Goal: Transaction & Acquisition: Purchase product/service

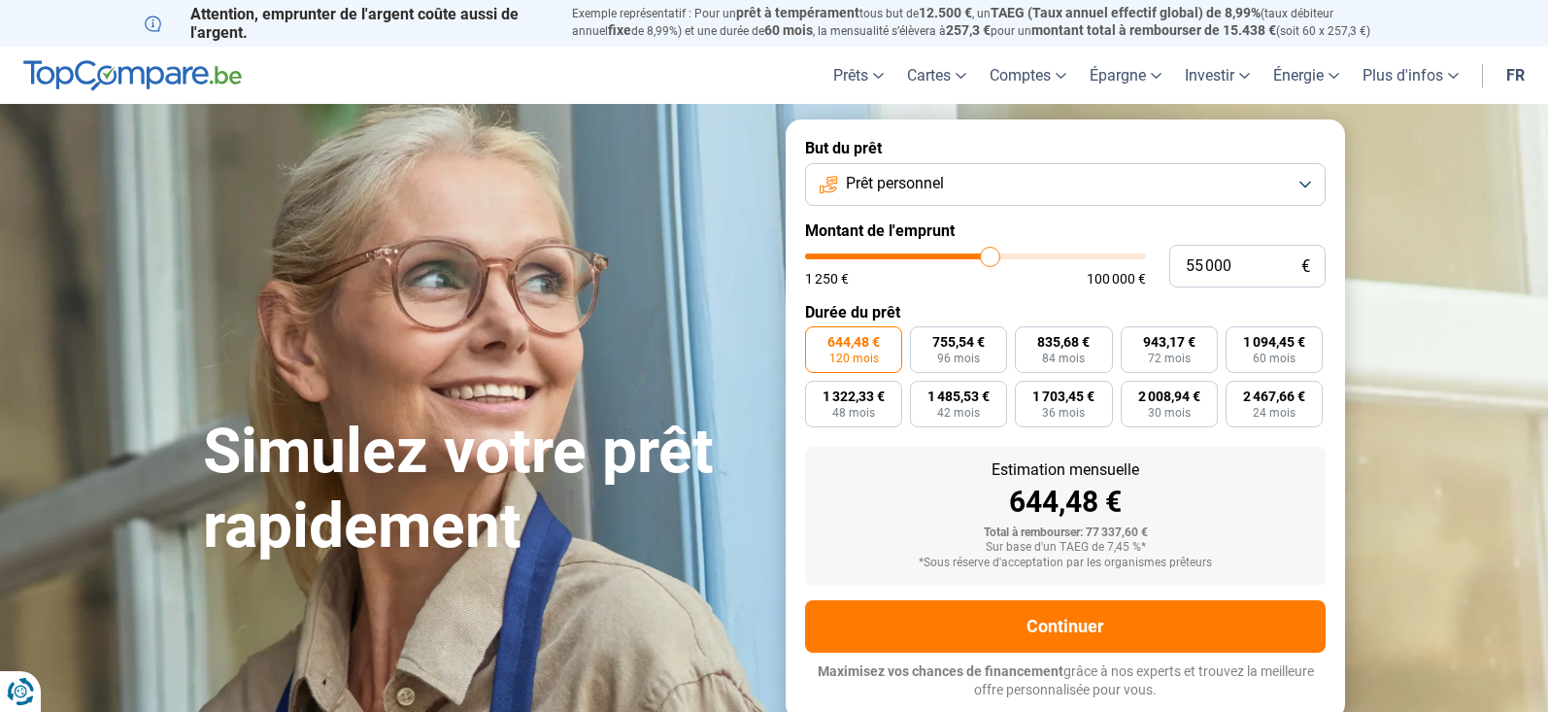
type input "55 000"
click at [1298, 179] on button "Prêt personnel" at bounding box center [1065, 184] width 520 height 43
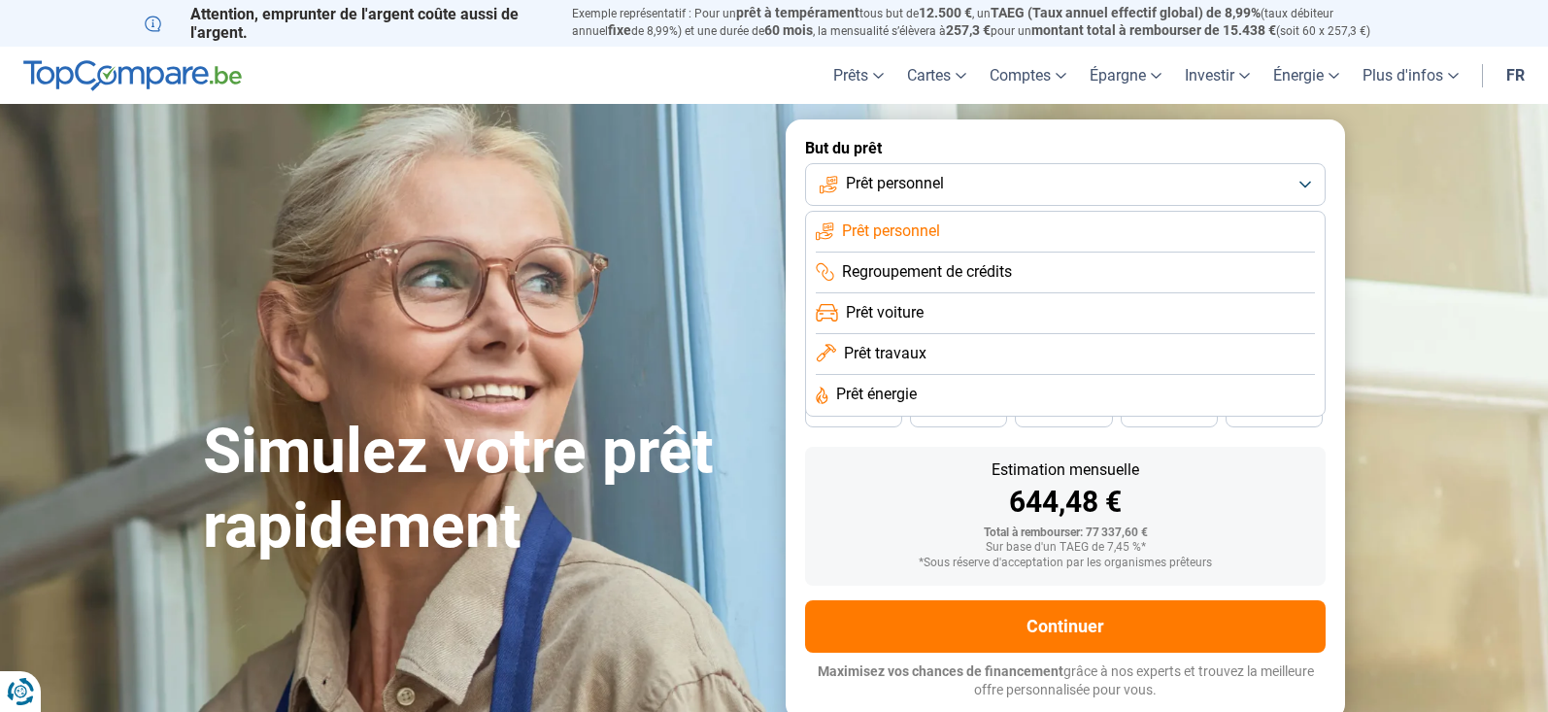
click at [1053, 272] on li "Regroupement de crédits" at bounding box center [1065, 272] width 499 height 41
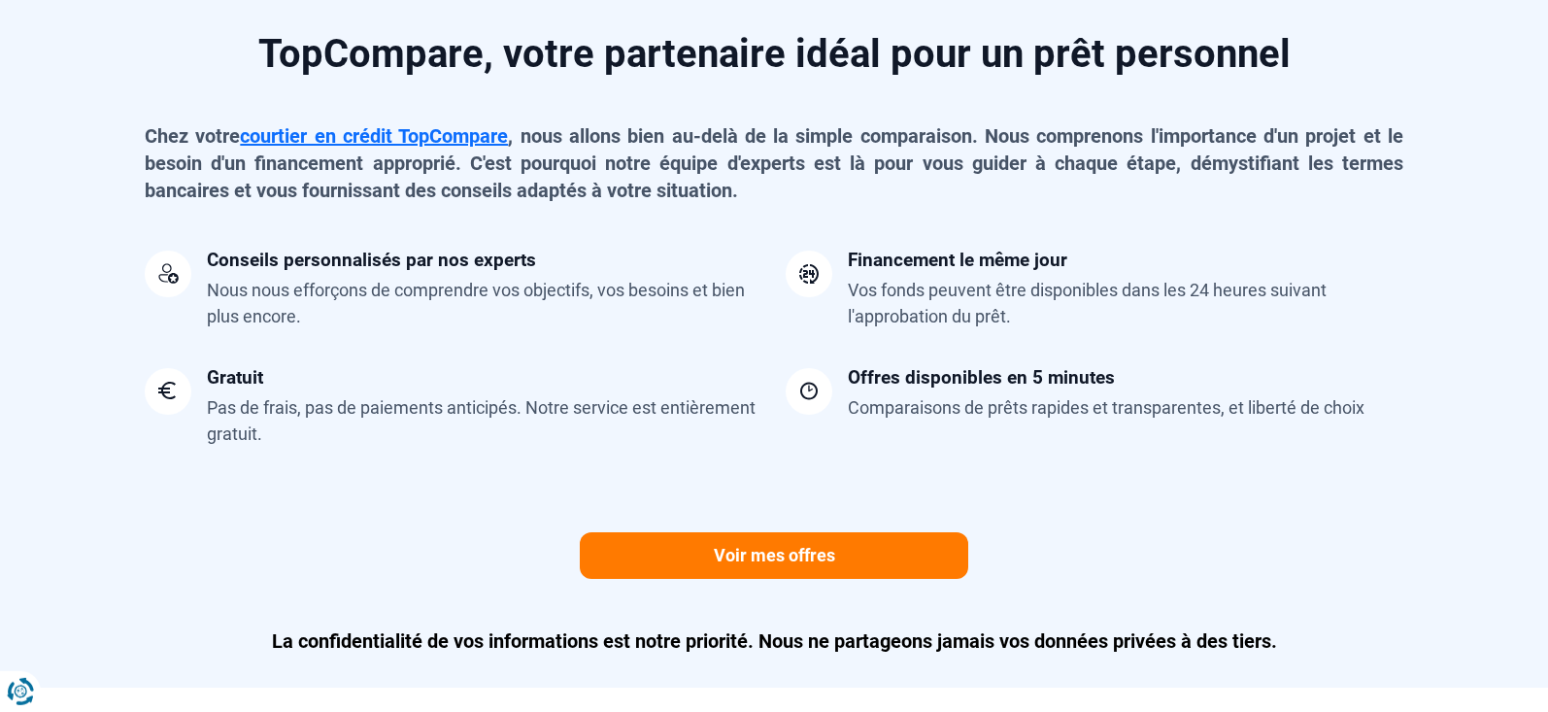
scroll to position [1584, 0]
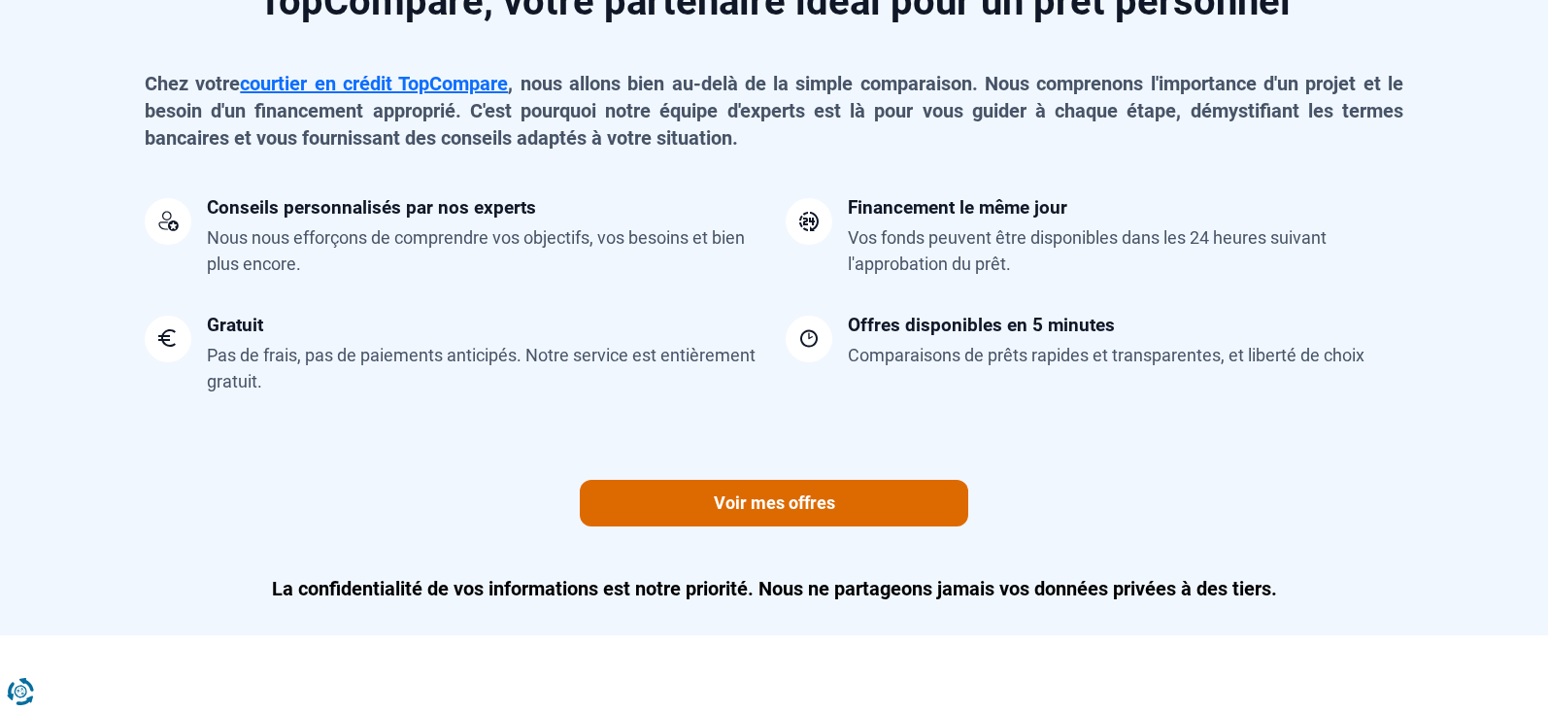
click at [788, 508] on link "Voir mes offres" at bounding box center [774, 503] width 388 height 47
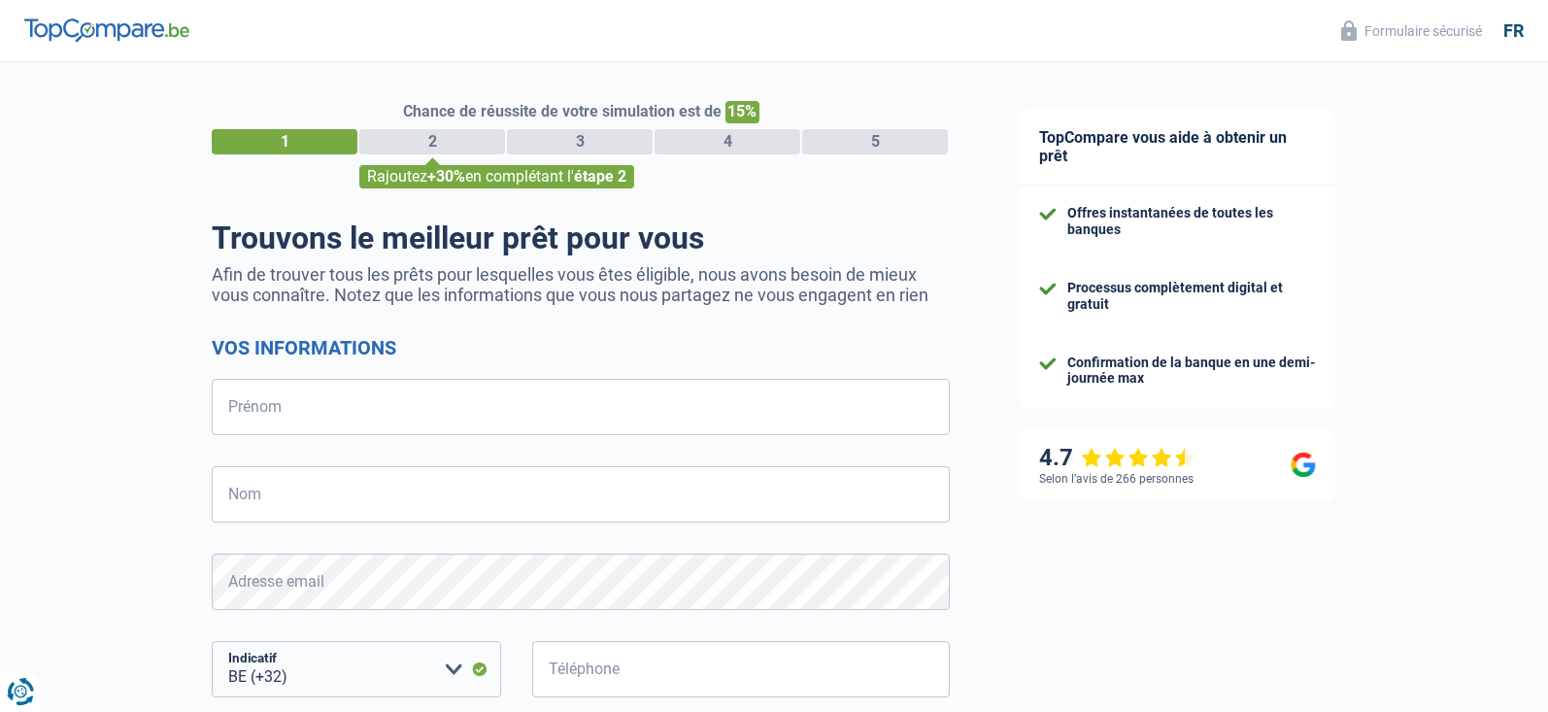
select select "32"
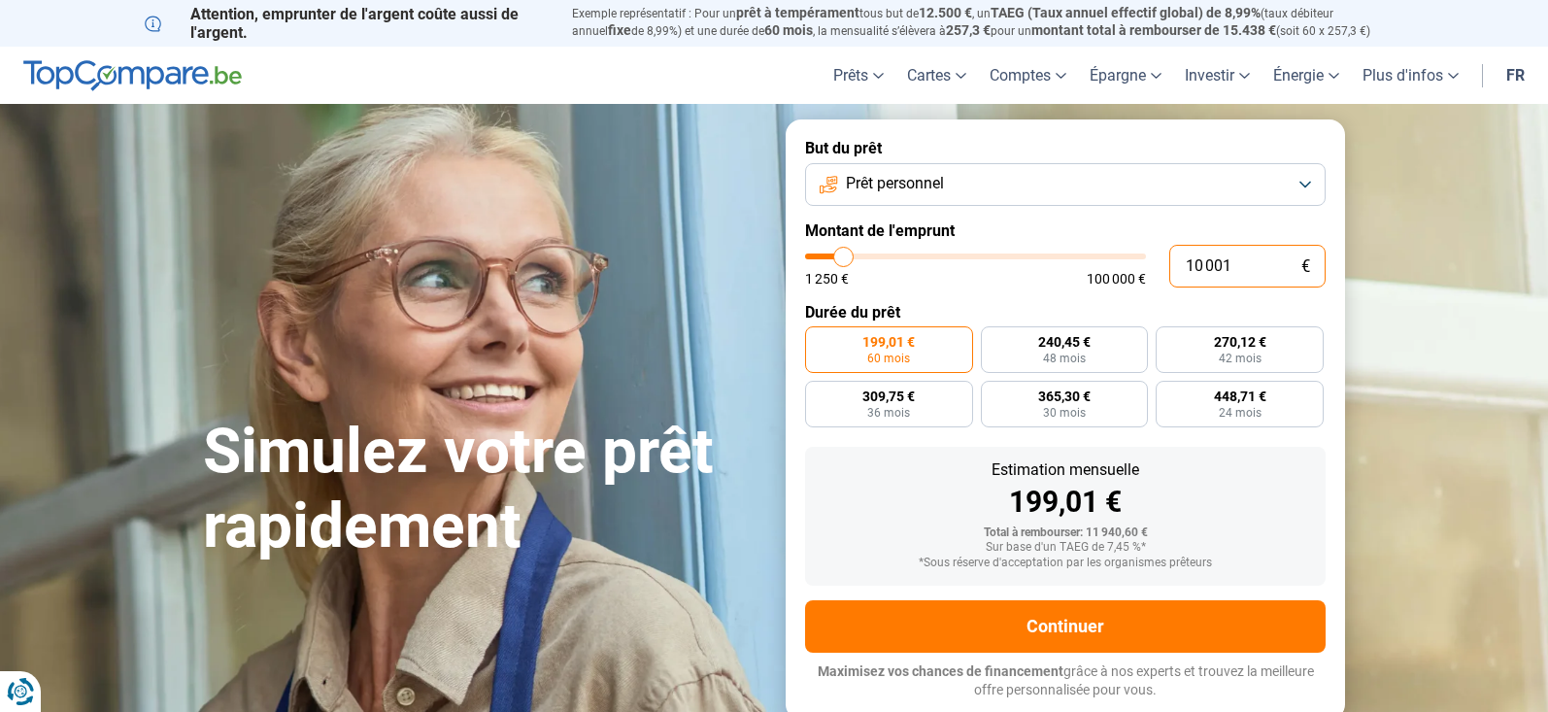
click at [1232, 262] on input "10 001" at bounding box center [1247, 266] width 156 height 43
type input "1 000"
type input "1250"
type input "100"
type input "1250"
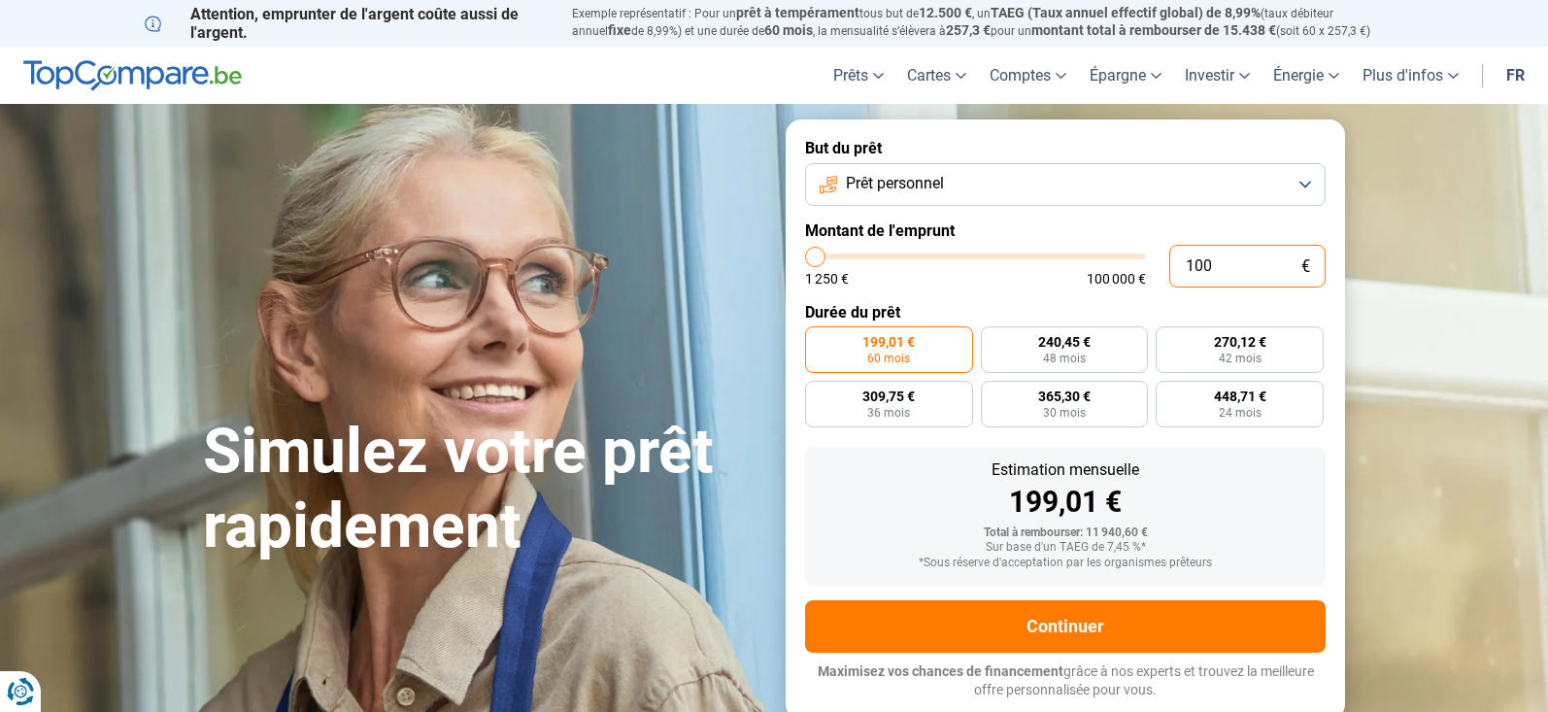
type input "10"
type input "1250"
type input "1"
type input "1250"
type input "0"
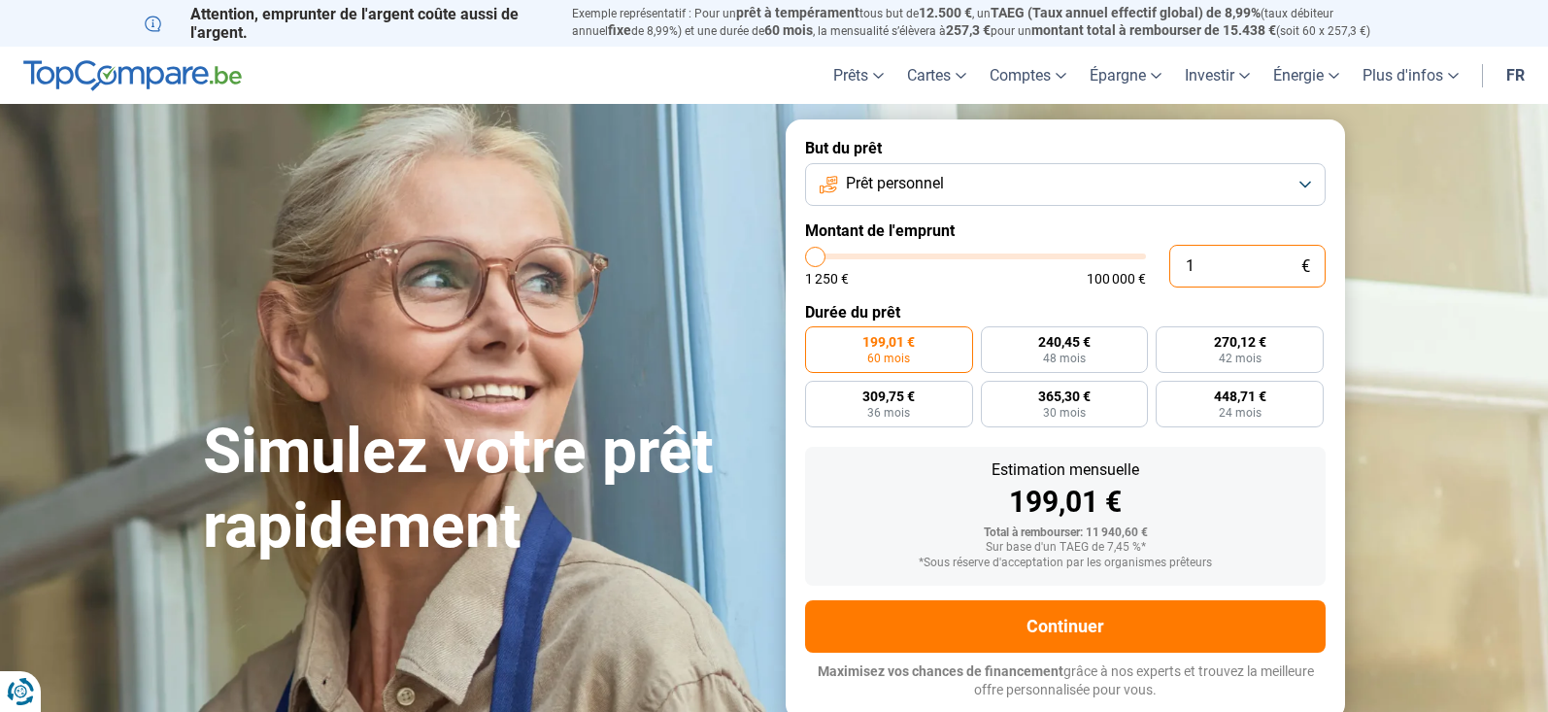
type input "1250"
type input "5"
type input "1250"
type input "55"
type input "1250"
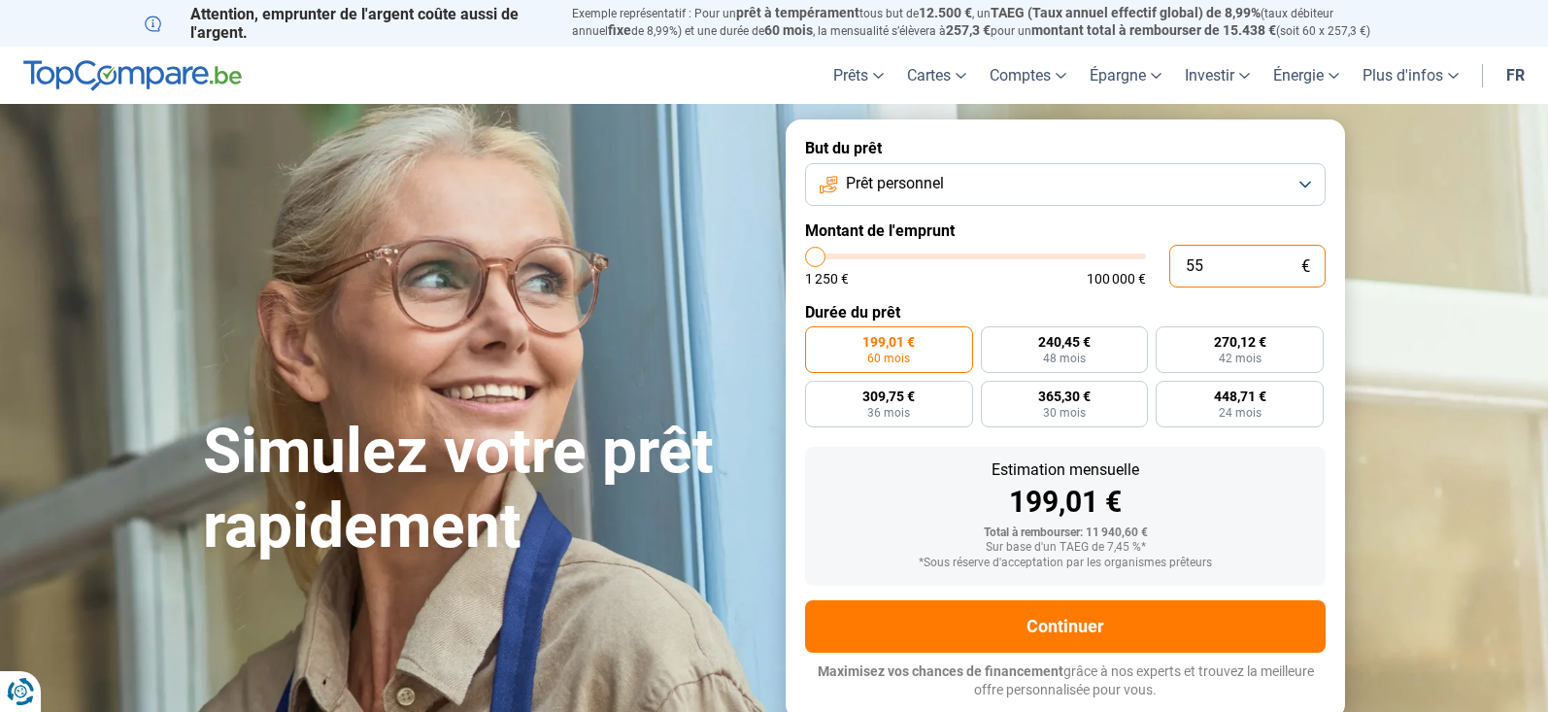
type input "550"
type input "1250"
type input "5 500"
type input "5500"
type input "55 000"
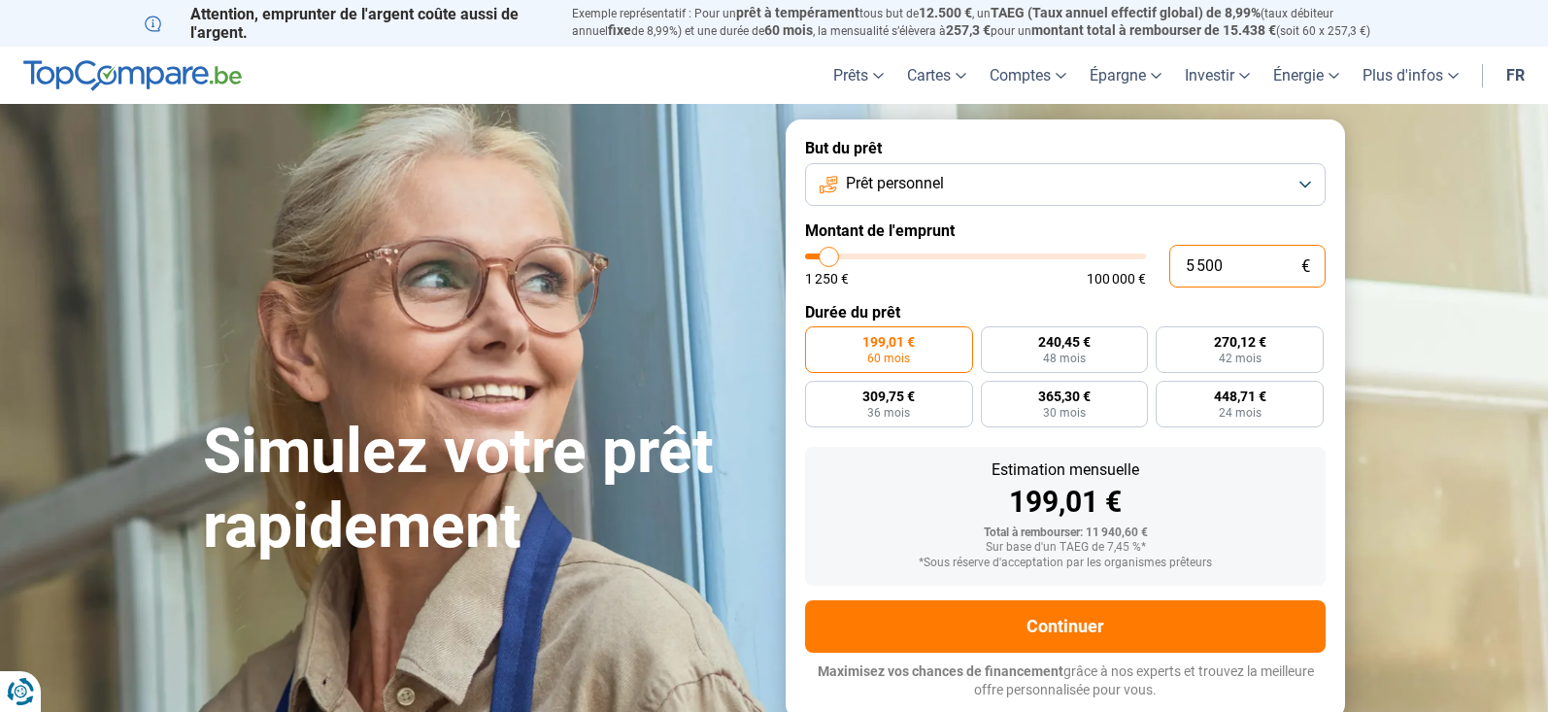
type input "55000"
radio input "false"
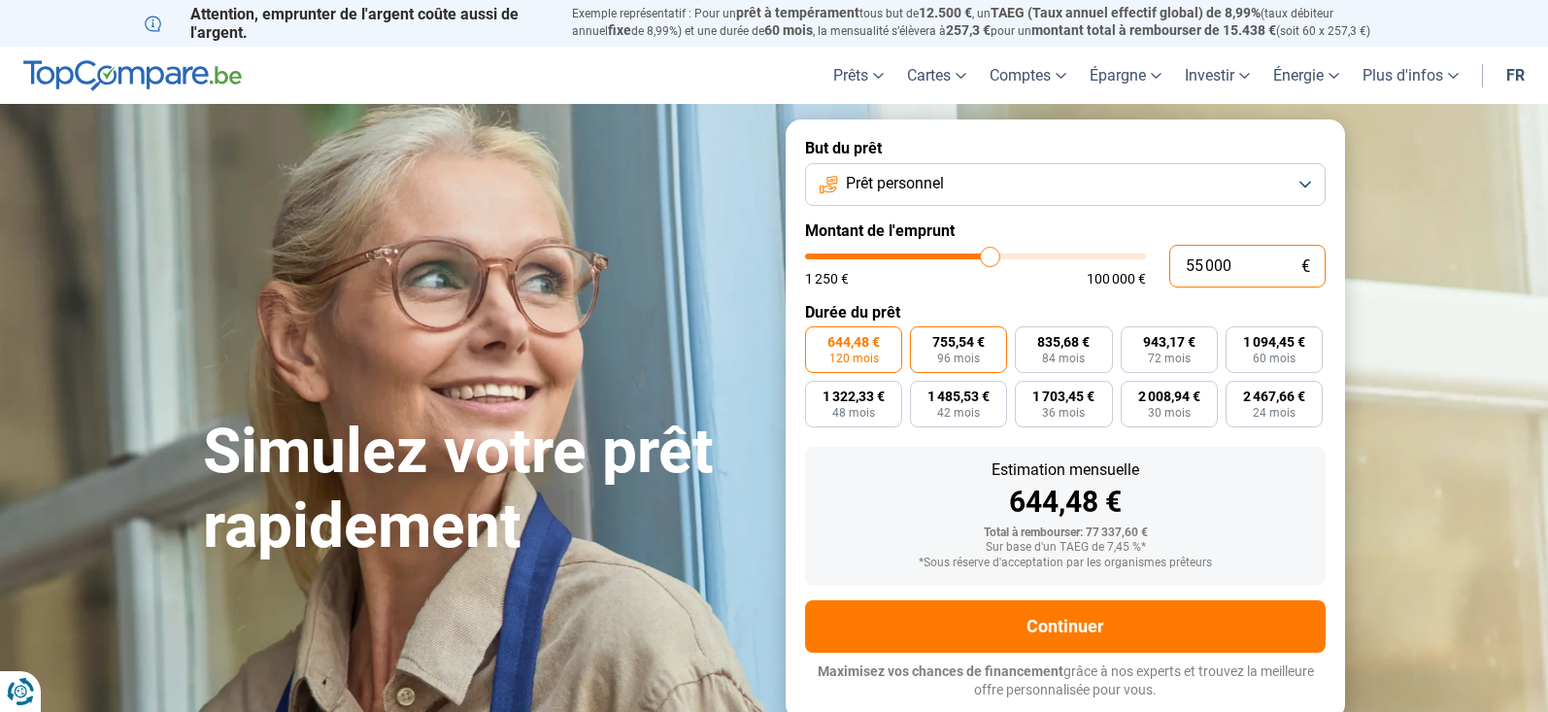
type input "55 000"
click at [995, 360] on label "755,54 € 96 mois" at bounding box center [958, 349] width 97 height 47
click at [922, 339] on input "755,54 € 96 mois" at bounding box center [916, 332] width 13 height 13
radio input "true"
click at [1089, 356] on label "835,68 € 84 mois" at bounding box center [1063, 349] width 97 height 47
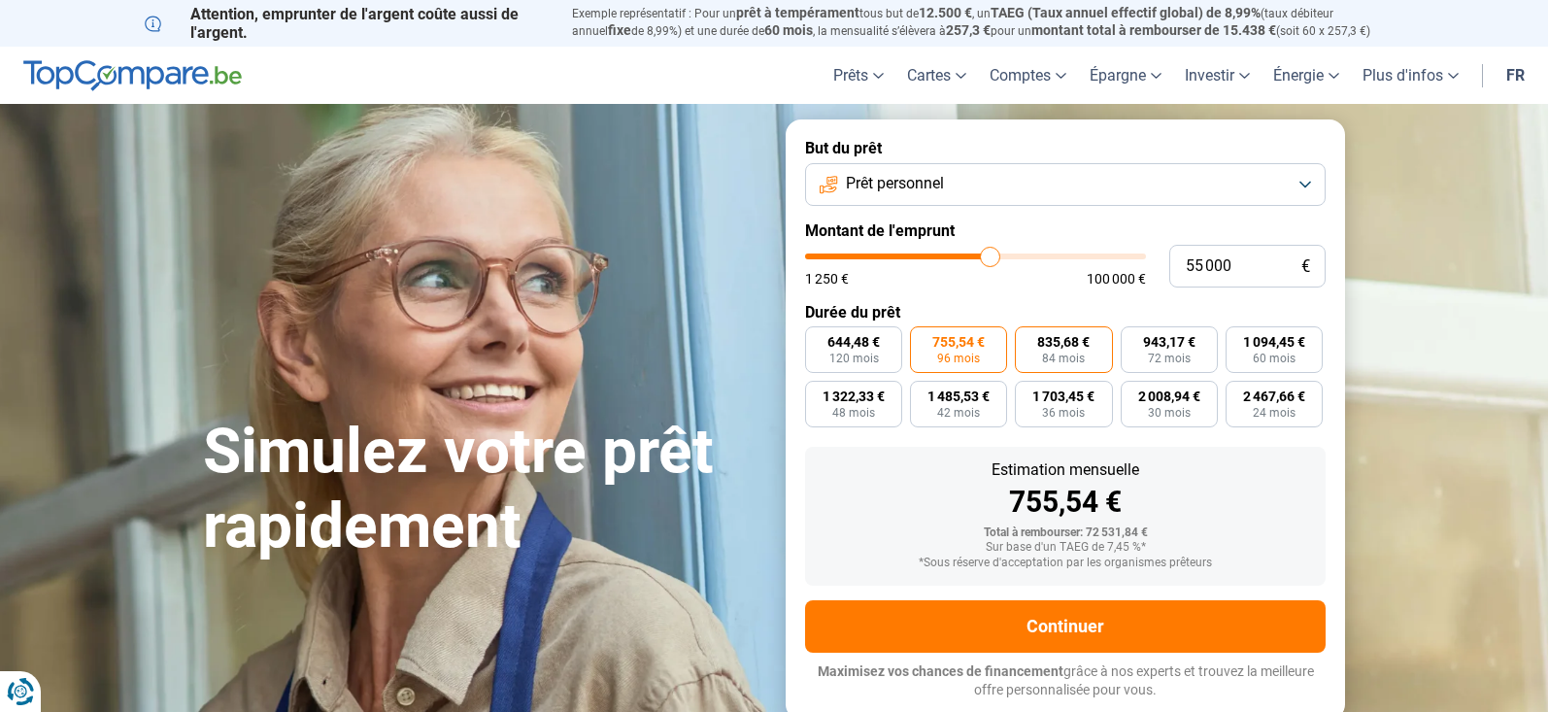
click at [1027, 339] on input "835,68 € 84 mois" at bounding box center [1021, 332] width 13 height 13
radio input "true"
click at [1143, 347] on span "943,17 €" at bounding box center [1169, 342] width 52 height 14
click at [1133, 339] on input "943,17 € 72 mois" at bounding box center [1126, 332] width 13 height 13
radio input "true"
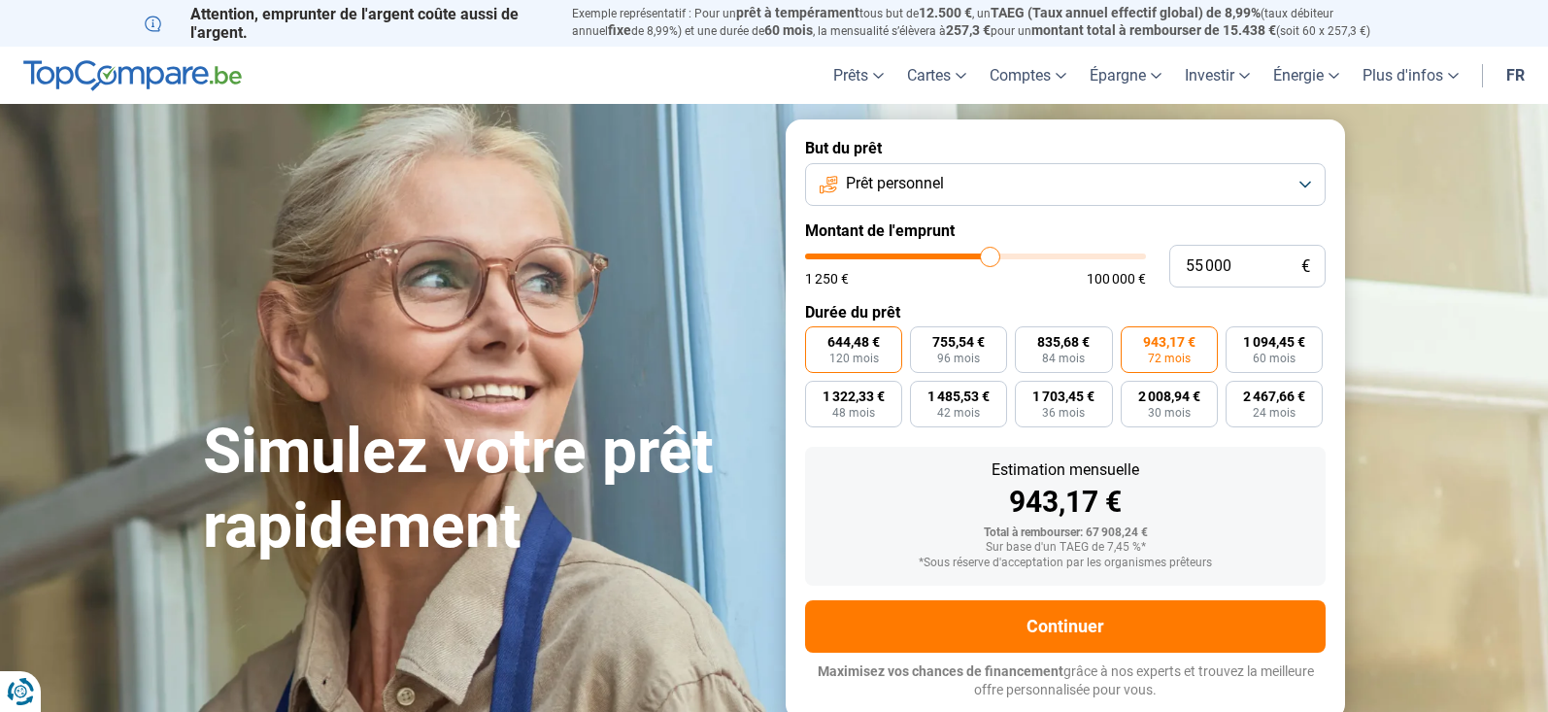
click at [890, 354] on label "644,48 € 120 mois" at bounding box center [853, 349] width 97 height 47
click at [817, 339] on input "644,48 € 120 mois" at bounding box center [811, 332] width 13 height 13
radio input "true"
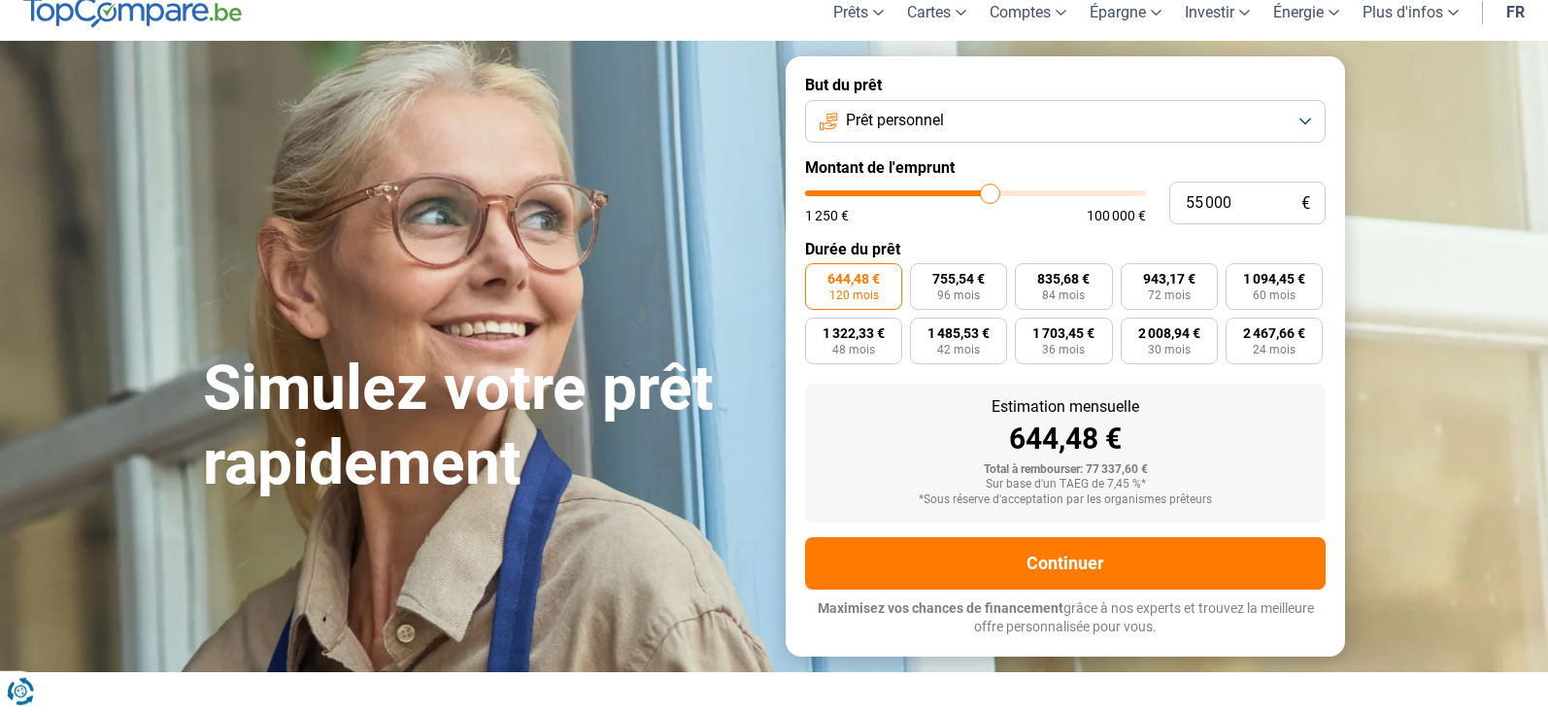
scroll to position [99, 0]
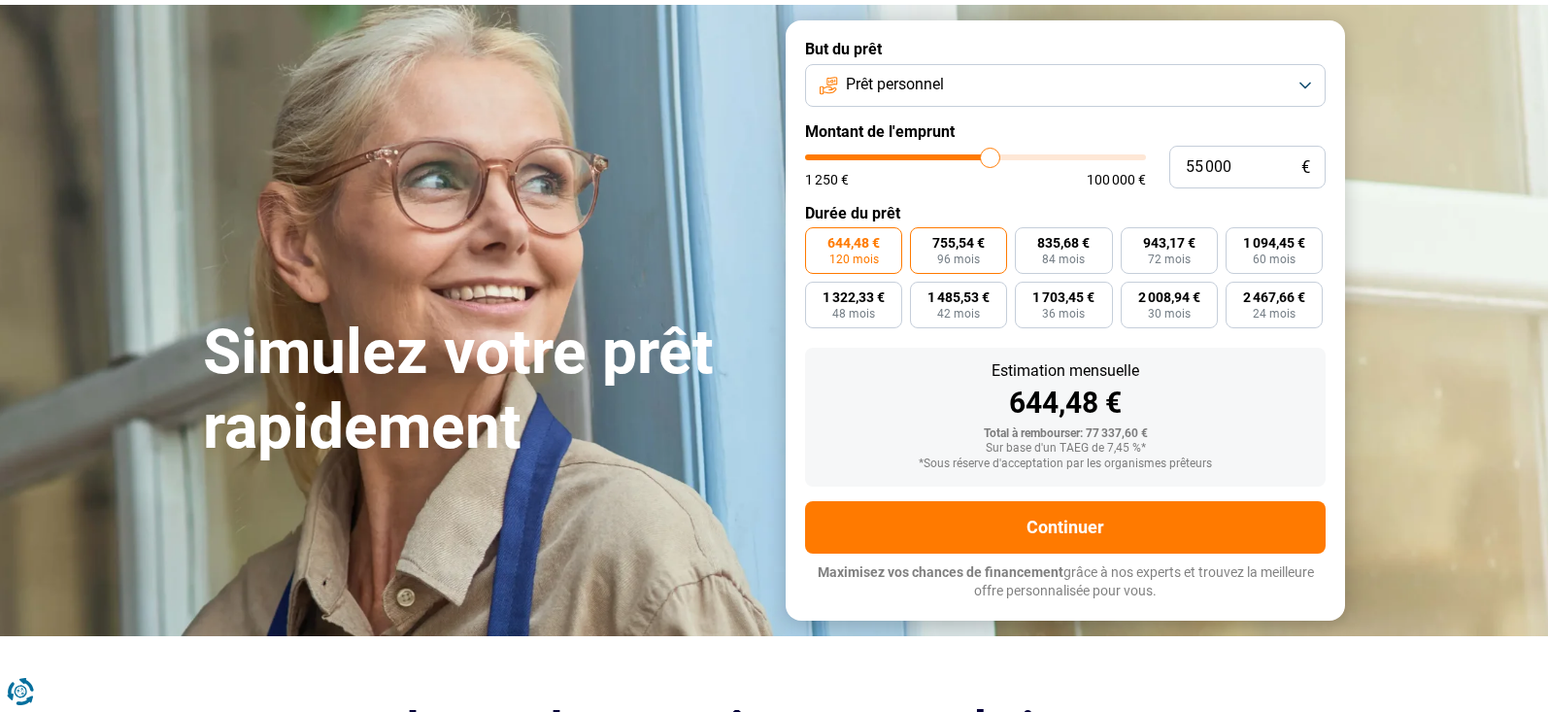
click at [988, 261] on label "755,54 € 96 mois" at bounding box center [958, 250] width 97 height 47
click at [922, 240] on input "755,54 € 96 mois" at bounding box center [916, 233] width 13 height 13
radio input "true"
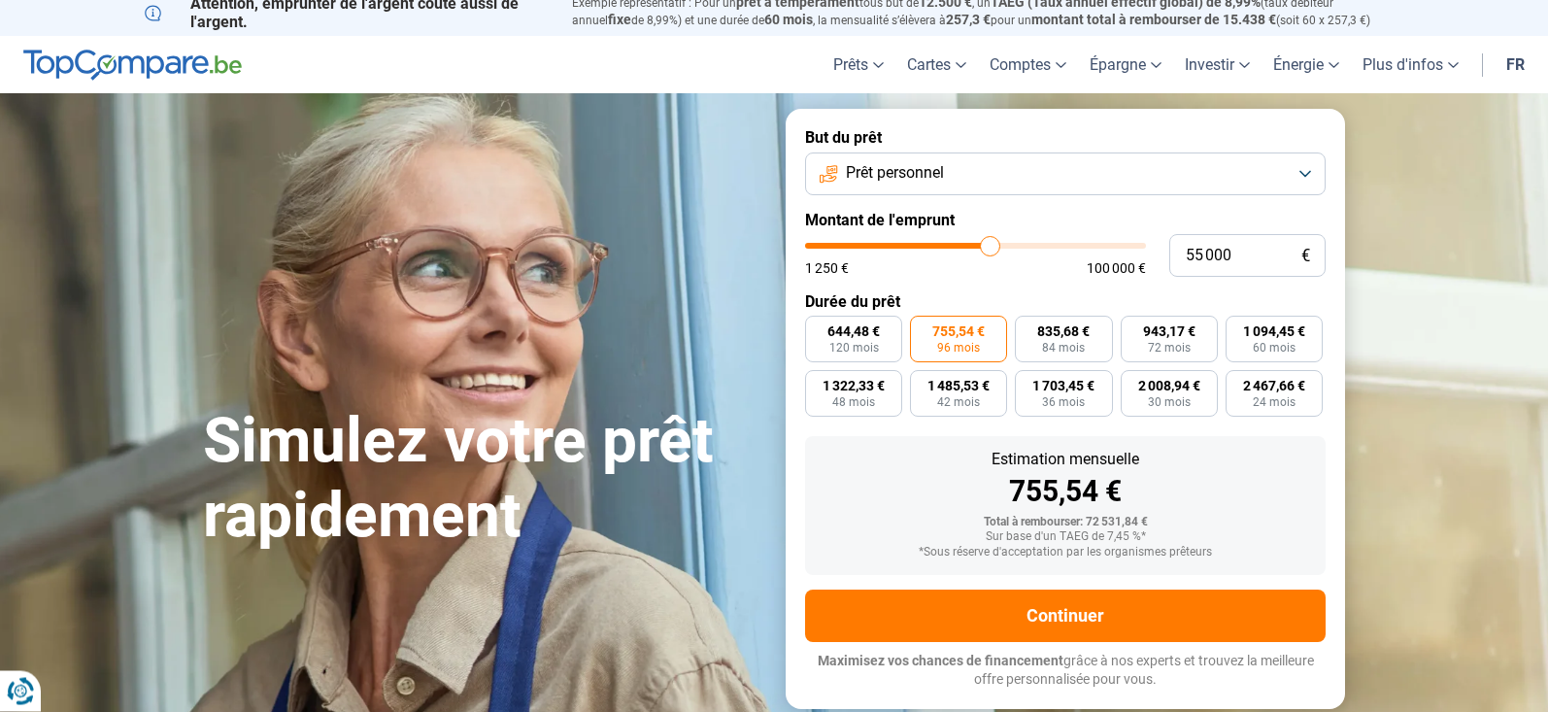
scroll to position [0, 0]
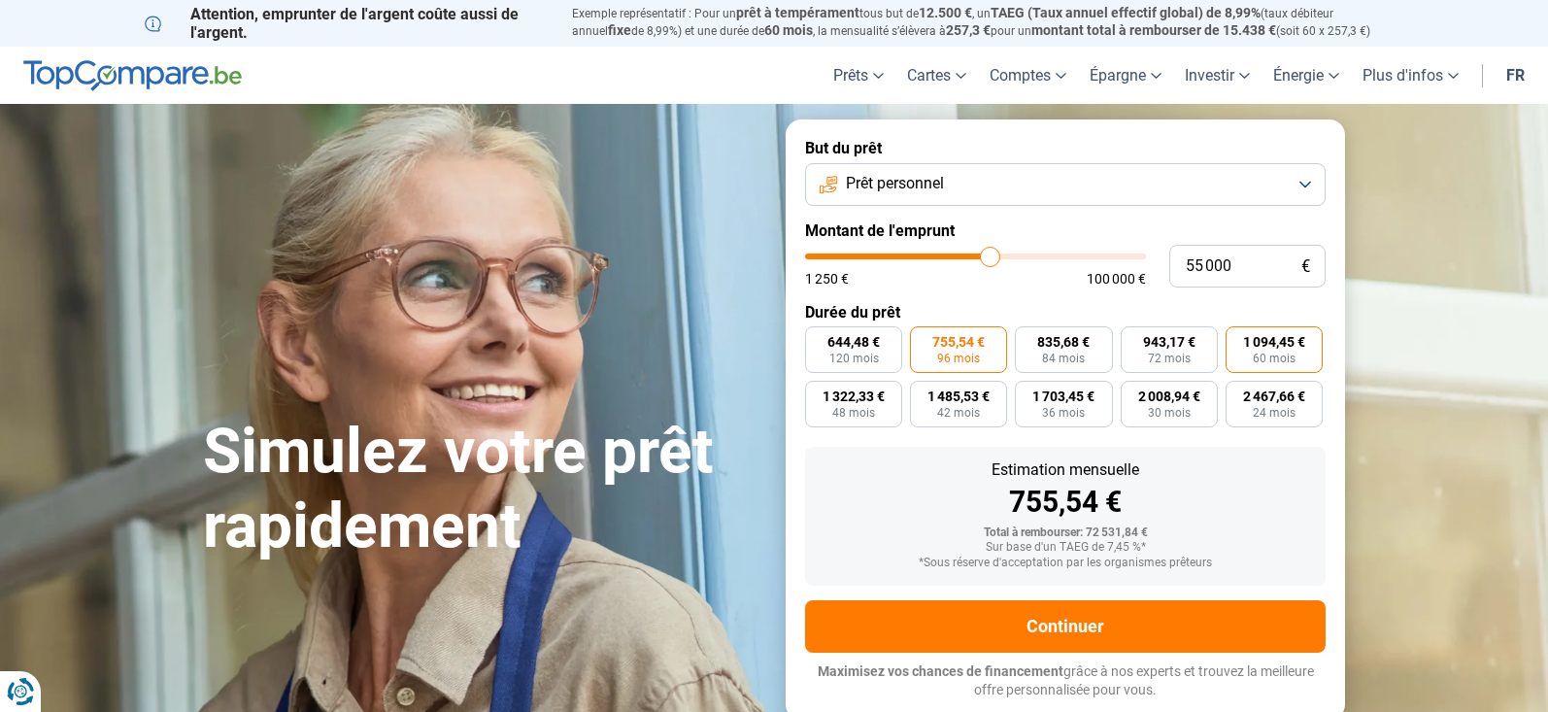
click at [1230, 368] on label "1 094,45 € 60 mois" at bounding box center [1273, 349] width 97 height 47
click at [1230, 339] on input "1 094,45 € 60 mois" at bounding box center [1231, 332] width 13 height 13
radio input "true"
click at [984, 351] on label "755,54 € 96 mois" at bounding box center [958, 349] width 97 height 47
click at [922, 339] on input "755,54 € 96 mois" at bounding box center [916, 332] width 13 height 13
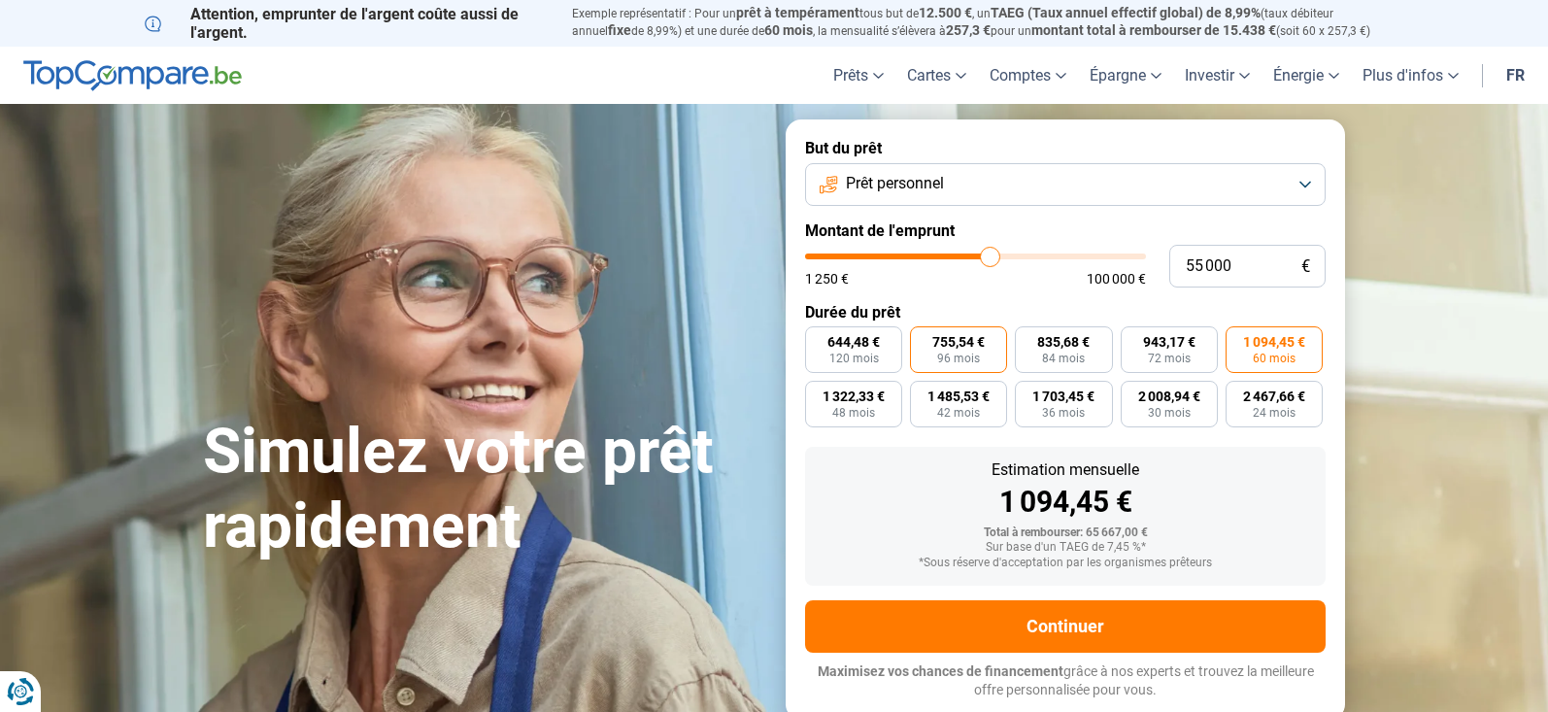
radio input "true"
click at [878, 348] on span "644,48 €" at bounding box center [853, 342] width 52 height 14
click at [817, 339] on input "644,48 € 120 mois" at bounding box center [811, 332] width 13 height 13
radio input "true"
click at [925, 349] on label "755,54 € 96 mois" at bounding box center [958, 349] width 97 height 47
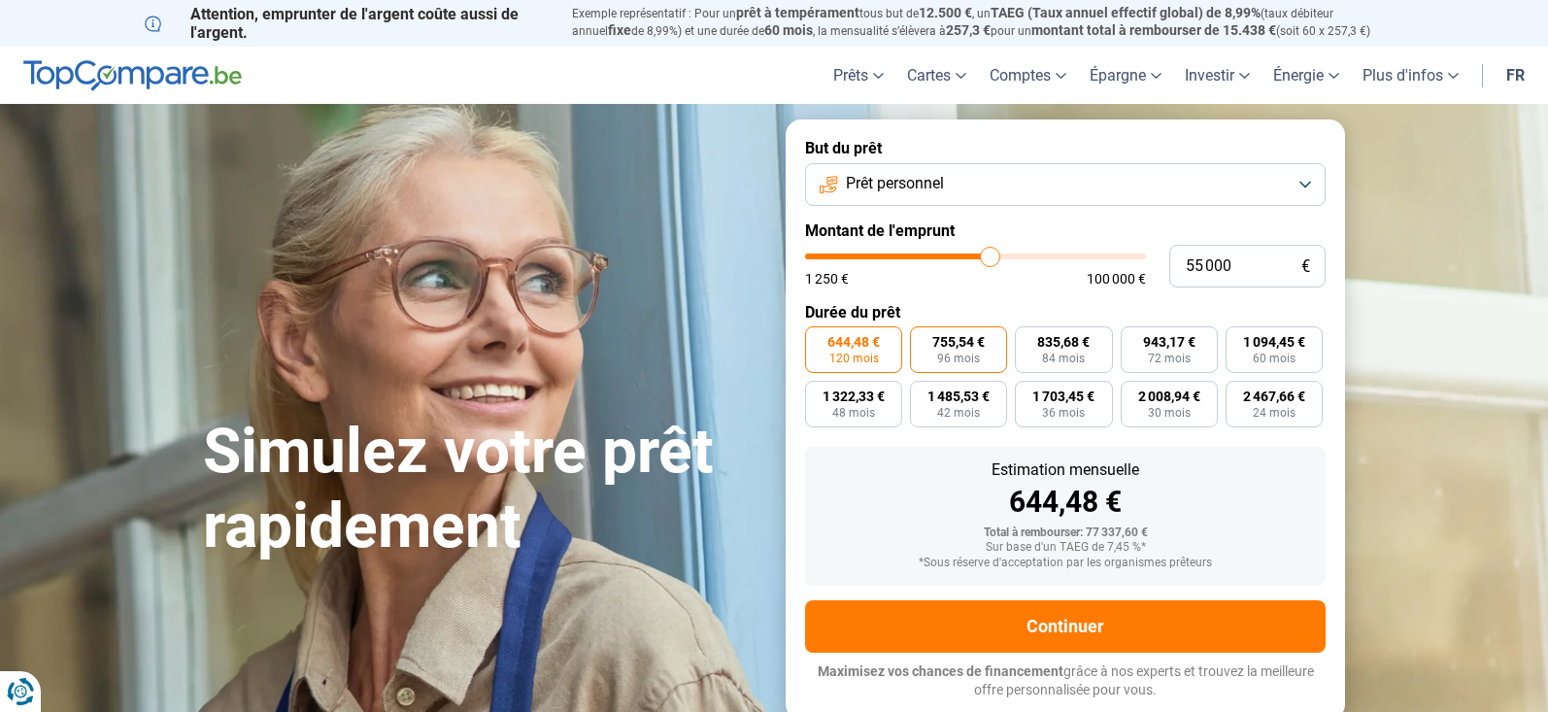
click at [922, 339] on input "755,54 € 96 mois" at bounding box center [916, 332] width 13 height 13
radio input "true"
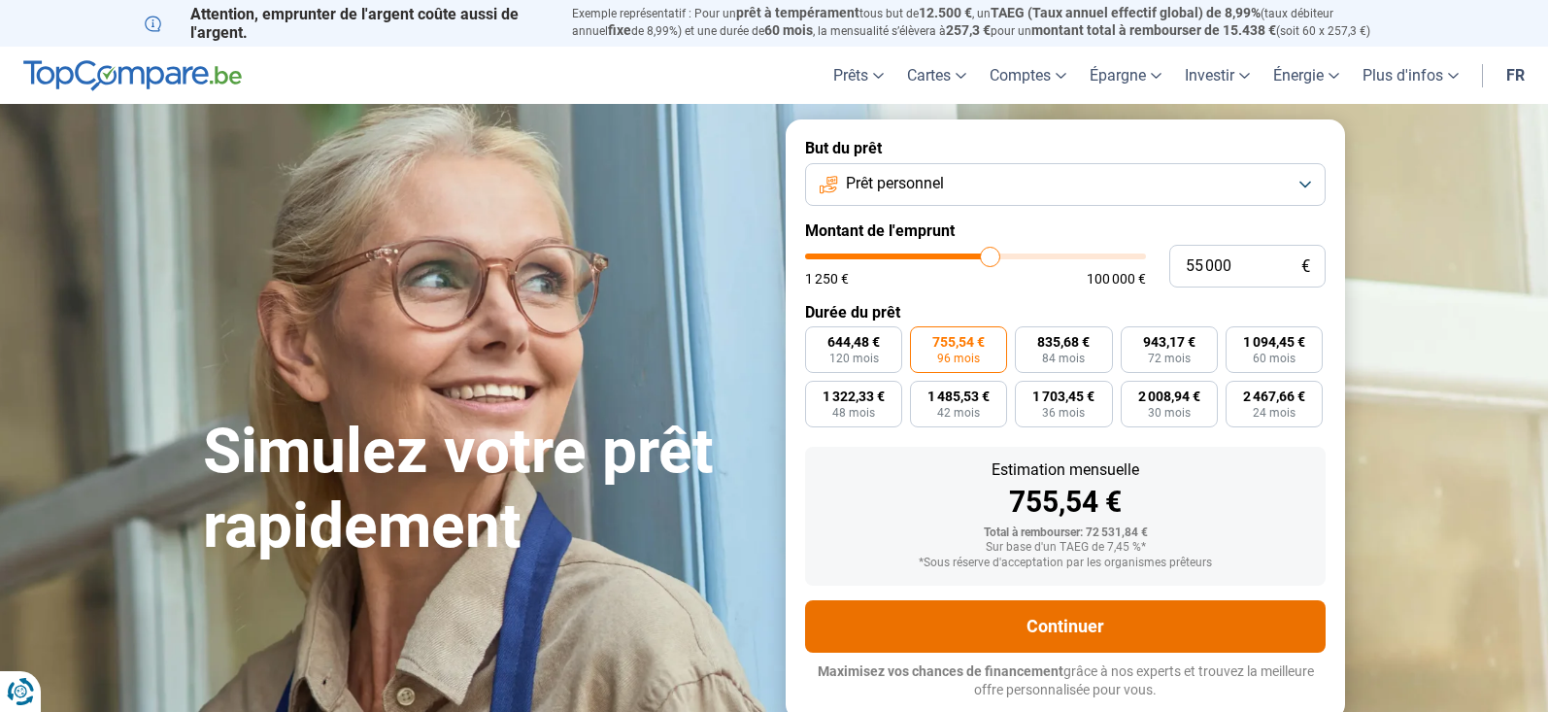
click at [1049, 632] on button "Continuer" at bounding box center [1065, 626] width 520 height 52
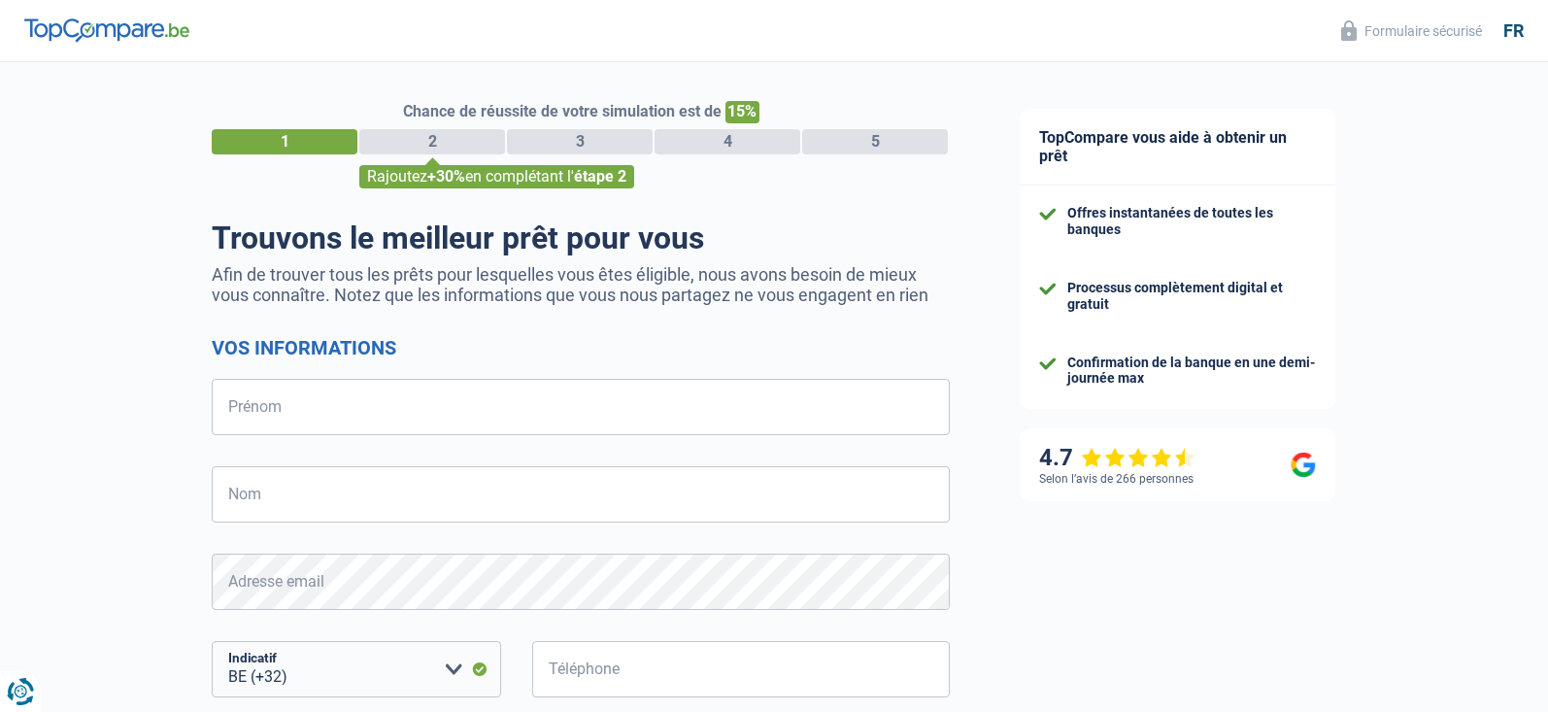
select select "32"
drag, startPoint x: 323, startPoint y: 429, endPoint x: 354, endPoint y: 465, distance: 47.5
click at [328, 443] on form "Vos informations Prénom Tous les champs sont obligatoires. Veuillez fournir une…" at bounding box center [581, 638] width 738 height 604
type input "Fabienne"
click at [248, 483] on input "Nom" at bounding box center [581, 494] width 738 height 56
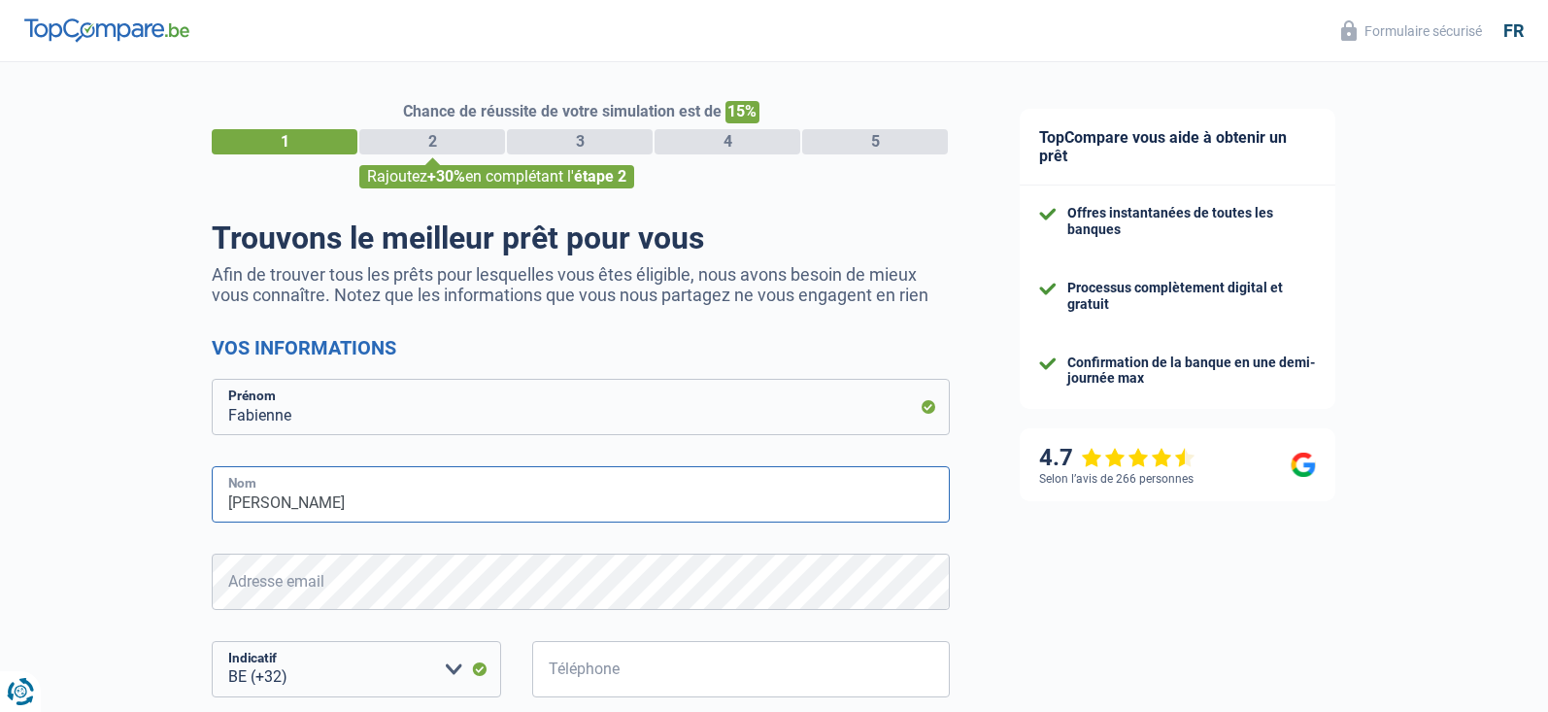
type input "Van de Bruire"
click at [212, 641] on select "BE (+32) LU (+352) Veuillez sélectionner une option" at bounding box center [356, 669] width 289 height 56
click at [336, 672] on select "BE (+32) LU (+352) Veuillez sélectionner une option" at bounding box center [356, 669] width 289 height 56
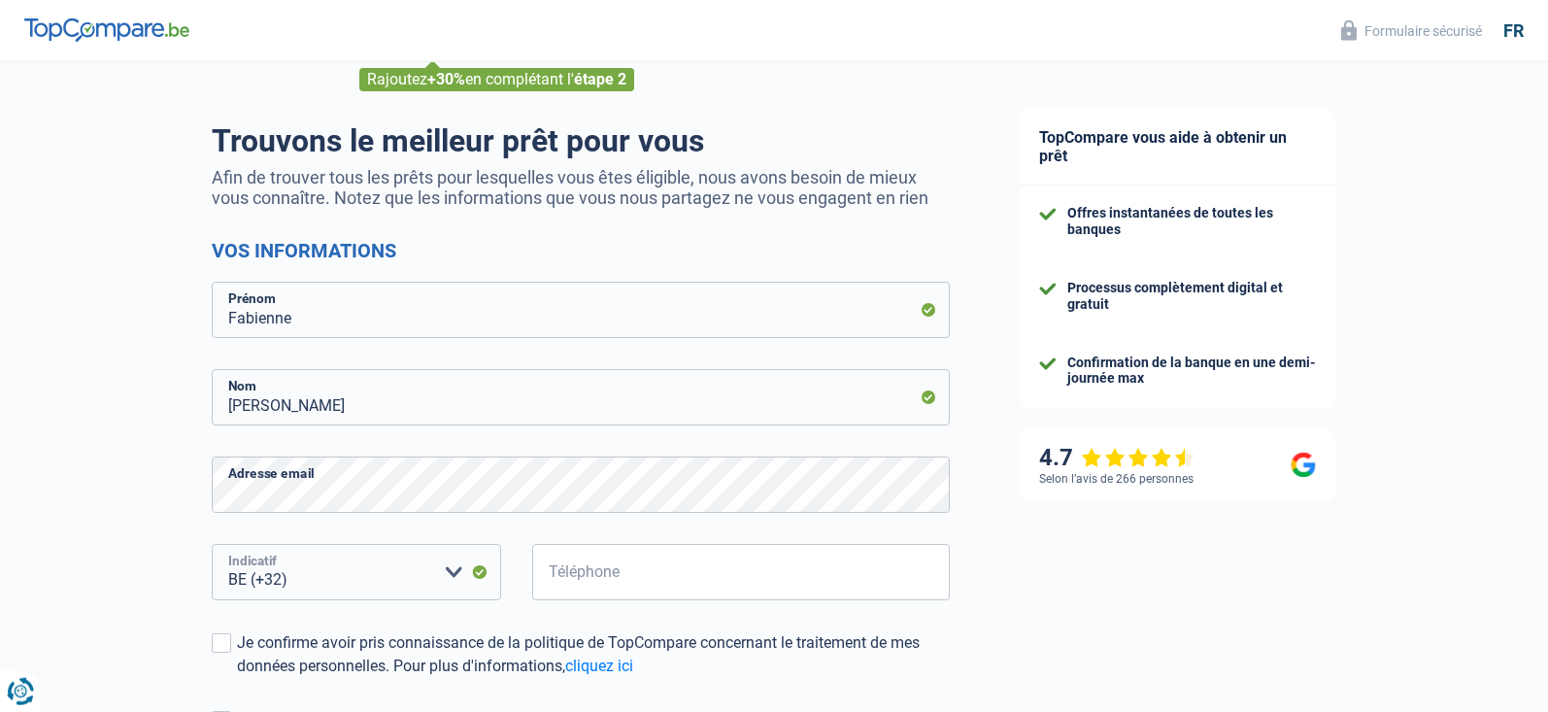
scroll to position [99, 0]
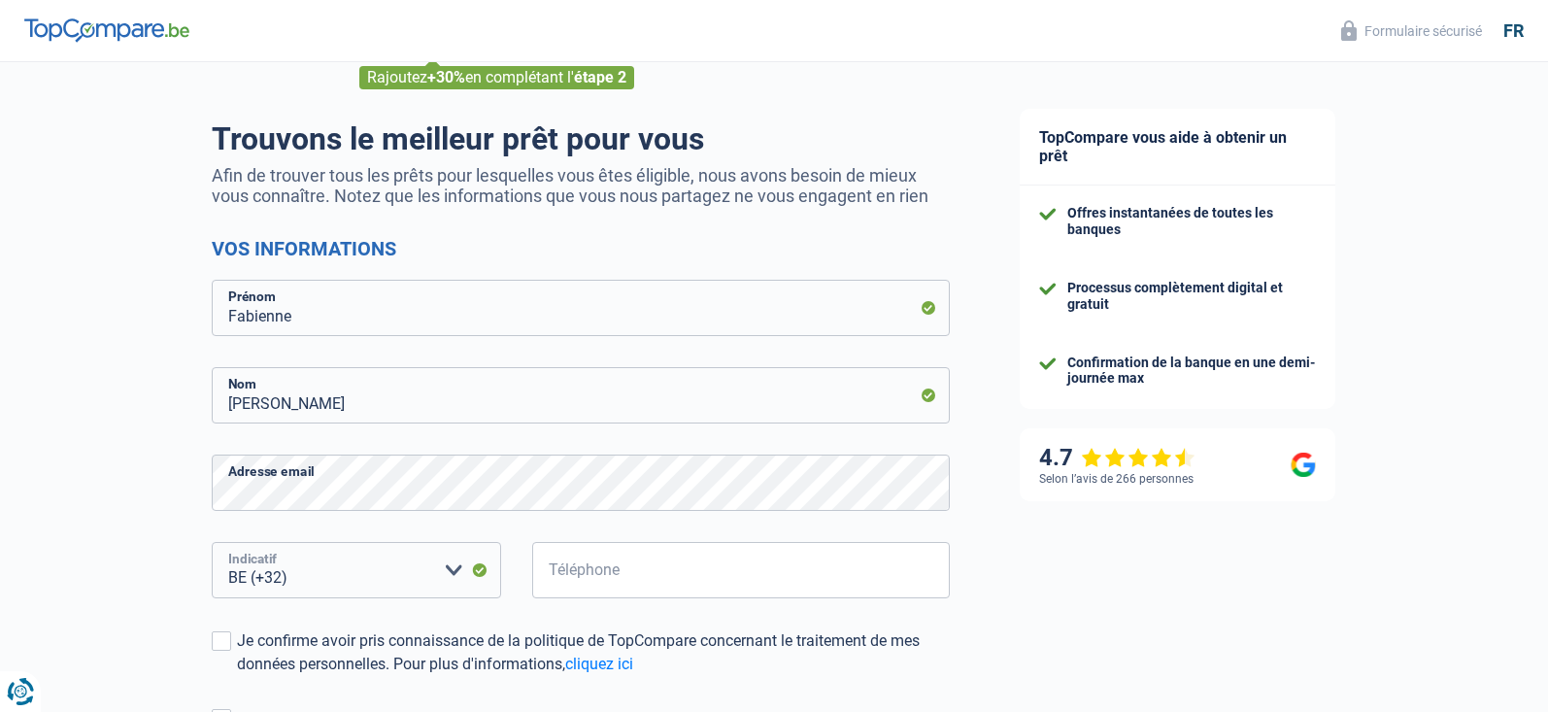
click at [212, 542] on select "BE (+32) LU (+352) Veuillez sélectionner une option" at bounding box center [356, 570] width 289 height 56
click option "BE (+32)" at bounding box center [0, 0] width 0 height 0
click at [212, 542] on select "BE (+32) LU (+352) Veuillez sélectionner une option" at bounding box center [356, 570] width 289 height 56
click option "BE (+32)" at bounding box center [0, 0] width 0 height 0
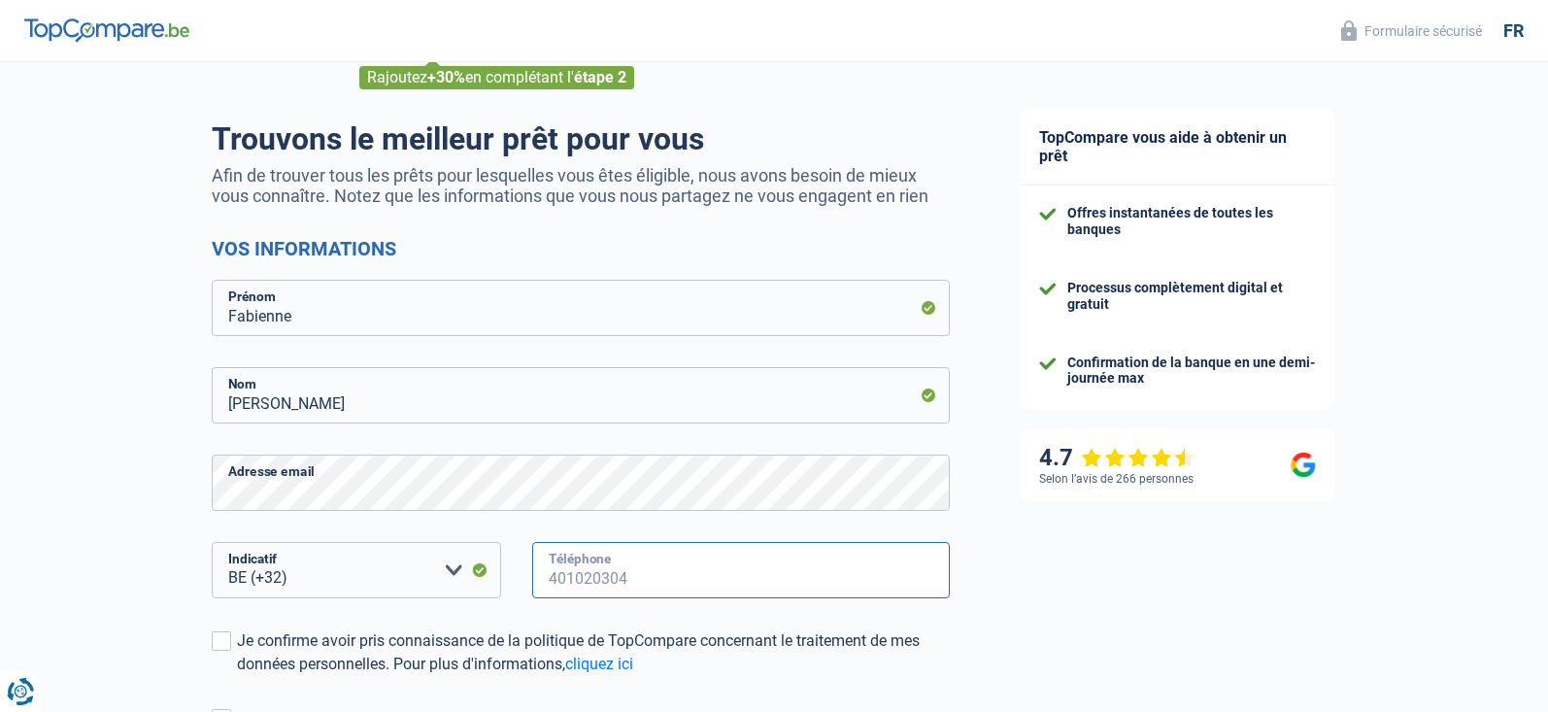
click at [597, 568] on input "Téléphone" at bounding box center [740, 570] width 417 height 56
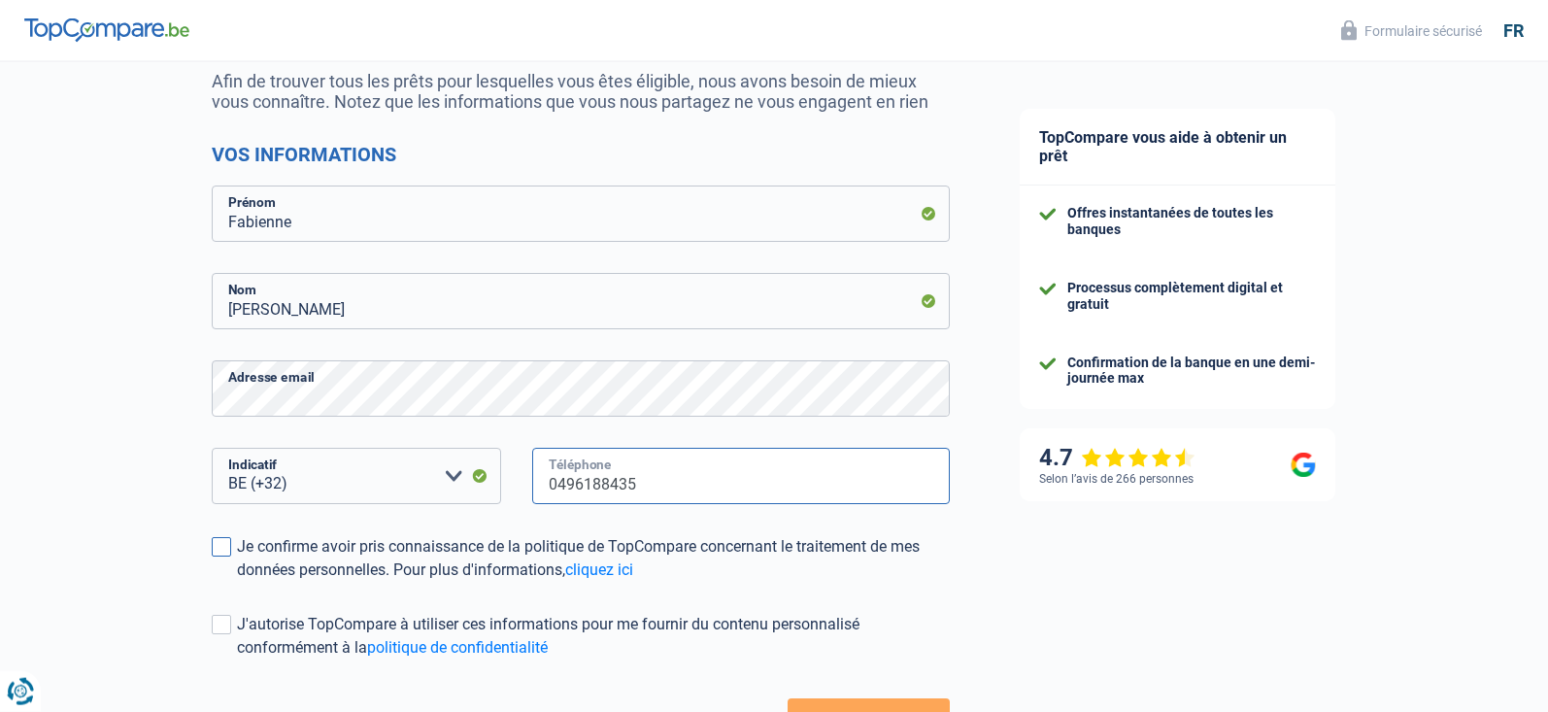
scroll to position [198, 0]
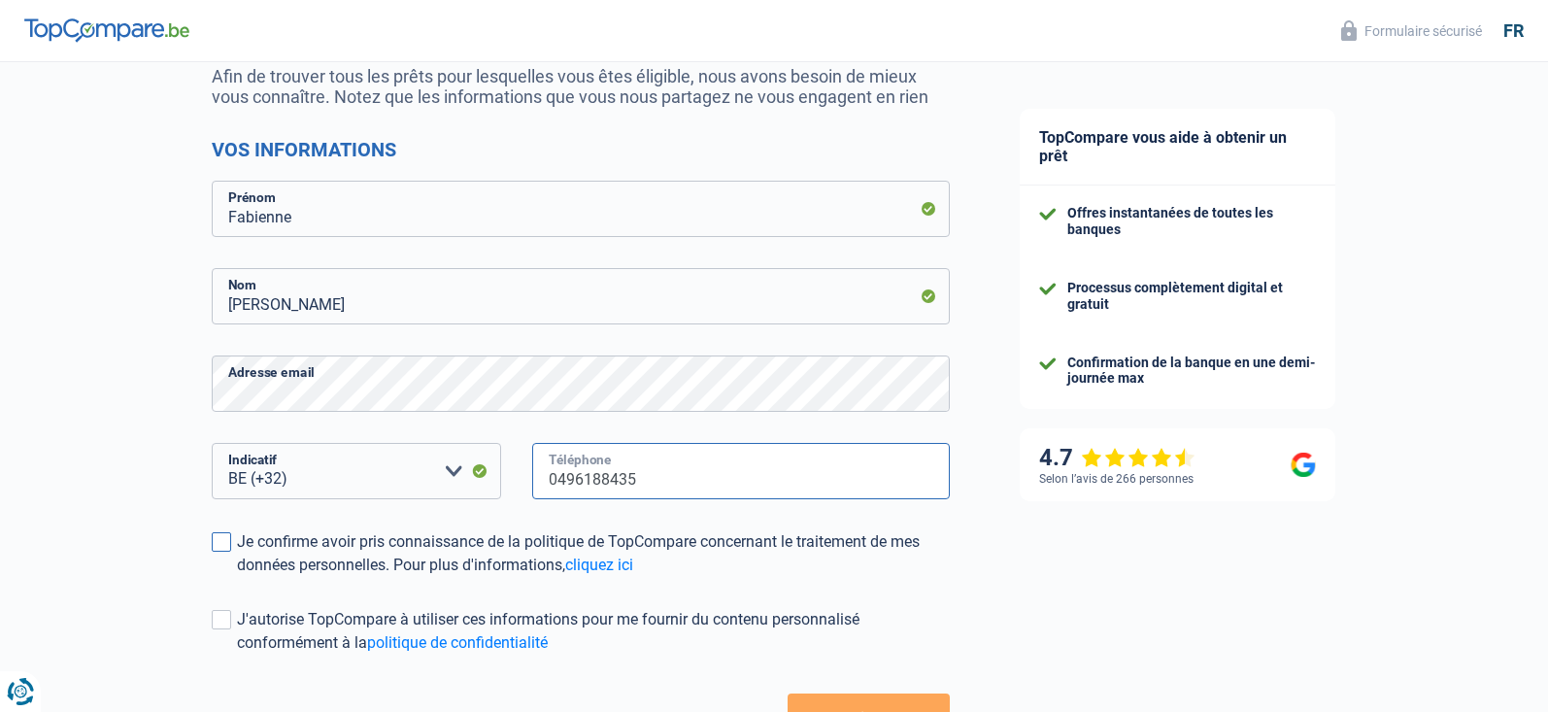
type input "0496188435"
click at [222, 539] on span at bounding box center [221, 541] width 19 height 19
click at [237, 577] on input "Je confirme avoir pris connaissance de la politique de TopCompare concernant le…" at bounding box center [237, 577] width 0 height 0
click at [219, 621] on span at bounding box center [221, 619] width 19 height 19
click at [237, 654] on input "J'autorise TopCompare à utiliser ces informations pour me fournir du contenu pe…" at bounding box center [237, 654] width 0 height 0
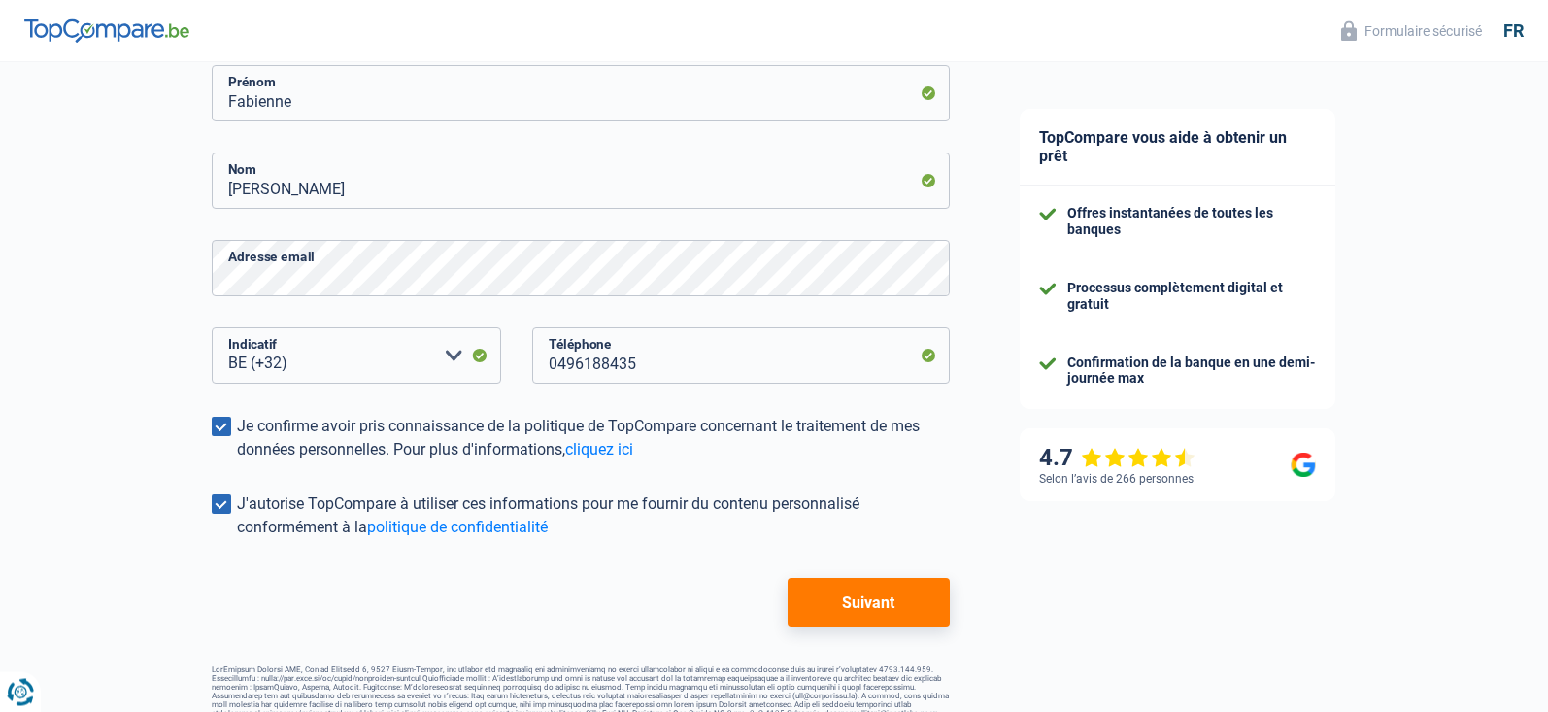
scroll to position [343, 0]
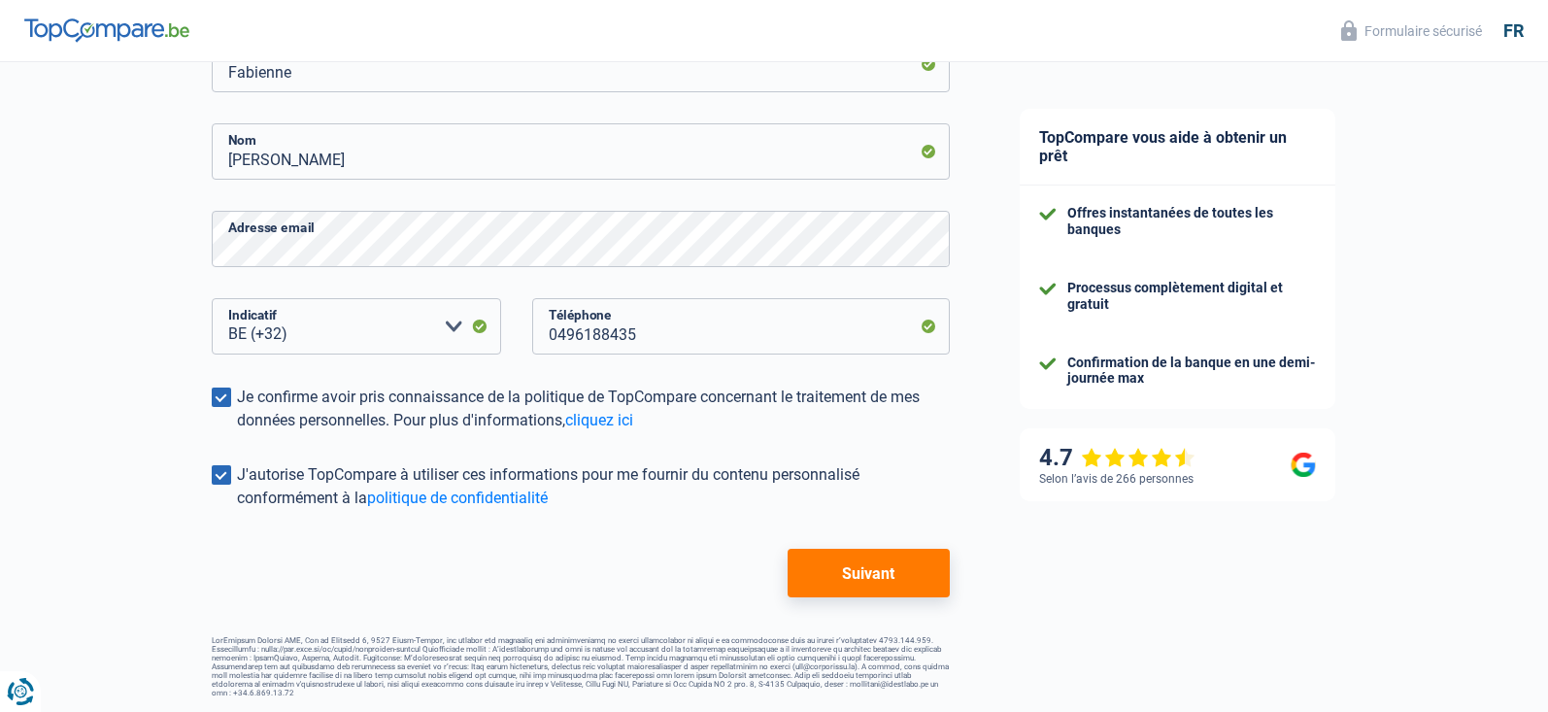
click at [837, 580] on button "Suivant" at bounding box center [868, 573] width 162 height 49
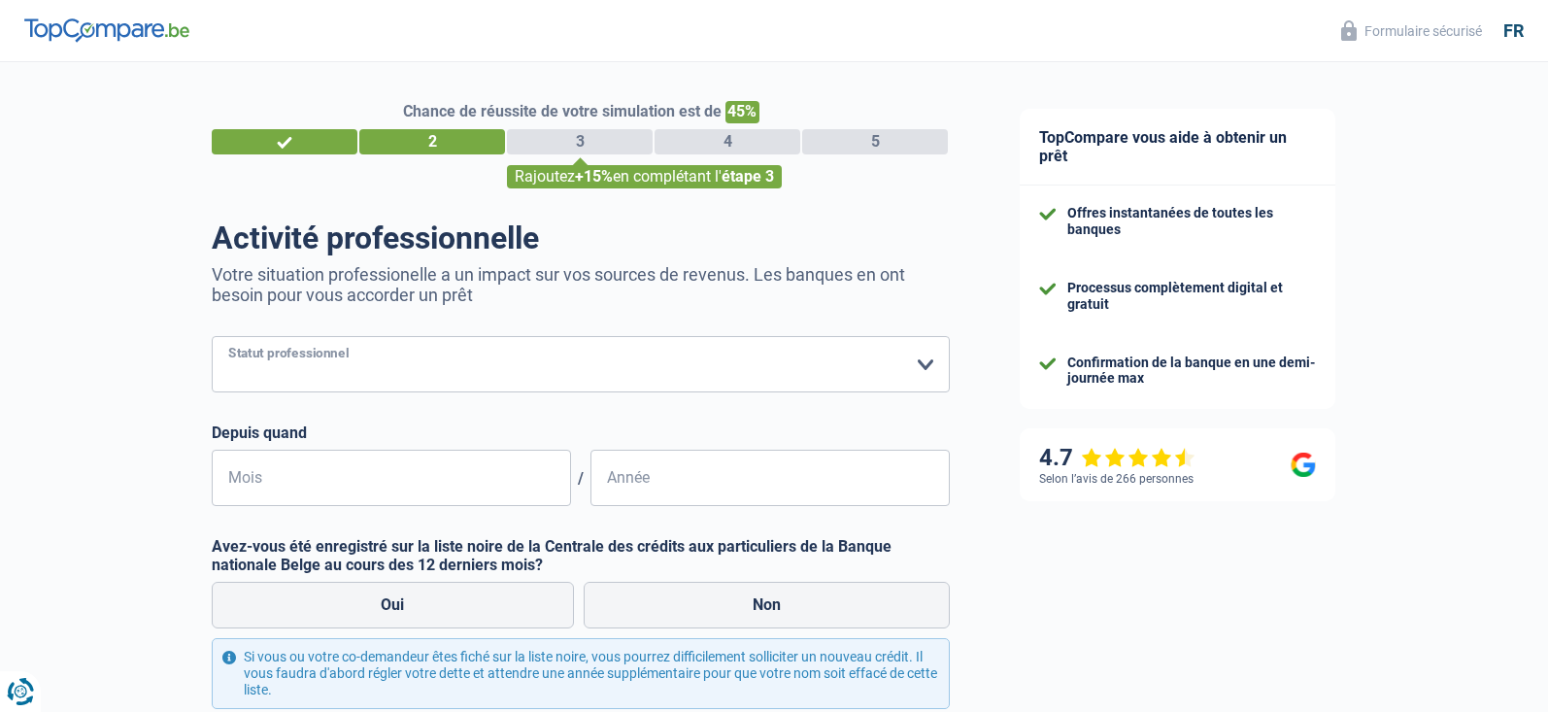
click at [212, 336] on select "Ouvrier Employé privé Employé public Invalide Indépendant Pensionné Chômeur Mut…" at bounding box center [581, 364] width 738 height 56
select select "publicEmployee"
click option "Employé public" at bounding box center [0, 0] width 0 height 0
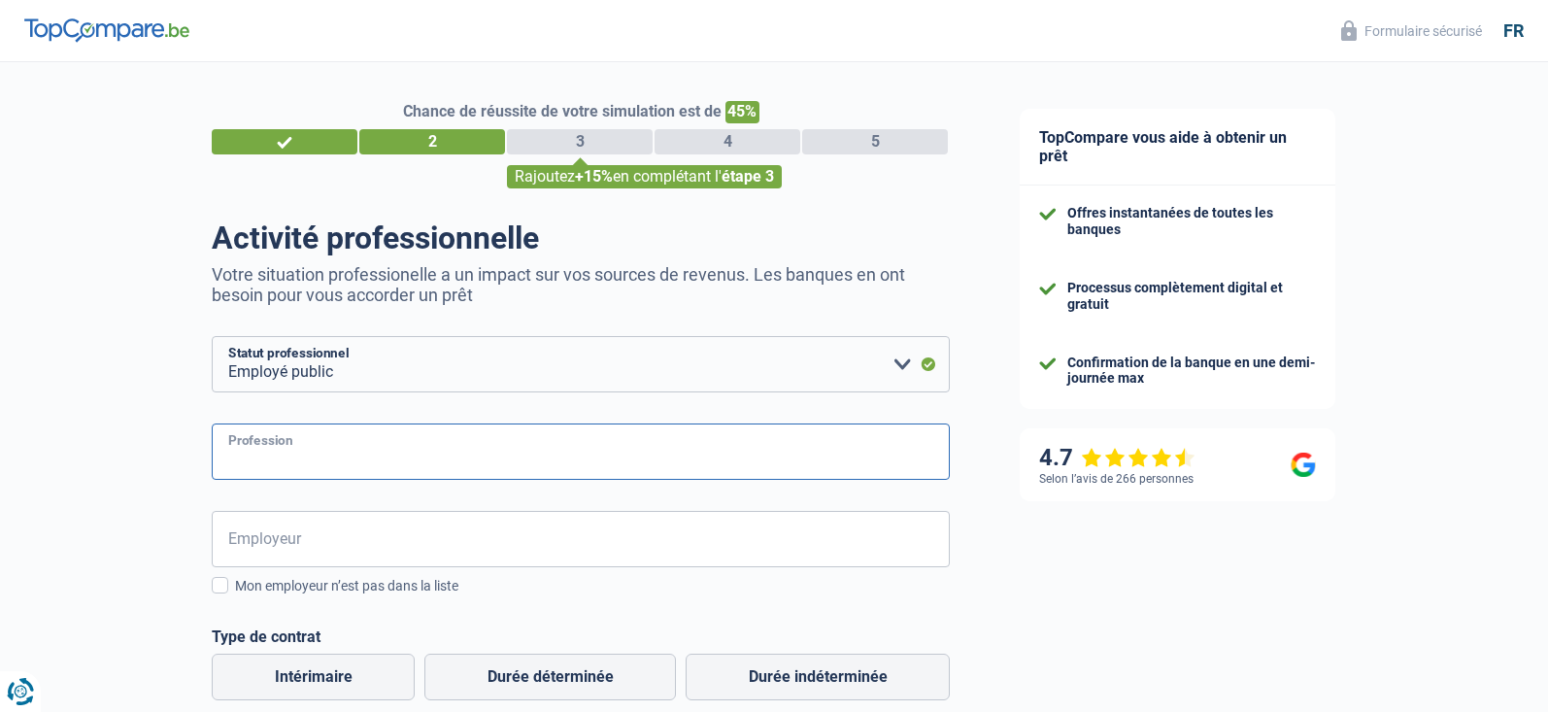
click at [344, 460] on input "Profession" at bounding box center [581, 451] width 738 height 56
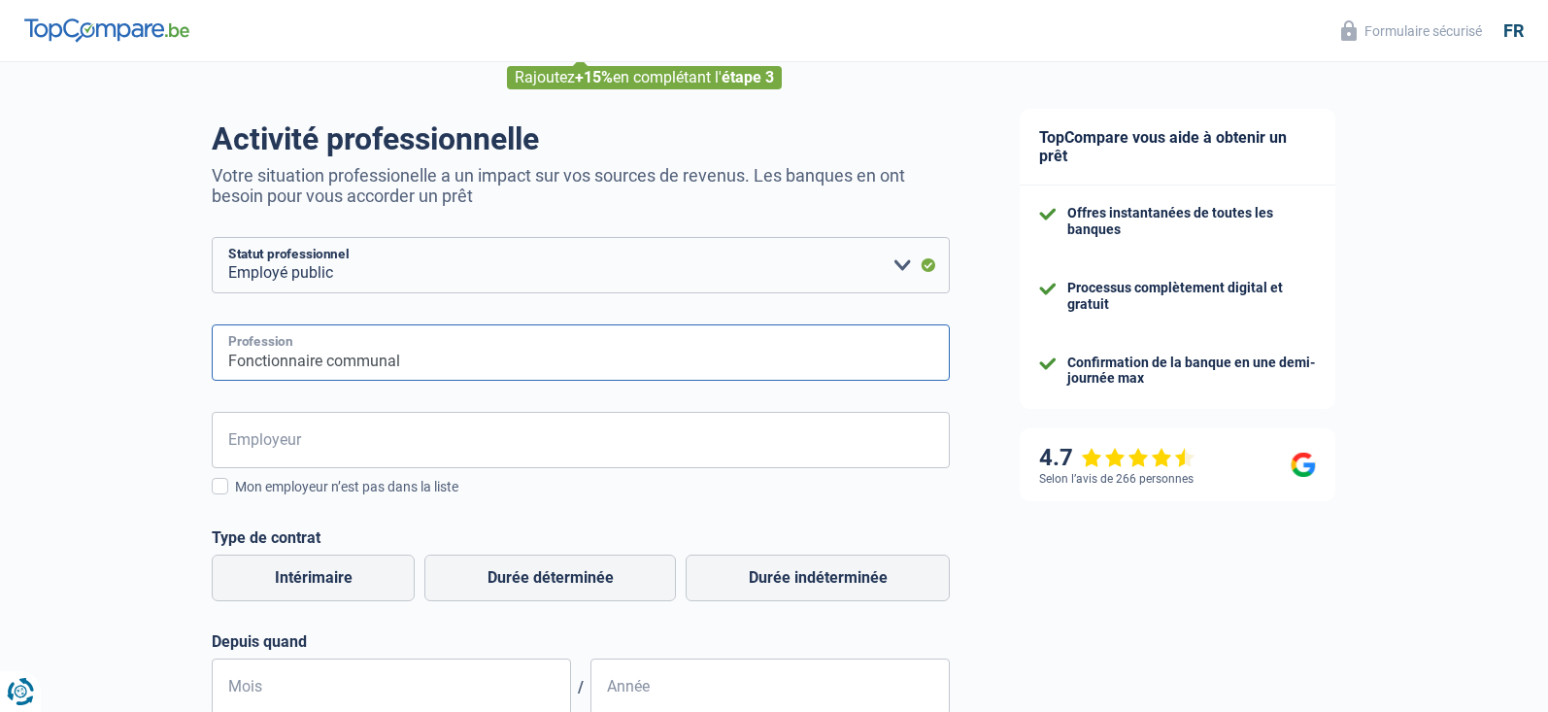
type input "Fonctionnaire communal"
click at [320, 446] on input "Employeur" at bounding box center [581, 440] width 738 height 56
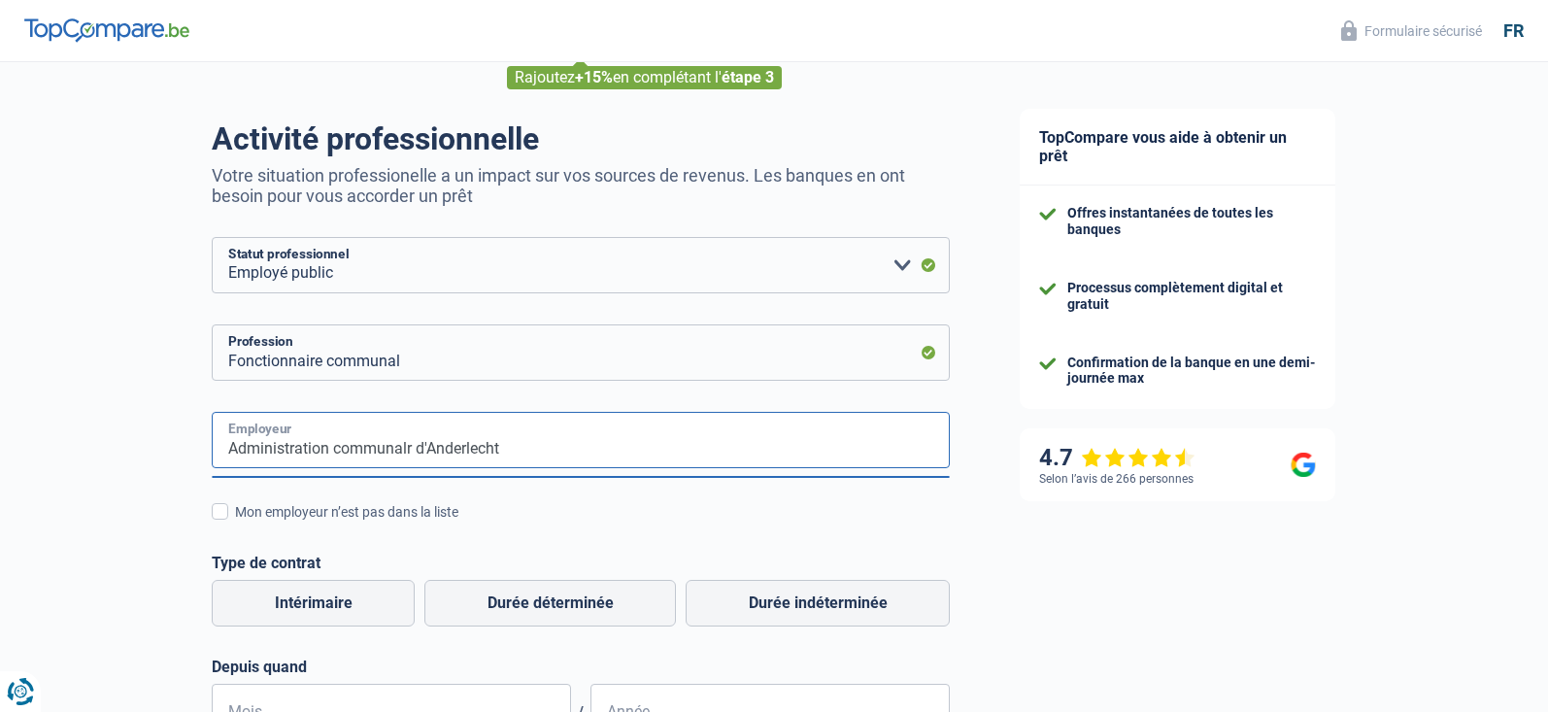
click at [560, 445] on input "Administration communalr d'Anderlecht" at bounding box center [581, 440] width 738 height 56
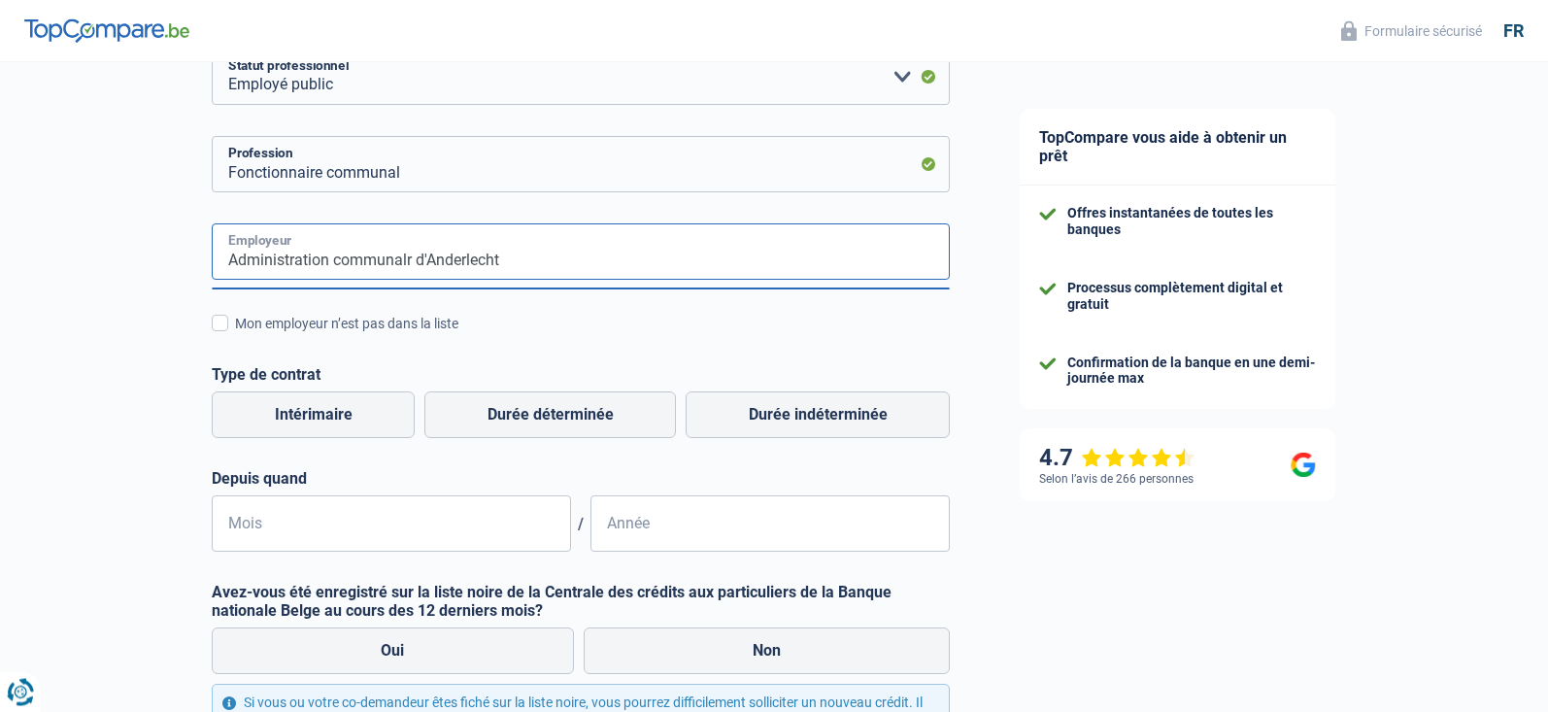
scroll to position [297, 0]
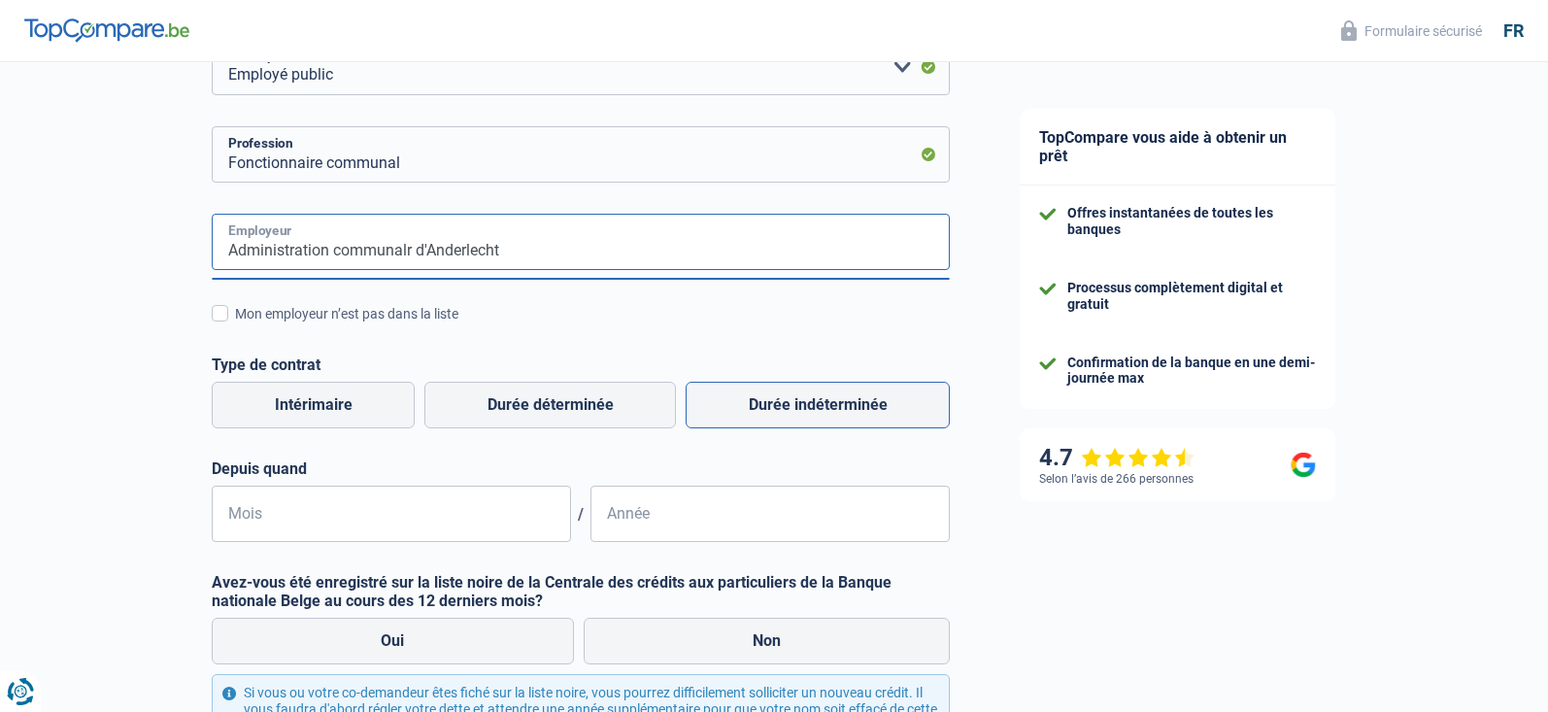
type input "Administration communalr d'Anderlecht"
click at [764, 409] on label "Durée indéterminée" at bounding box center [817, 405] width 264 height 47
click at [764, 409] on input "Durée indéterminée" at bounding box center [817, 405] width 264 height 47
radio input "true"
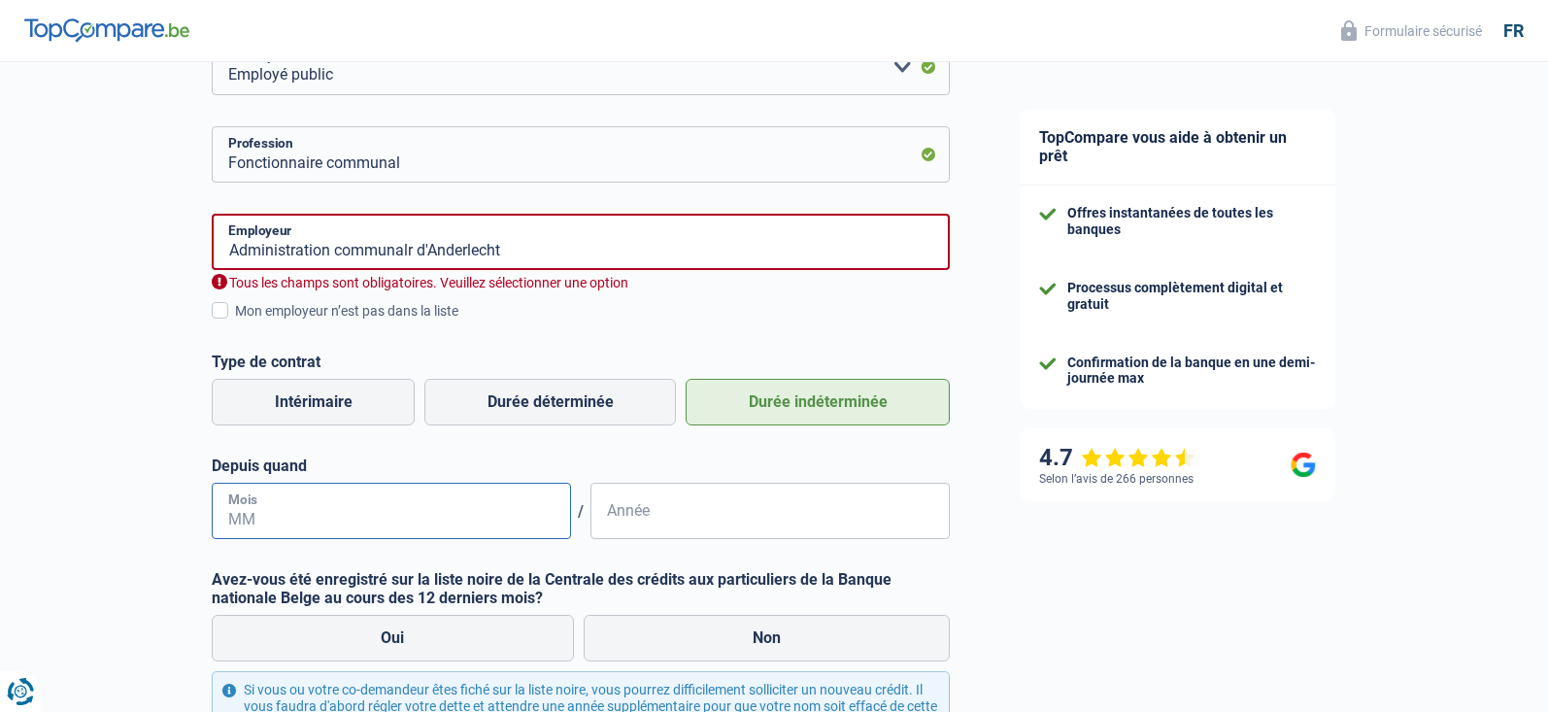
click at [284, 525] on input "Mois" at bounding box center [391, 511] width 359 height 56
click at [611, 514] on input "Année" at bounding box center [769, 511] width 359 height 56
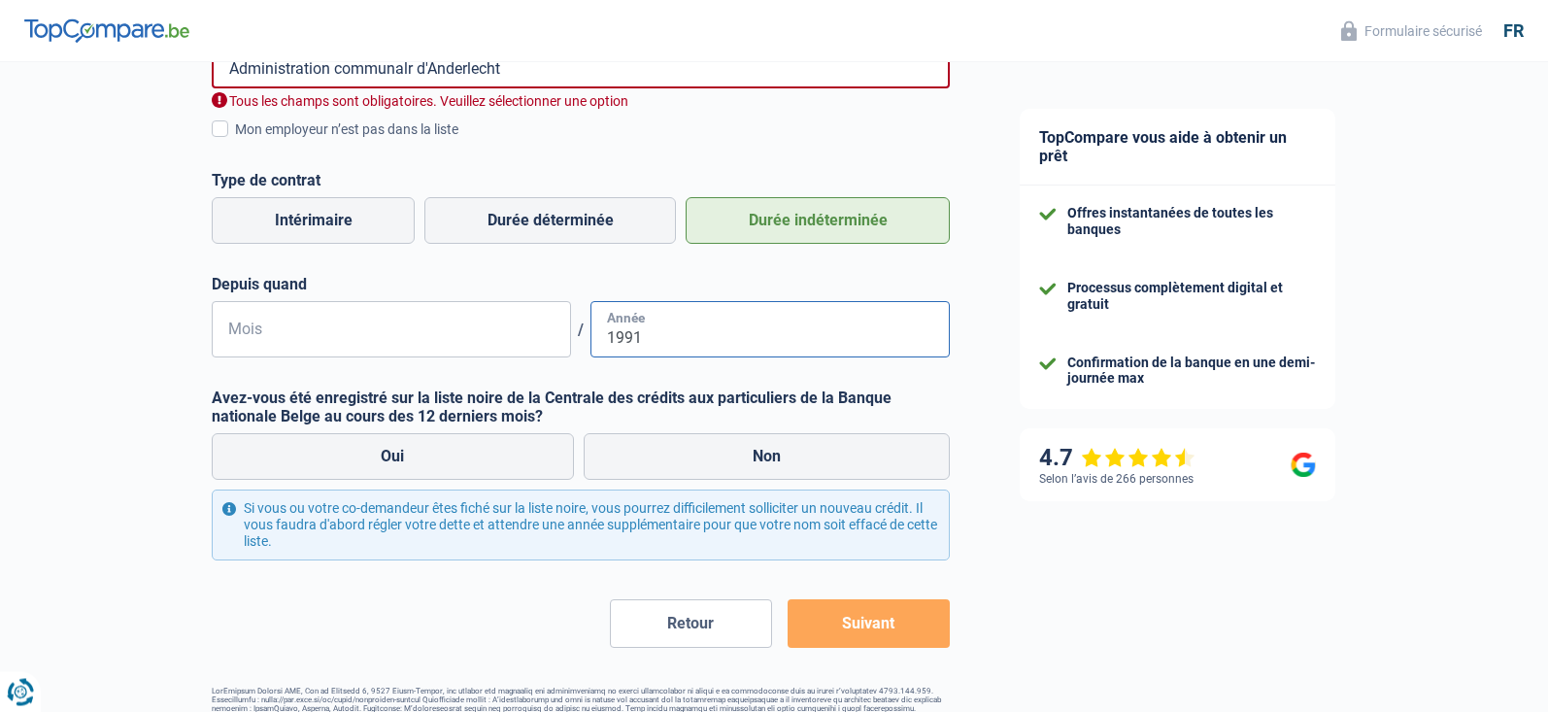
scroll to position [495, 0]
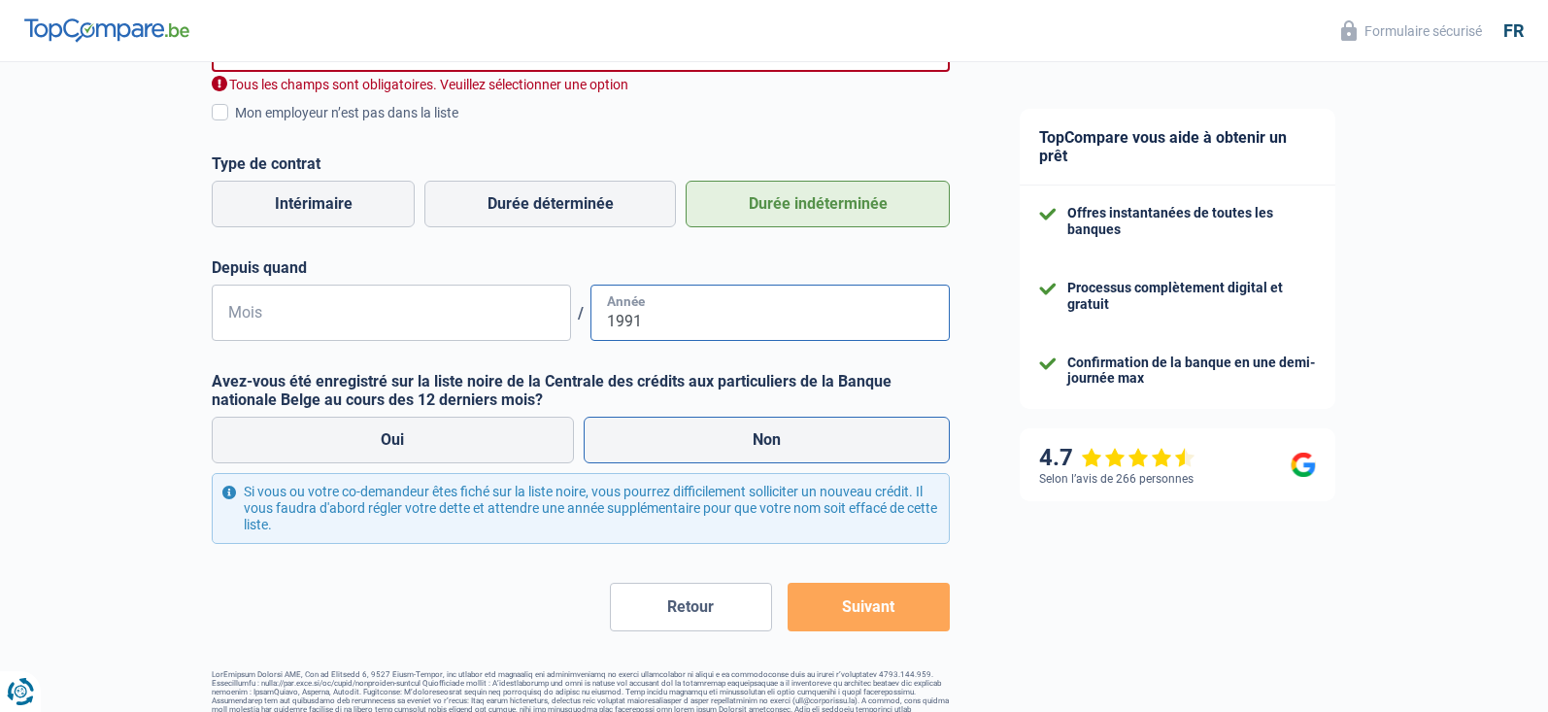
type input "1991"
click at [697, 453] on label "Non" at bounding box center [766, 439] width 367 height 47
click at [697, 453] on input "Non" at bounding box center [766, 439] width 367 height 47
radio input "true"
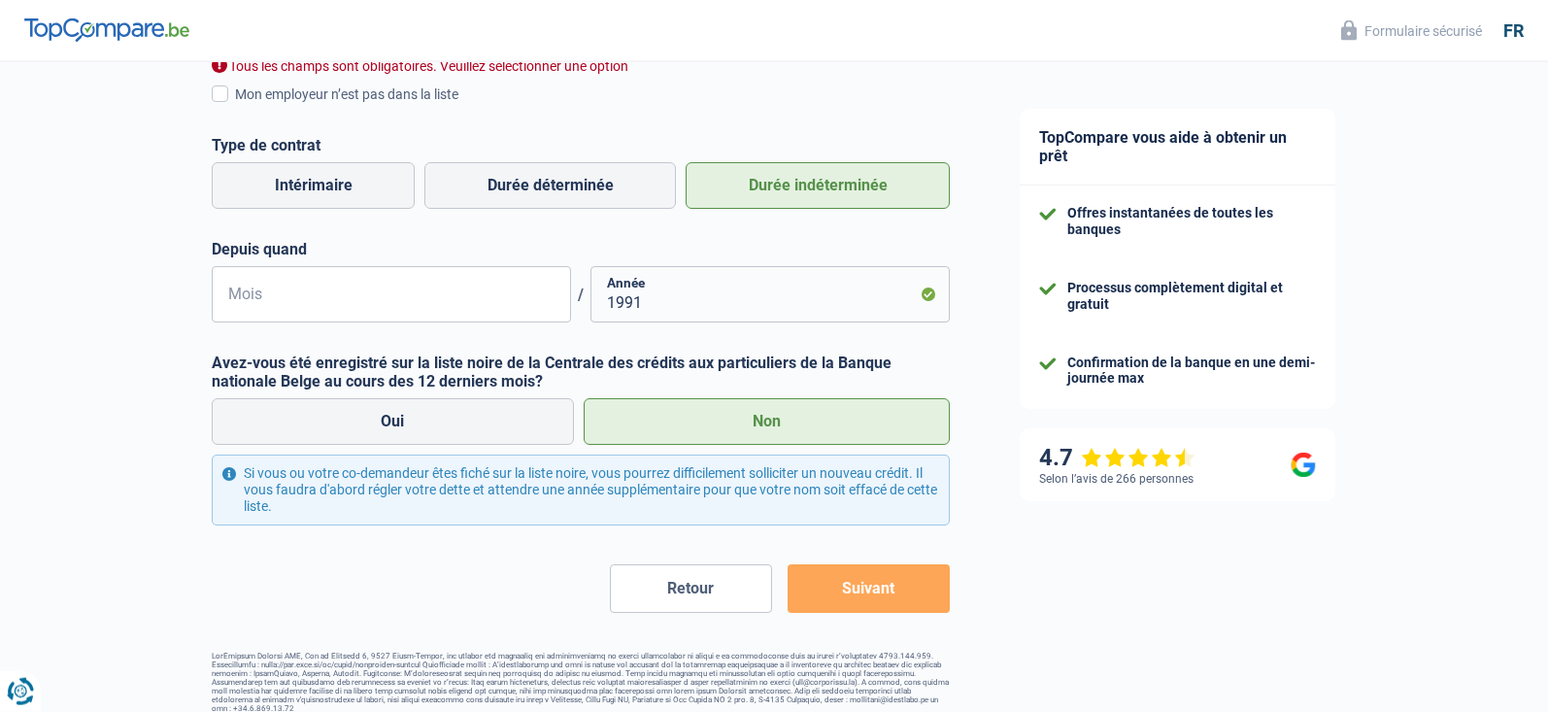
scroll to position [529, 0]
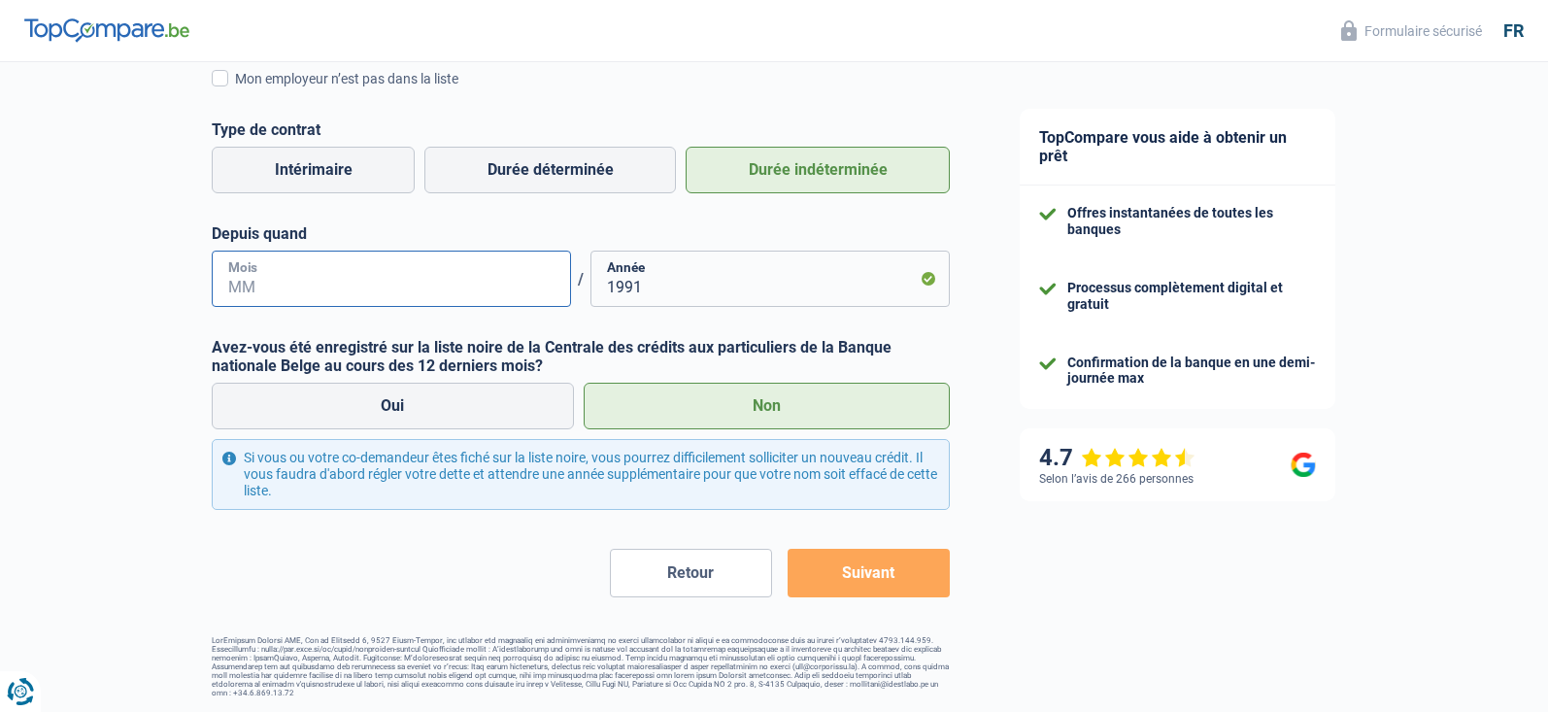
click at [282, 283] on input "Mois" at bounding box center [391, 278] width 359 height 56
type input "06"
click at [810, 565] on button "Suivant" at bounding box center [868, 573] width 162 height 49
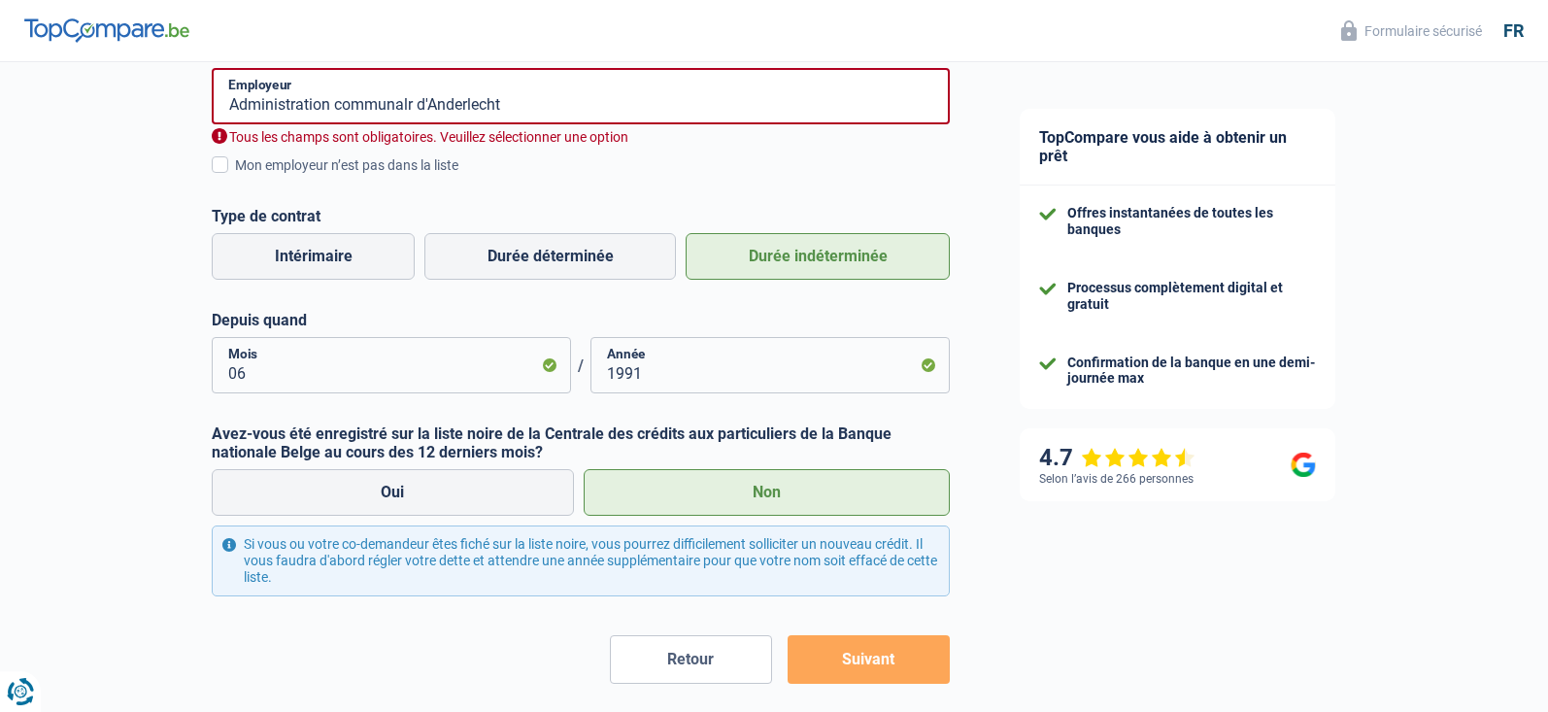
scroll to position [440, 0]
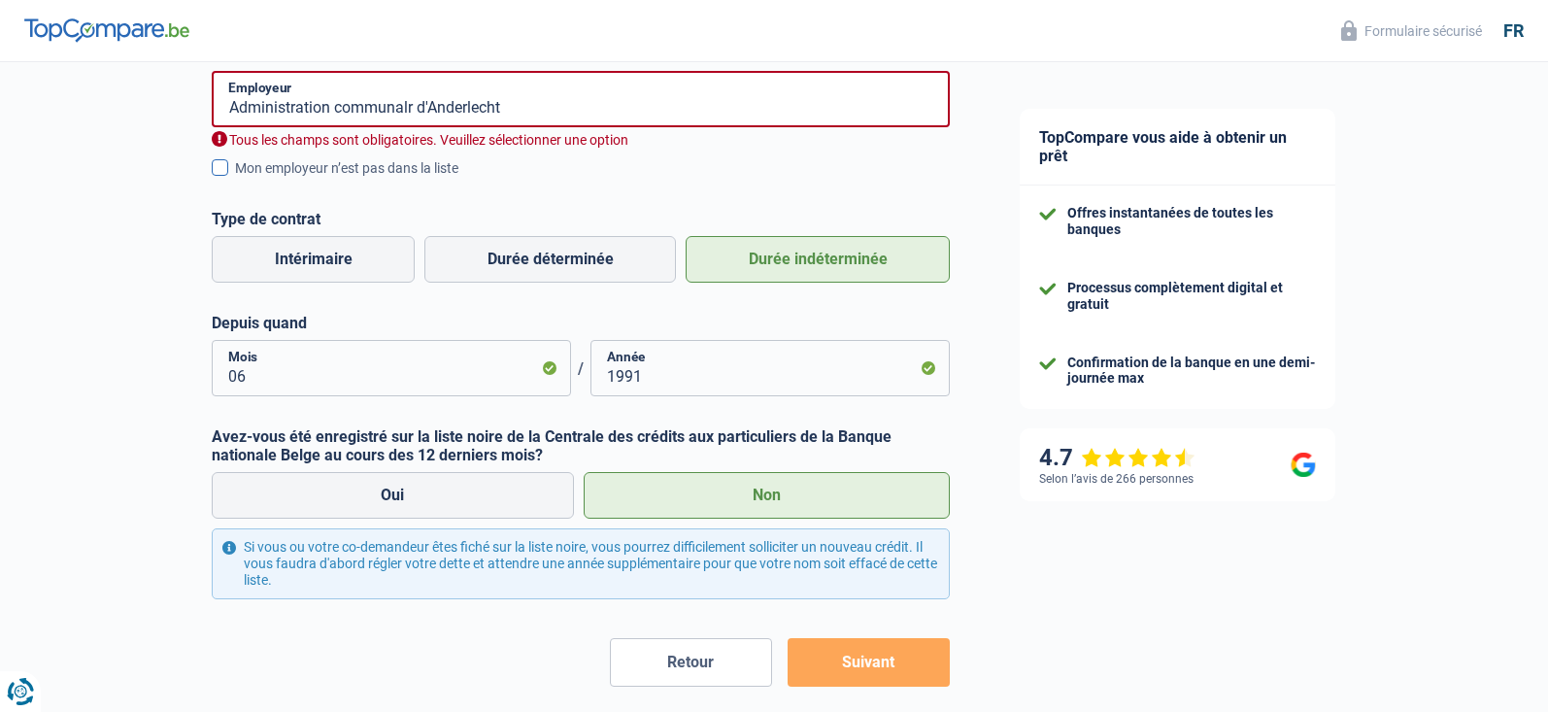
click at [219, 167] on span at bounding box center [220, 167] width 17 height 17
click at [235, 179] on input "Mon employeur n’est pas dans la liste" at bounding box center [235, 179] width 0 height 0
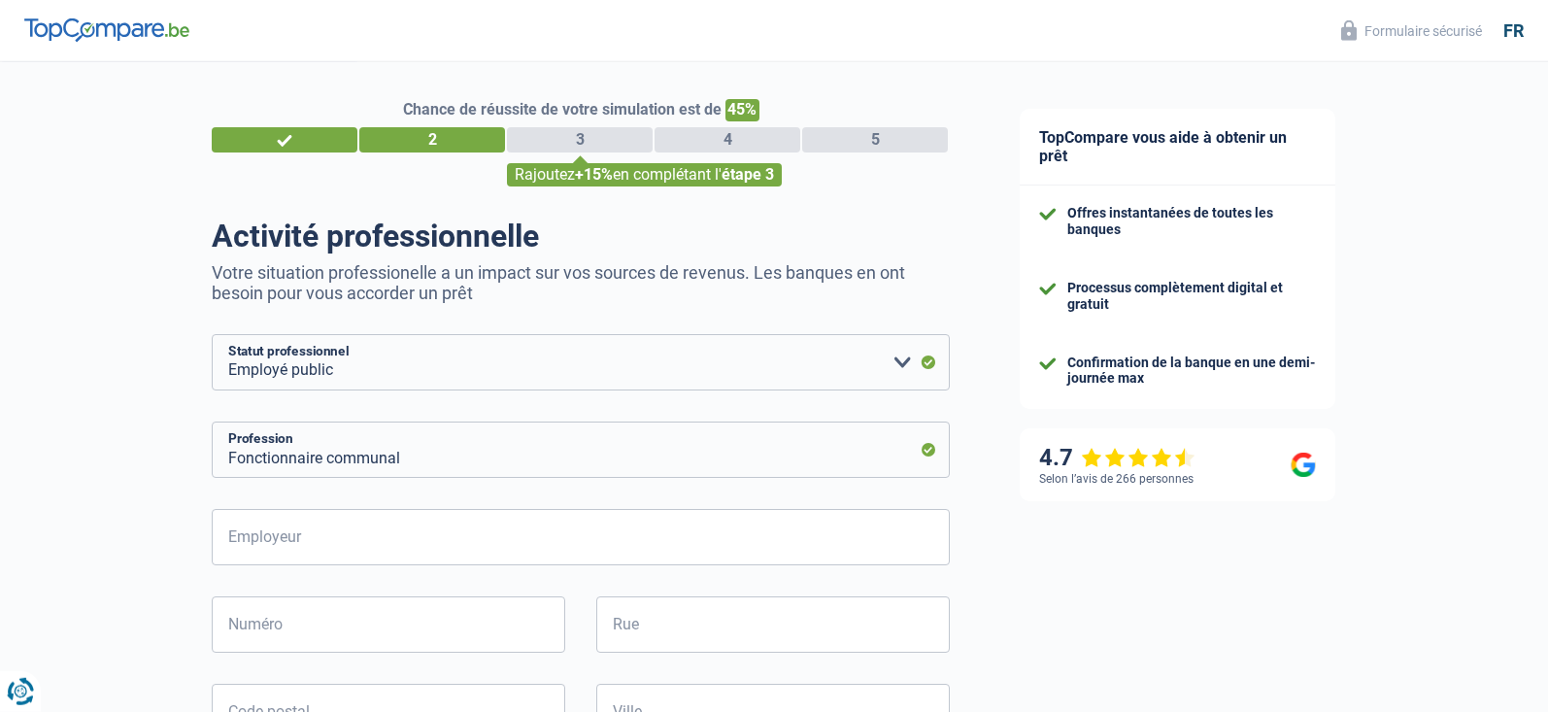
scroll to position [0, 0]
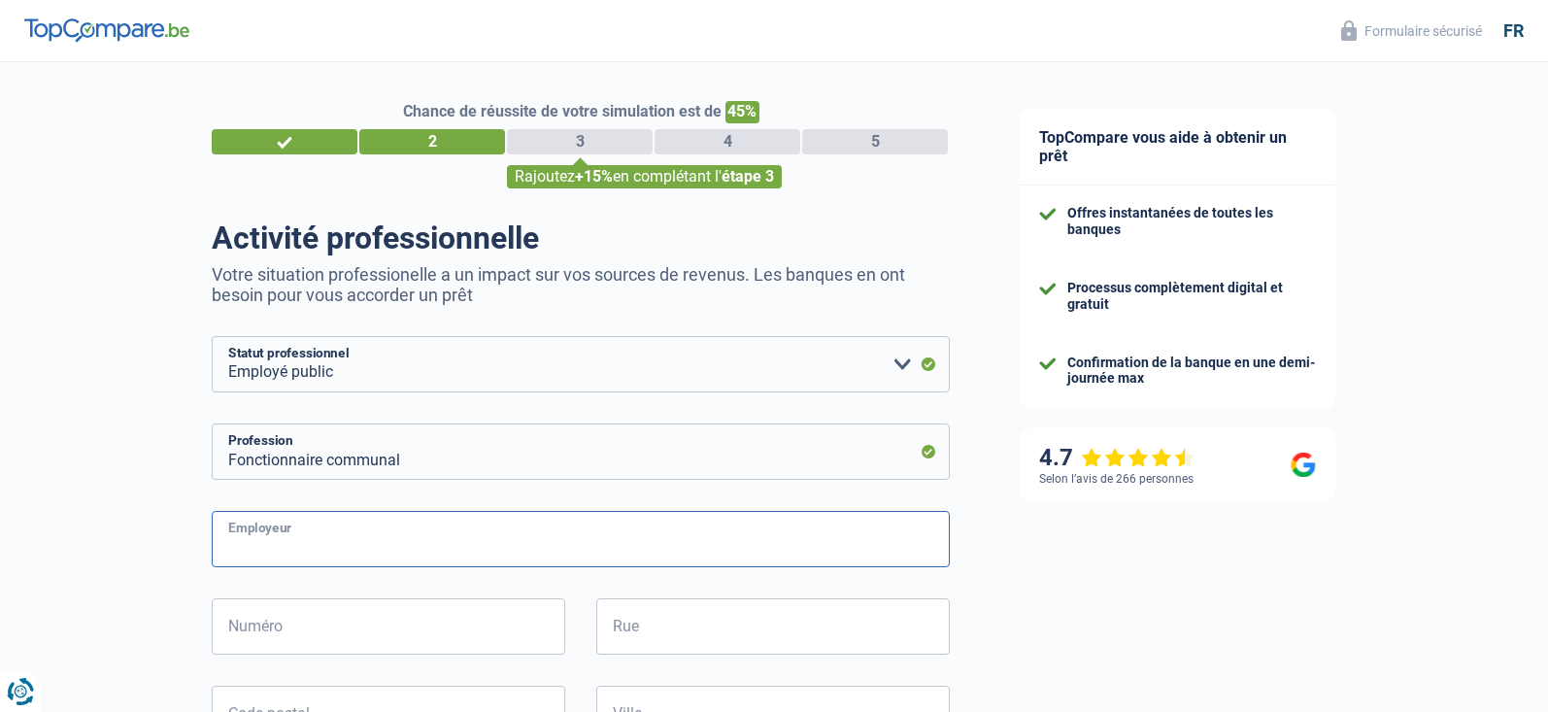
click at [318, 536] on input "Employeur" at bounding box center [581, 539] width 738 height 56
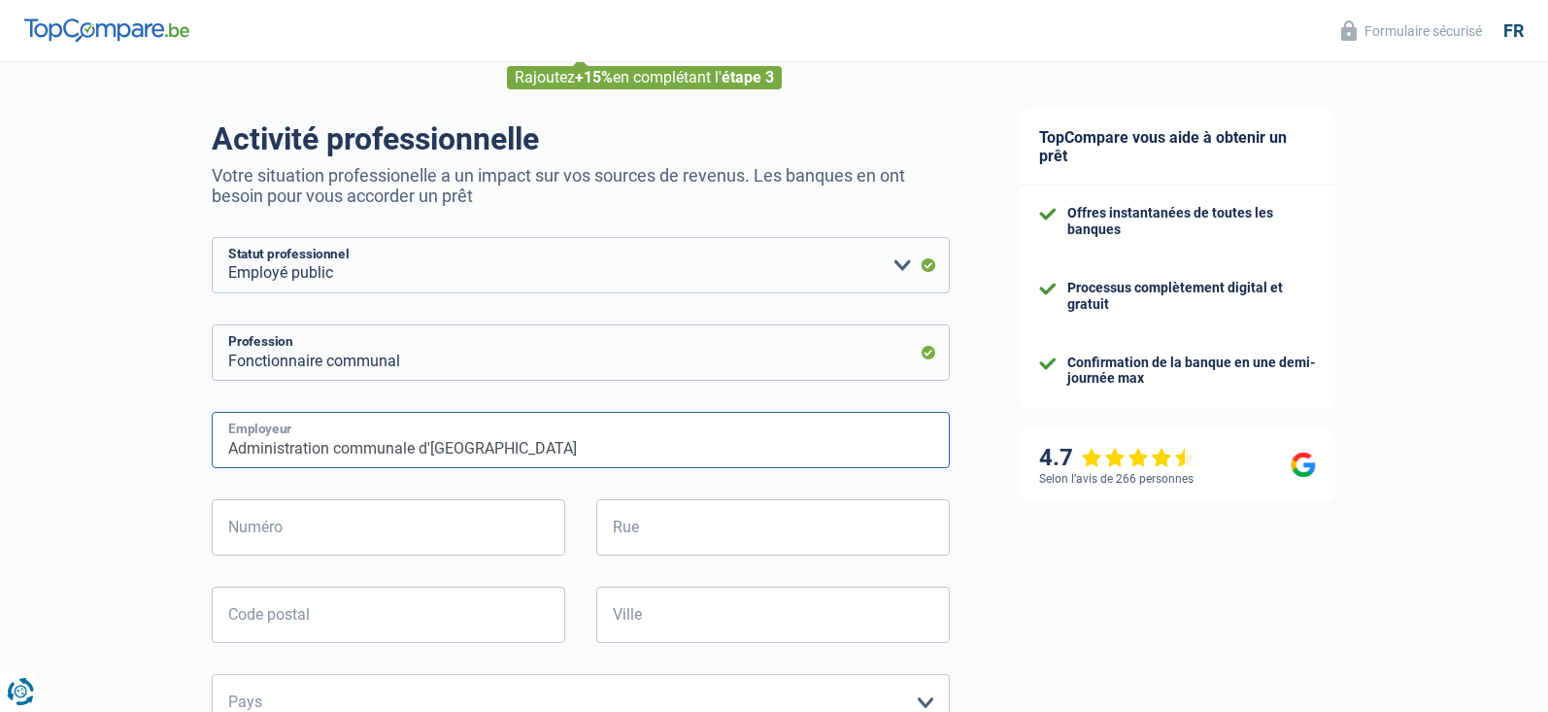
type input "Administration communale d'Anderlecht"
click at [292, 523] on input "Numéro" at bounding box center [388, 527] width 353 height 56
type input "1"
click at [660, 527] on input "Rue" at bounding box center [772, 527] width 353 height 56
type input "place du Conseil"
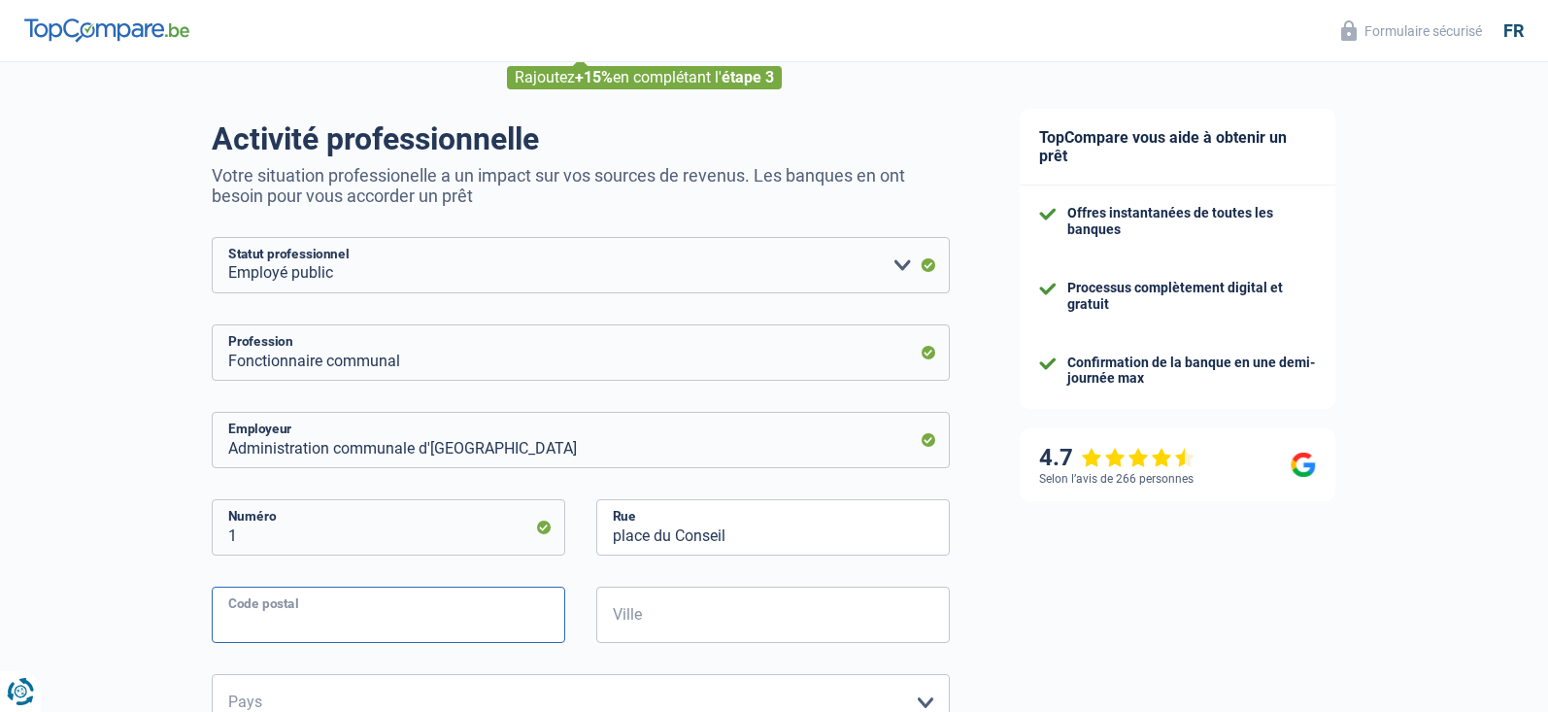
click at [332, 626] on input "Code postal" at bounding box center [388, 614] width 353 height 56
type input "1070"
click at [616, 609] on input "Ville" at bounding box center [772, 614] width 353 height 56
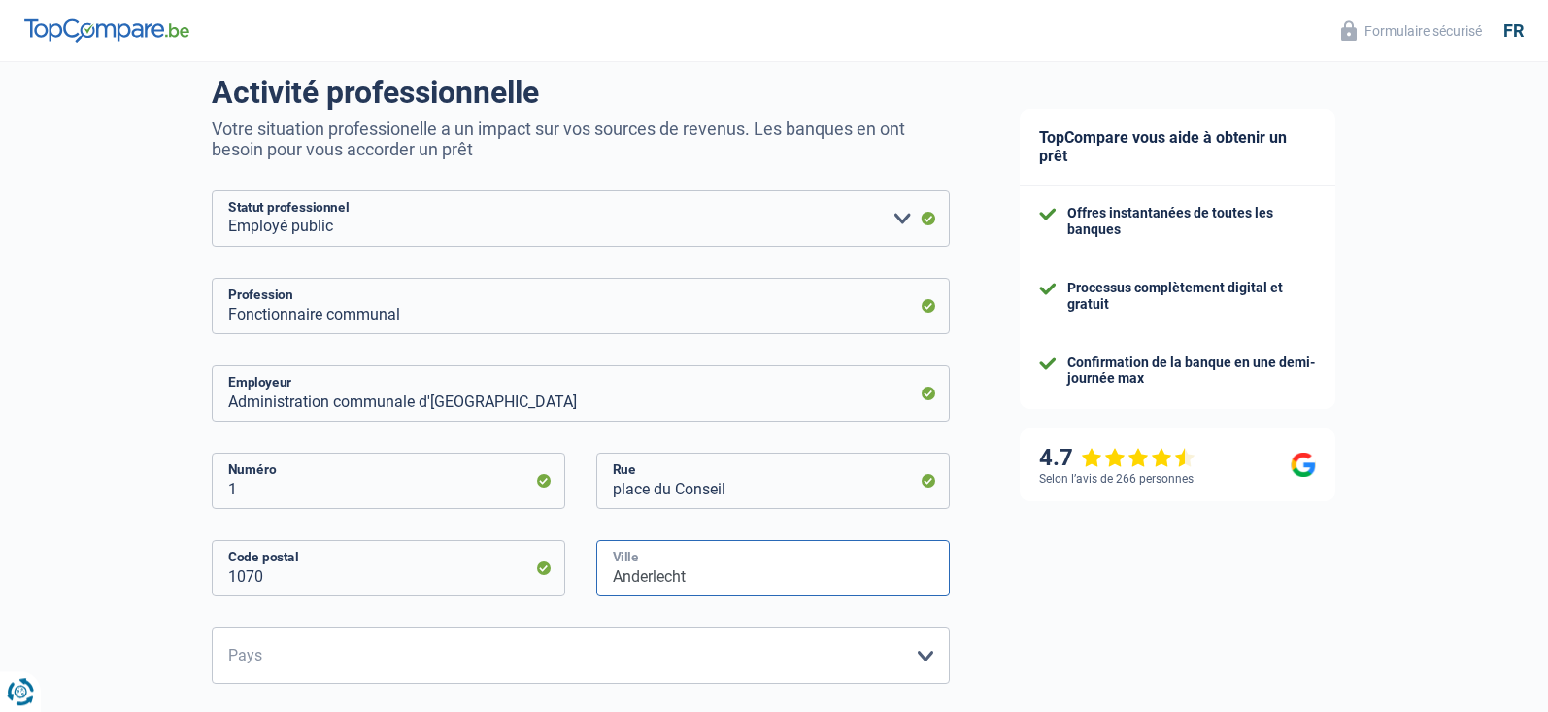
scroll to position [198, 0]
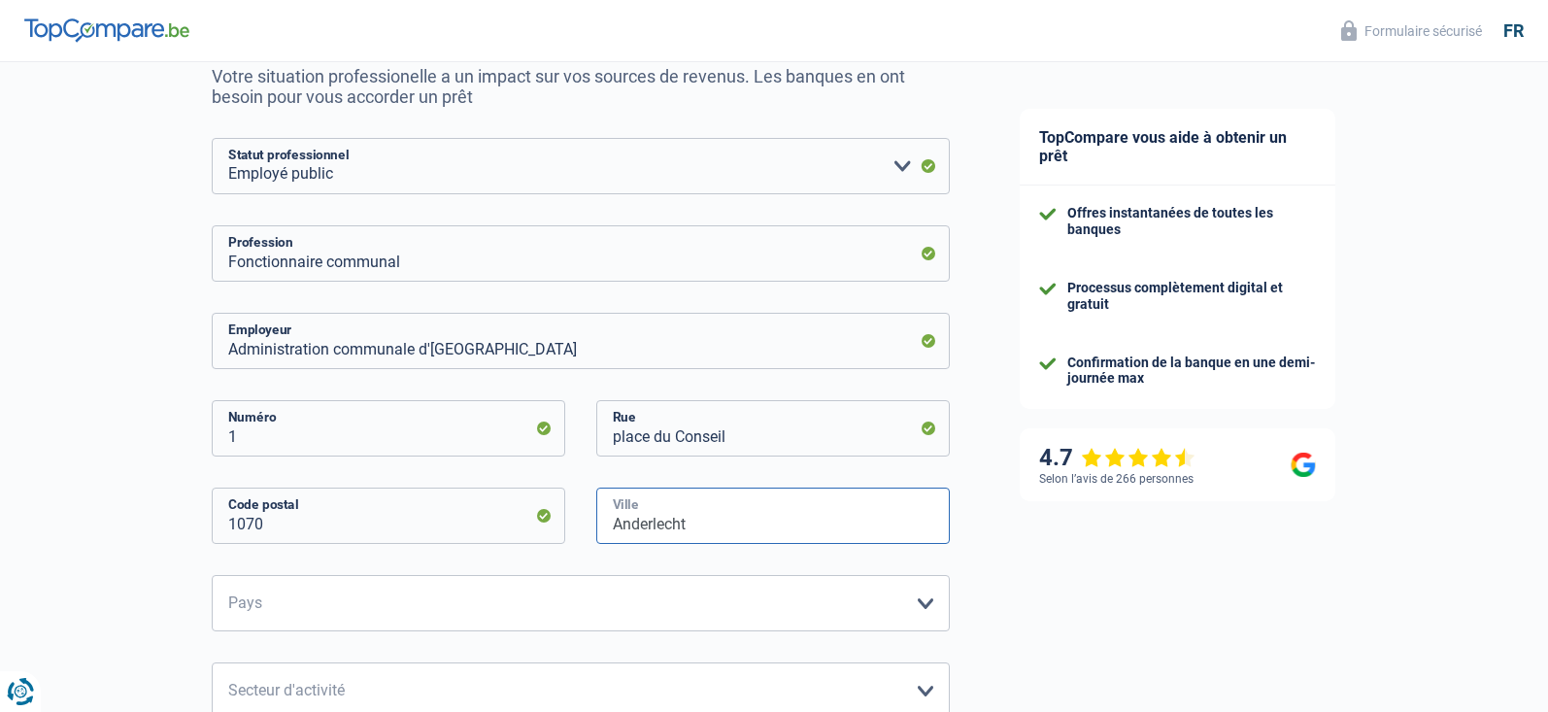
type input "Anderlecht"
click at [212, 575] on select "Belgique France Allemagne Italie Luxembourg Pays-Bas Espagne Suisse Veuillez sé…" at bounding box center [581, 603] width 738 height 56
select select "BE"
click option "Belgique" at bounding box center [0, 0] width 0 height 0
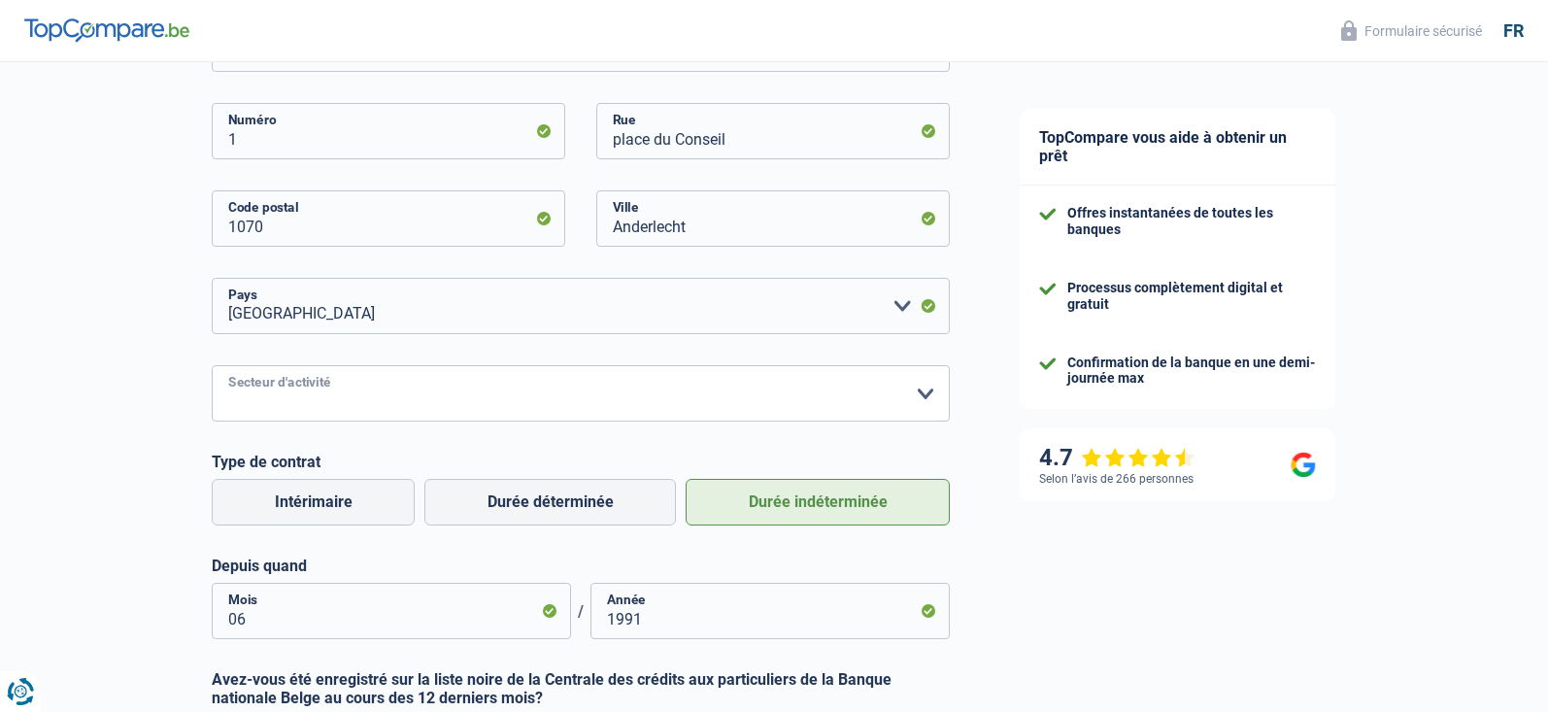
click at [212, 365] on select "Agriculture/Pêche Industrie Horeca Courier/Fitness/Taxi Construction Banques/As…" at bounding box center [581, 393] width 738 height 56
select select "stateUniversityEu"
click option "Etat/Université ou Union Européenne" at bounding box center [0, 0] width 0 height 0
click at [358, 501] on label "Intérimaire" at bounding box center [313, 502] width 203 height 47
click at [358, 501] on input "Intérimaire" at bounding box center [313, 502] width 203 height 47
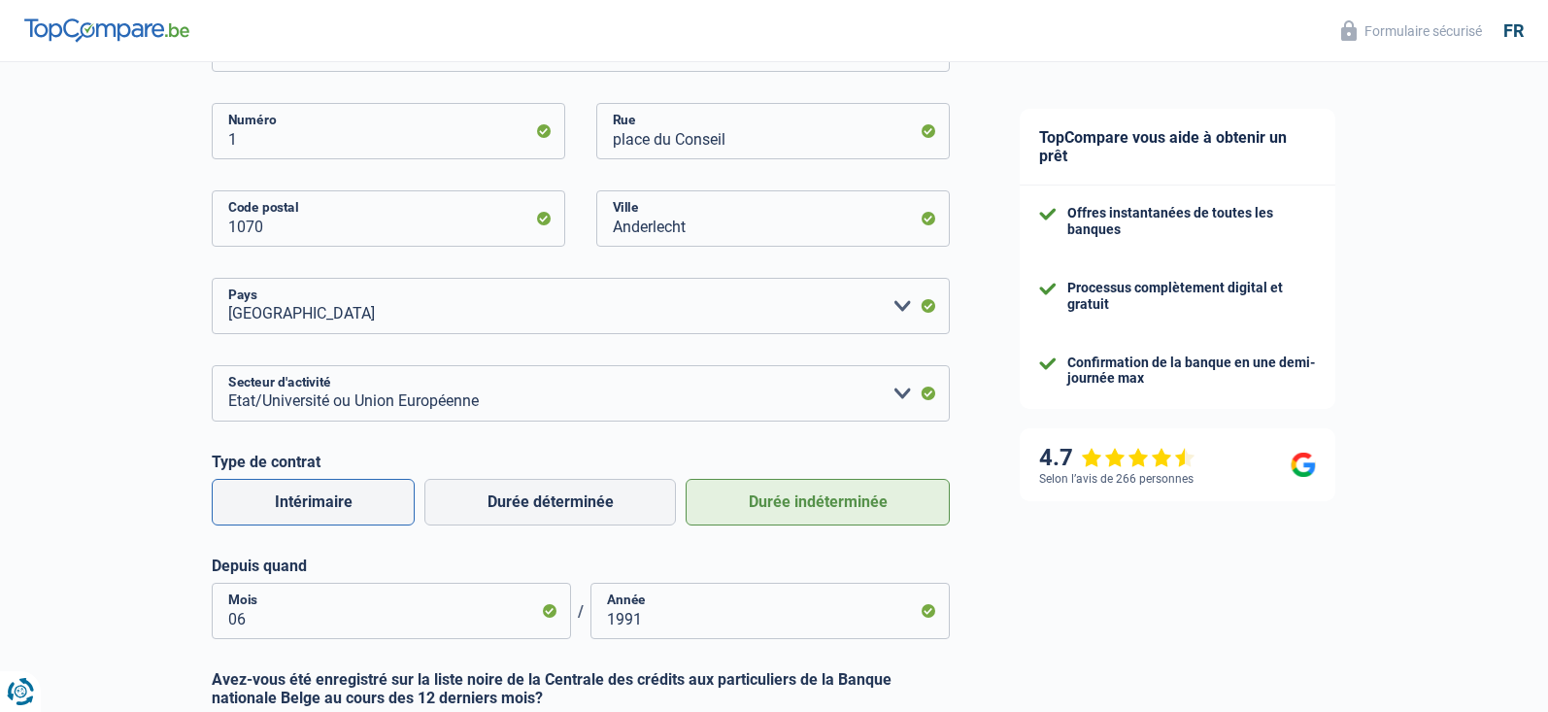
radio input "true"
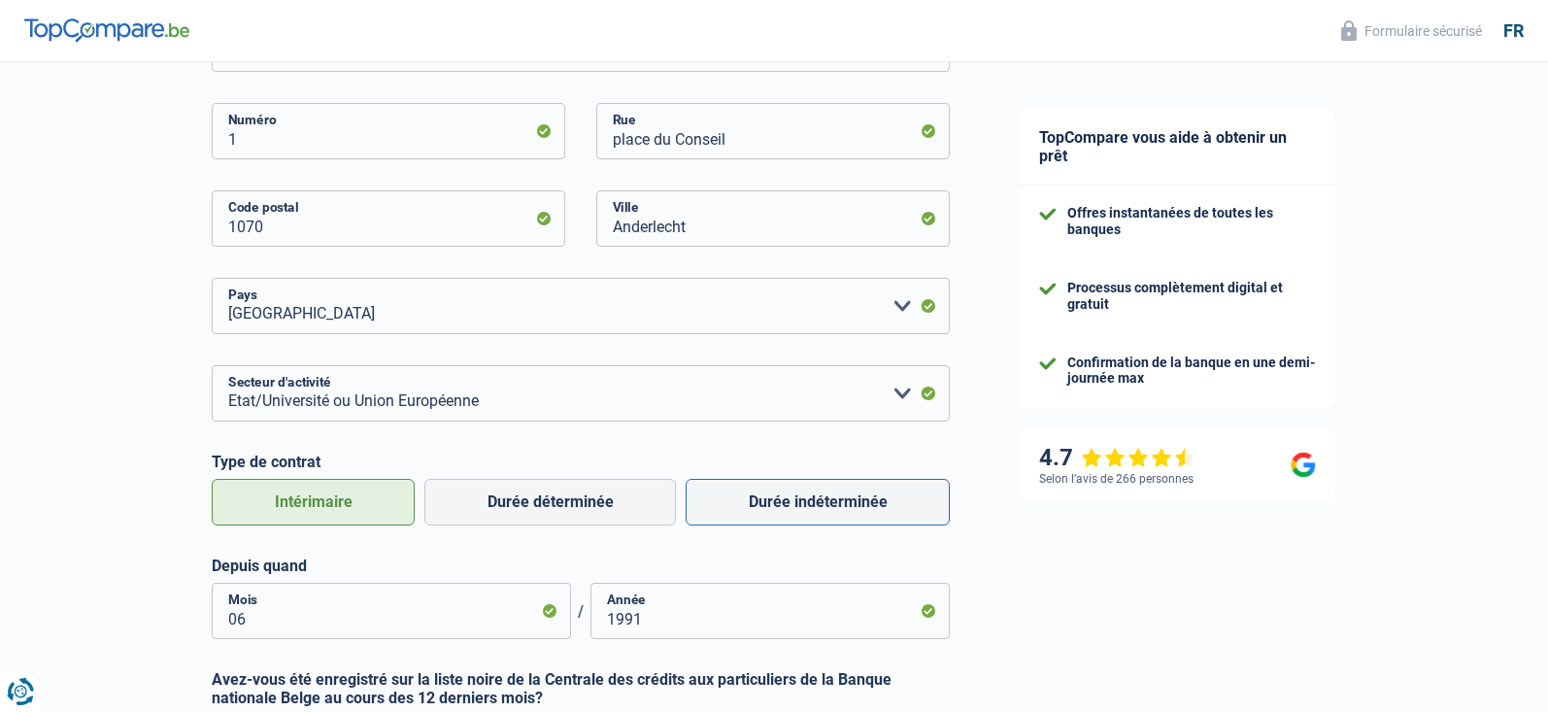
click at [729, 502] on label "Durée indéterminée" at bounding box center [817, 502] width 264 height 47
click at [729, 502] on input "Durée indéterminée" at bounding box center [817, 502] width 264 height 47
radio input "true"
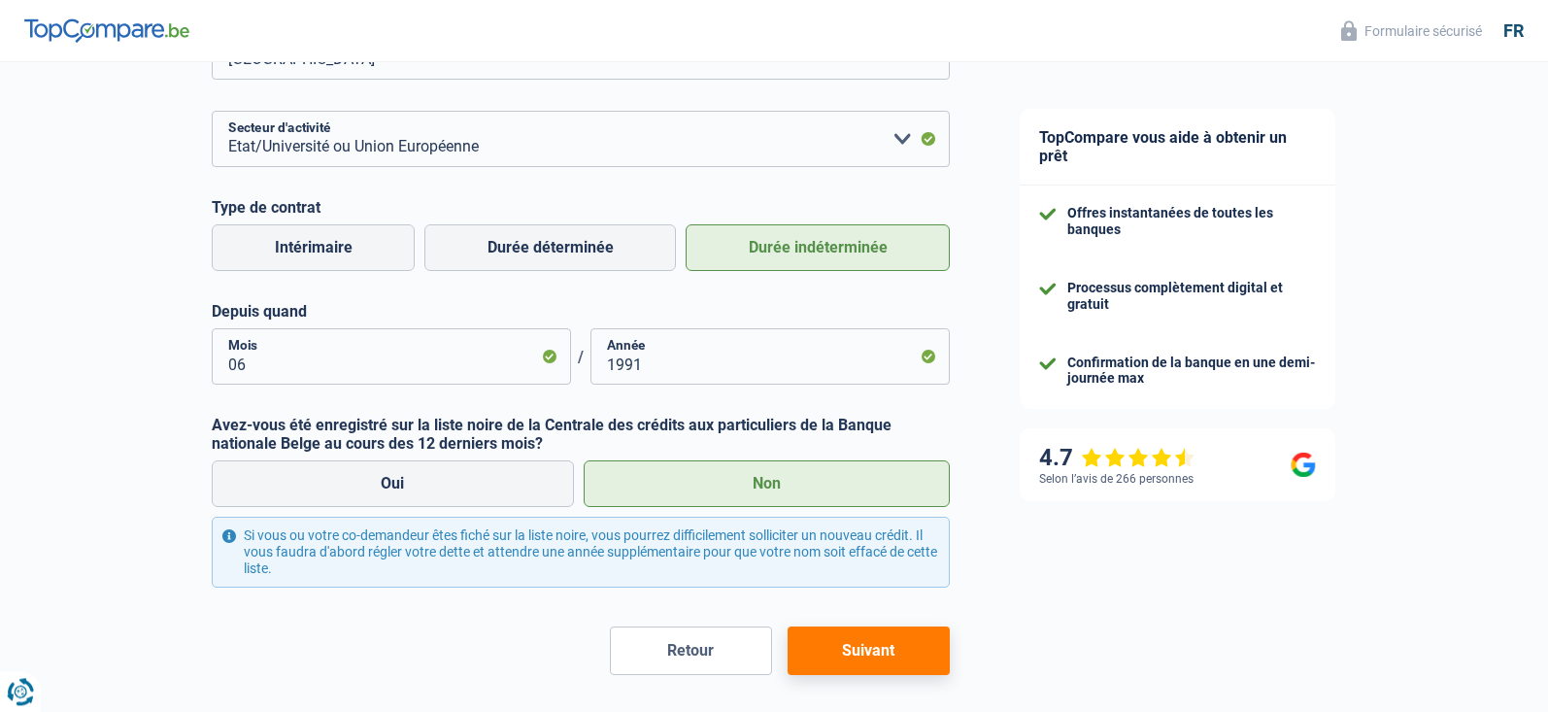
scroll to position [792, 0]
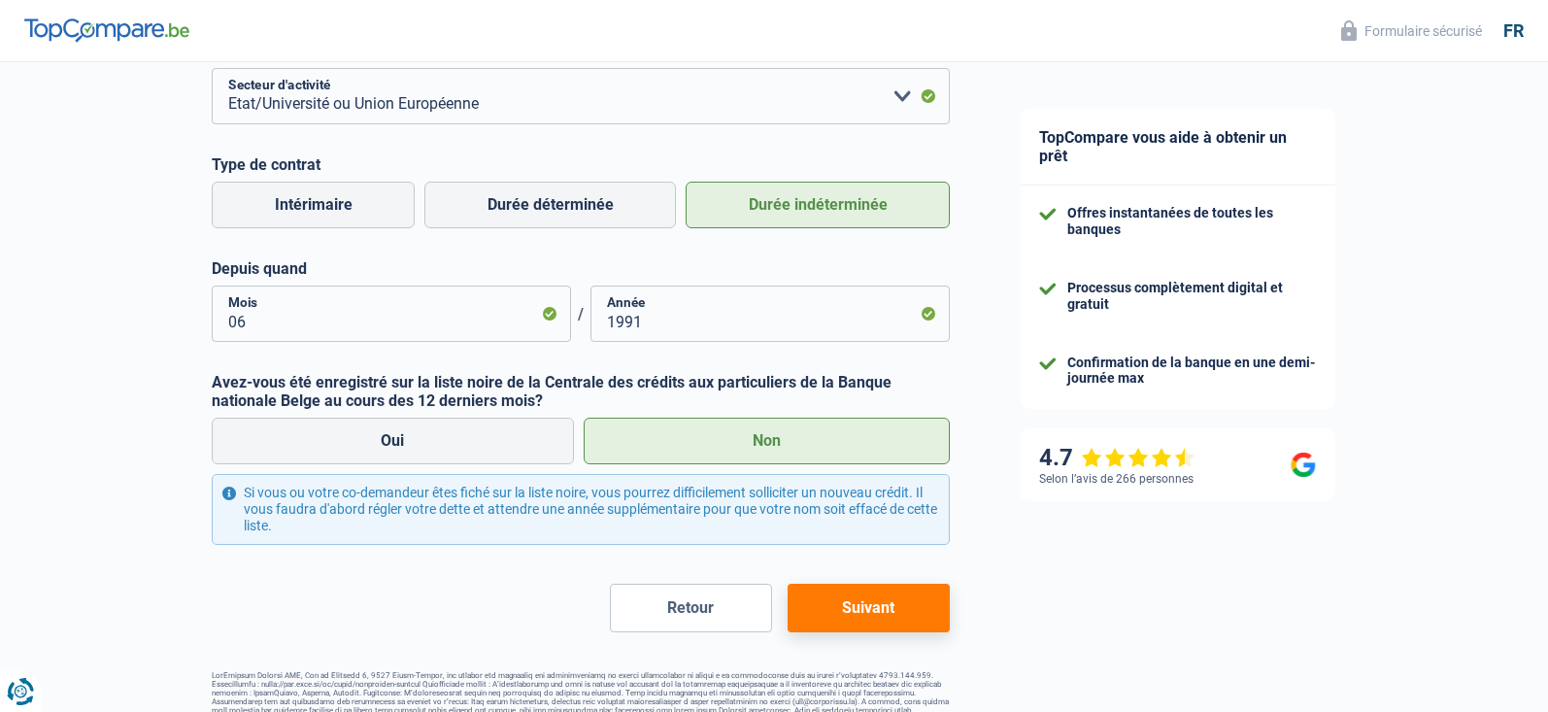
click at [885, 609] on button "Suivant" at bounding box center [868, 607] width 162 height 49
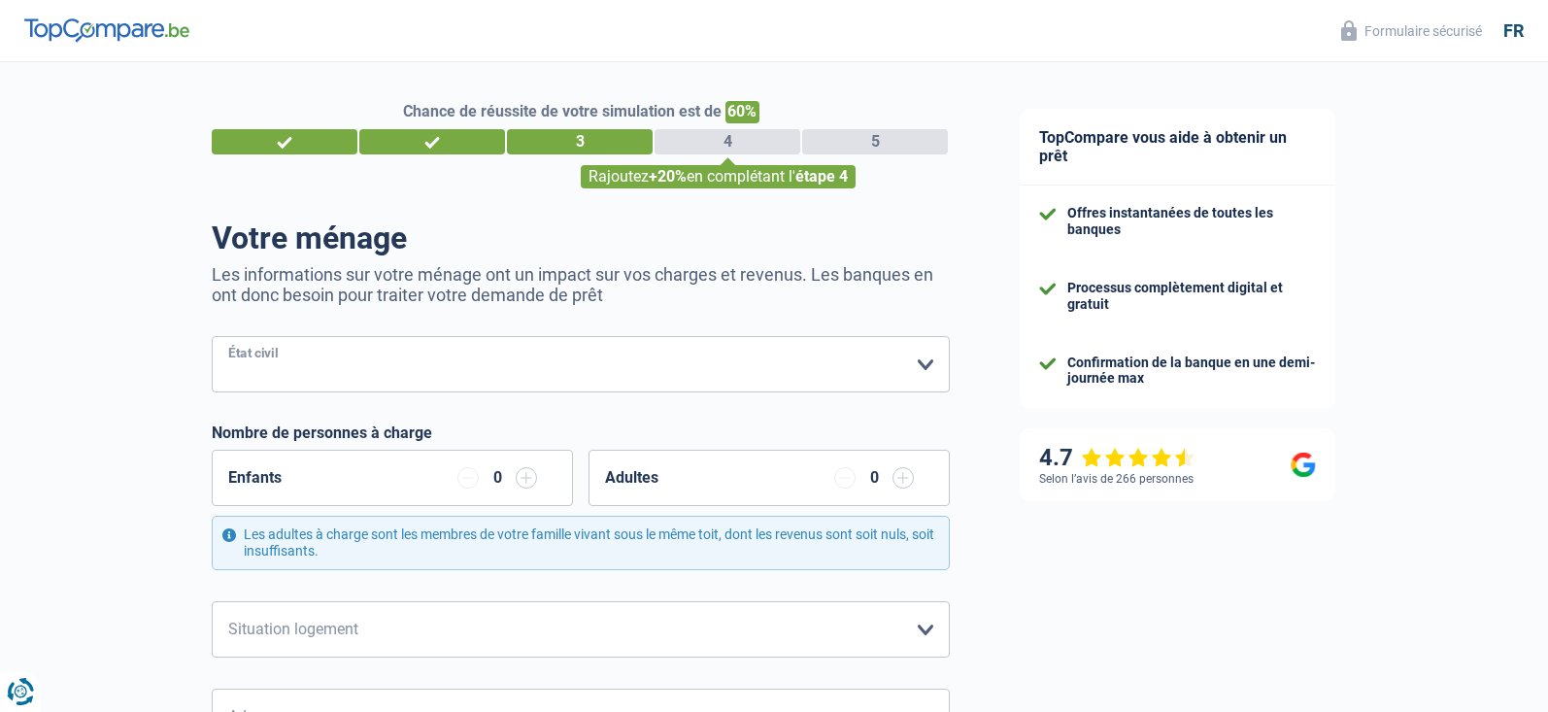
click at [212, 336] on select "Célibataire Marié(e) Cohabitant(e) légal(e) Divorcé(e) Veuf(ve) Séparé (de fait…" at bounding box center [581, 364] width 738 height 56
select select "single"
click option "Célibataire" at bounding box center [0, 0] width 0 height 0
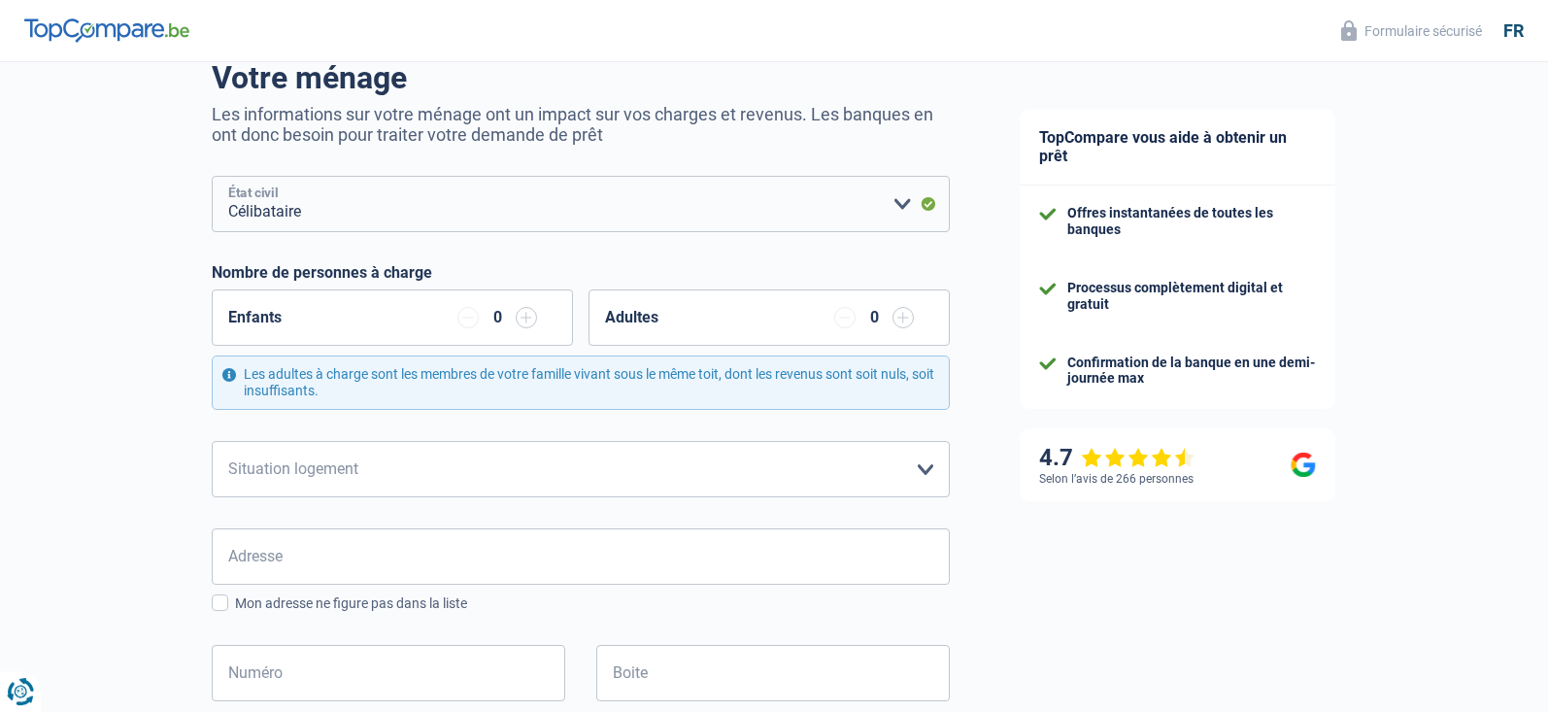
scroll to position [198, 0]
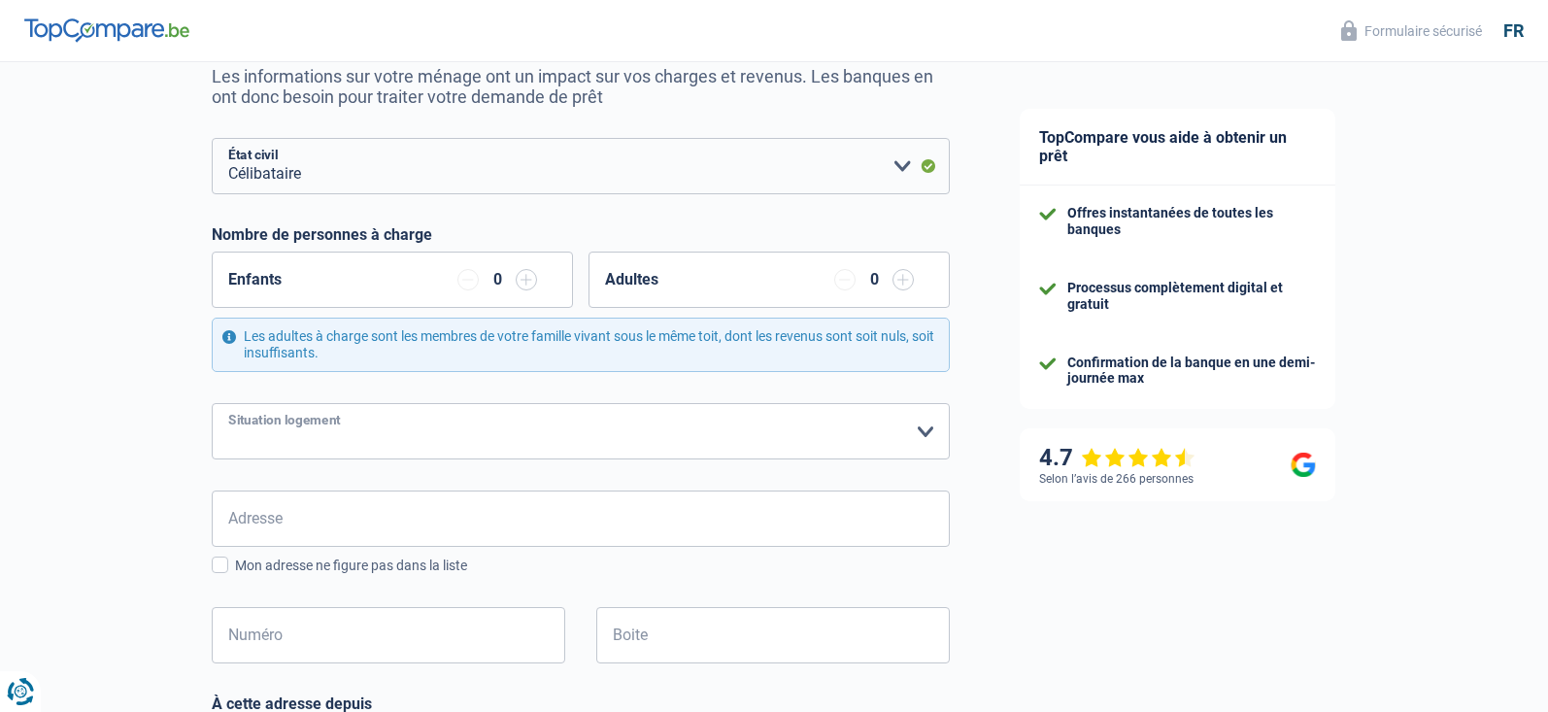
click at [212, 403] on select "Locataire Propriétaire avec prêt hypothécaire Propriétaire sans prêt hypothécai…" at bounding box center [581, 431] width 738 height 56
select select "ownerWithoutMortgage"
click option "Propriétaire sans prêt hypothécaire" at bounding box center [0, 0] width 0 height 0
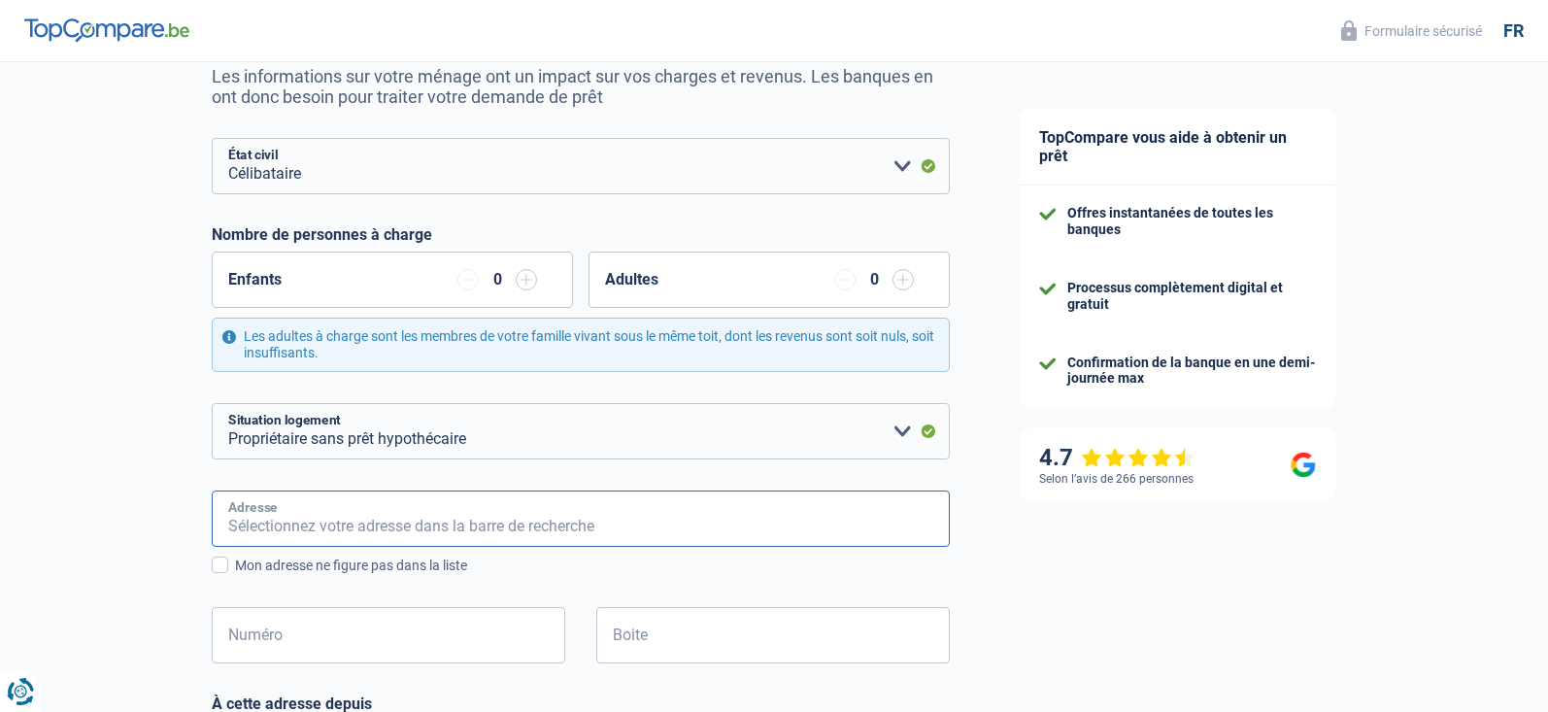
click at [478, 531] on input "Adresse" at bounding box center [581, 518] width 738 height 56
type input "Saffelbergstraat"
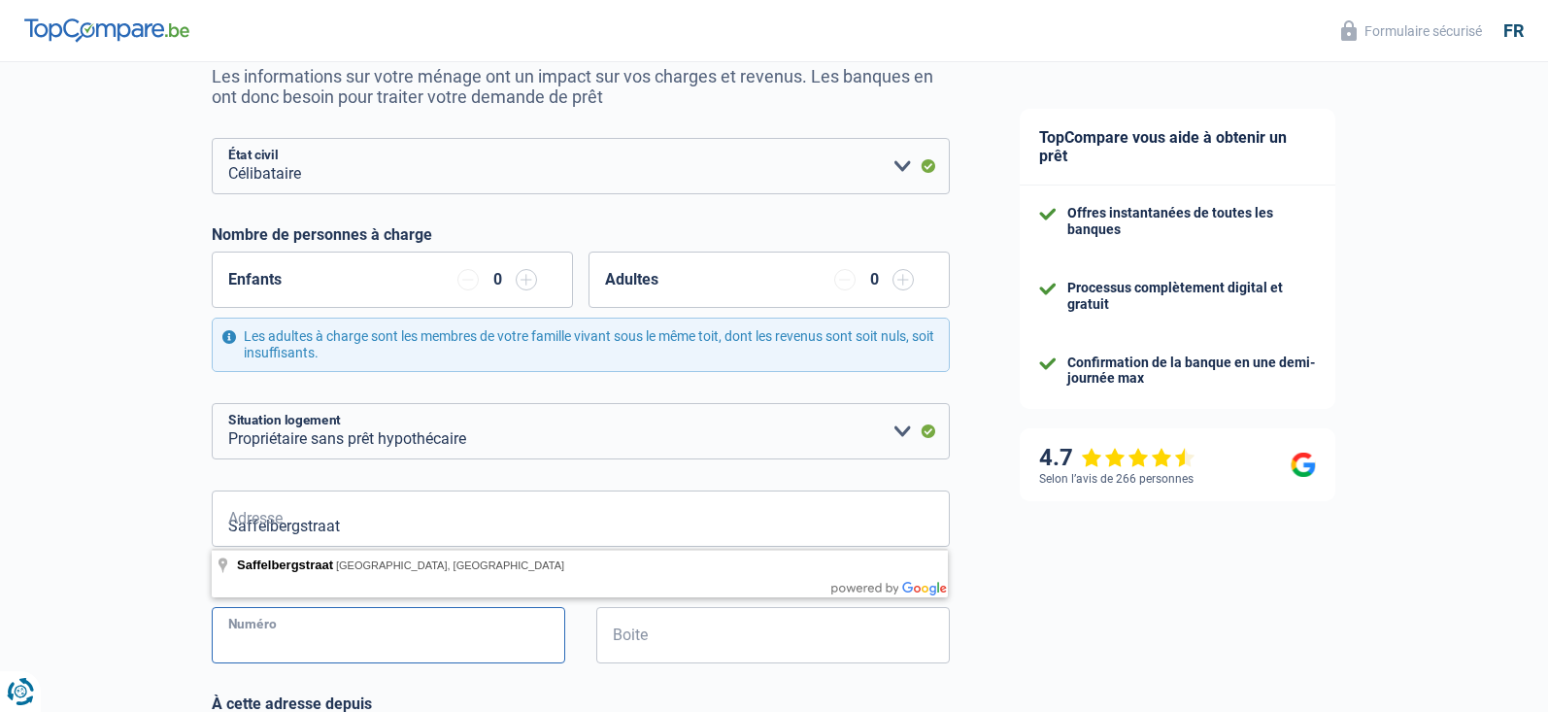
click at [373, 624] on input "Numéro" at bounding box center [388, 635] width 353 height 56
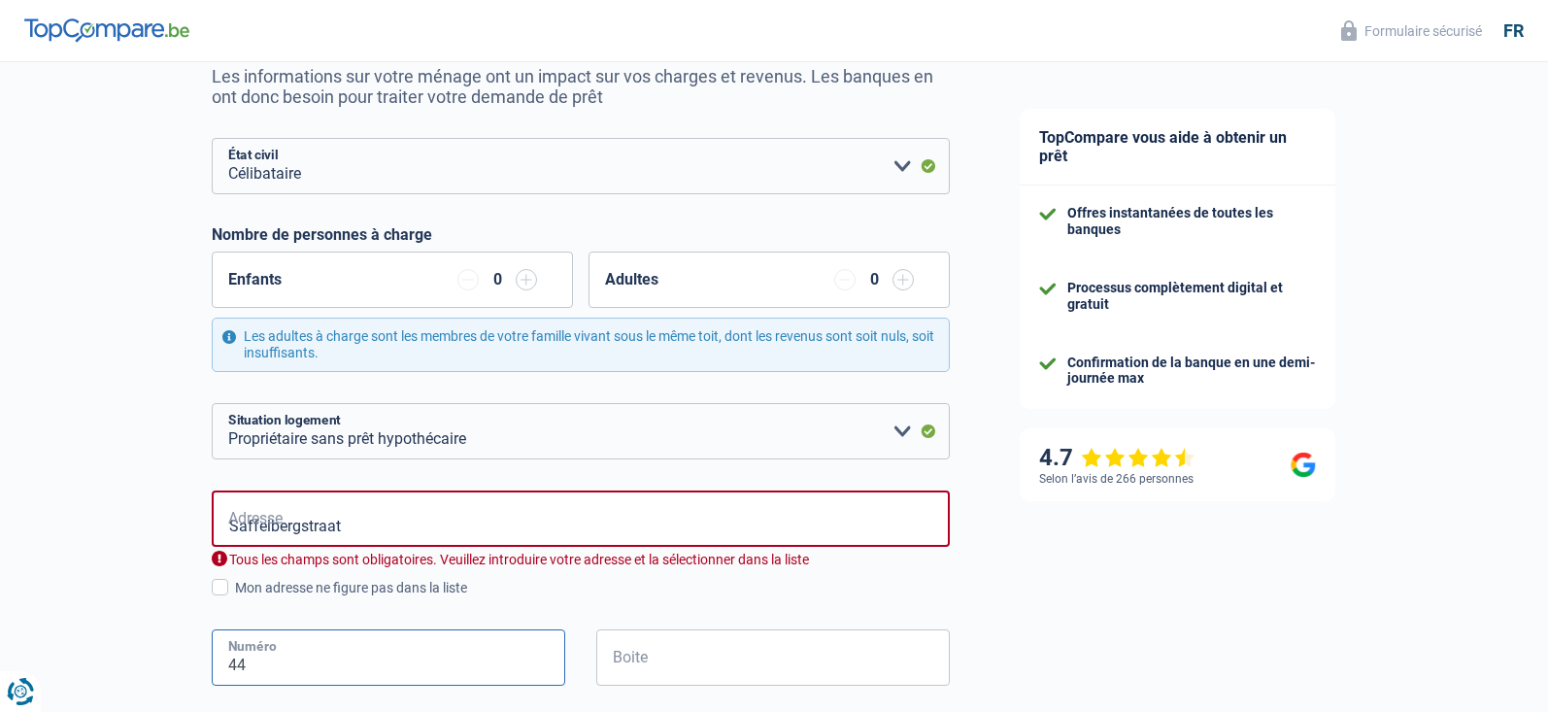
type input "44"
click at [394, 529] on input "Saffelbergstraat" at bounding box center [581, 518] width 738 height 56
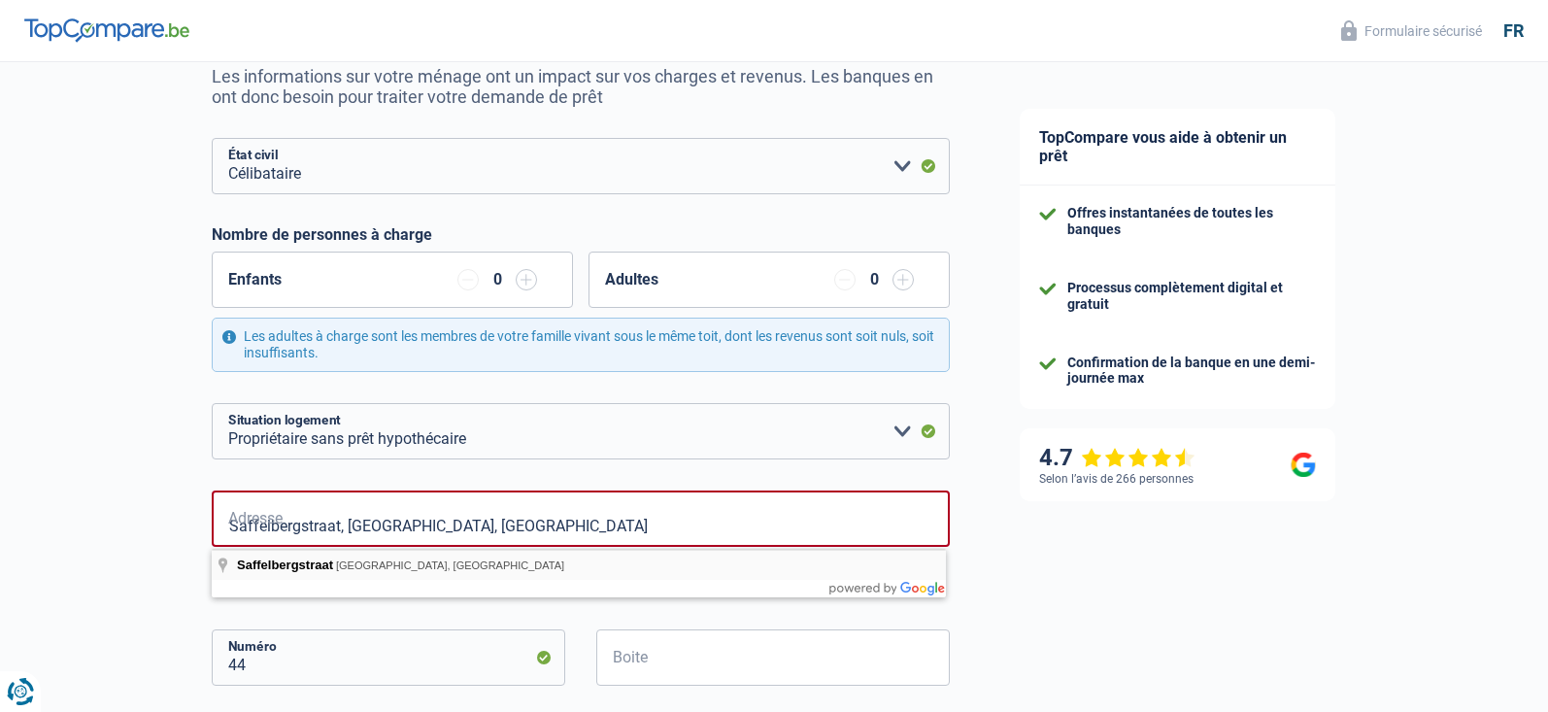
type input "Saffelbergstraat, 1750, Lennik, BE"
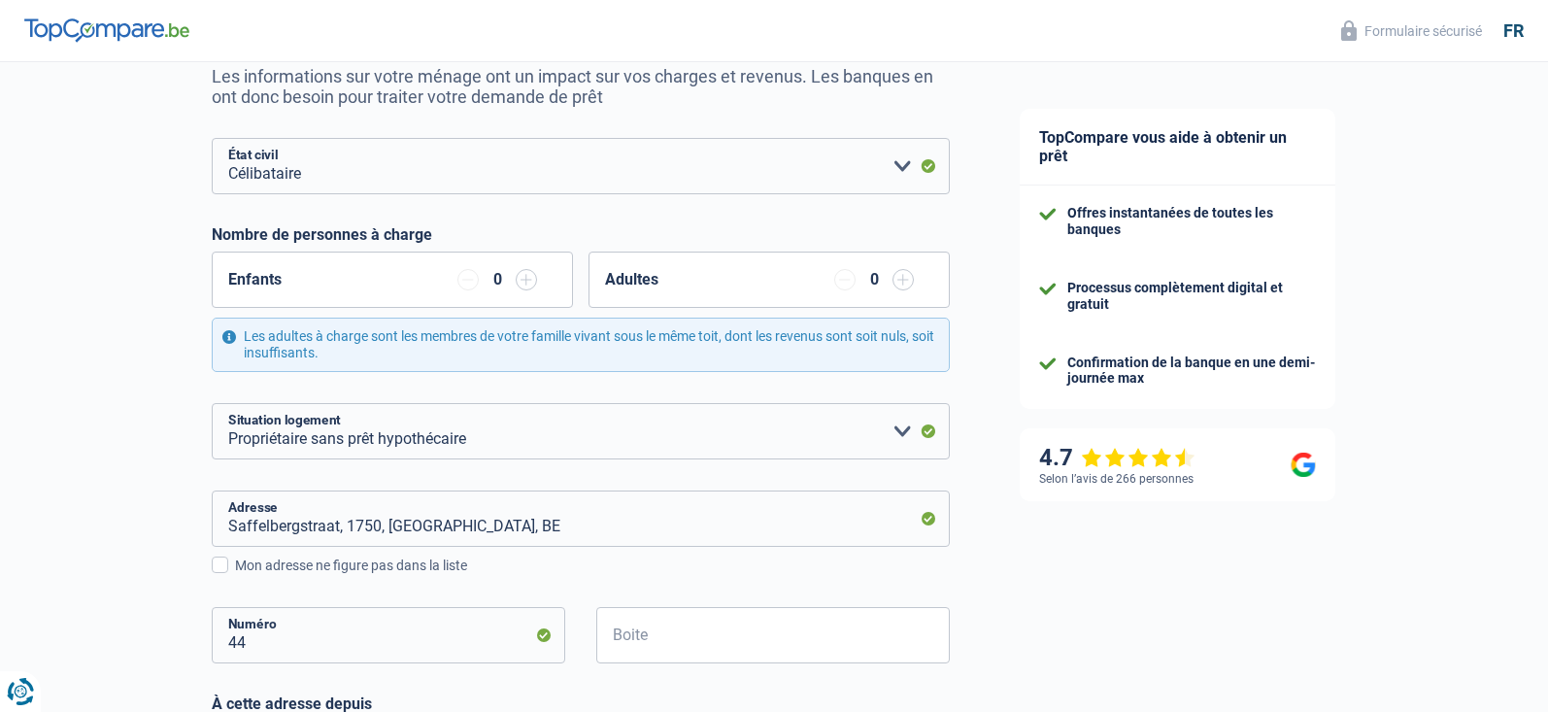
scroll to position [495, 0]
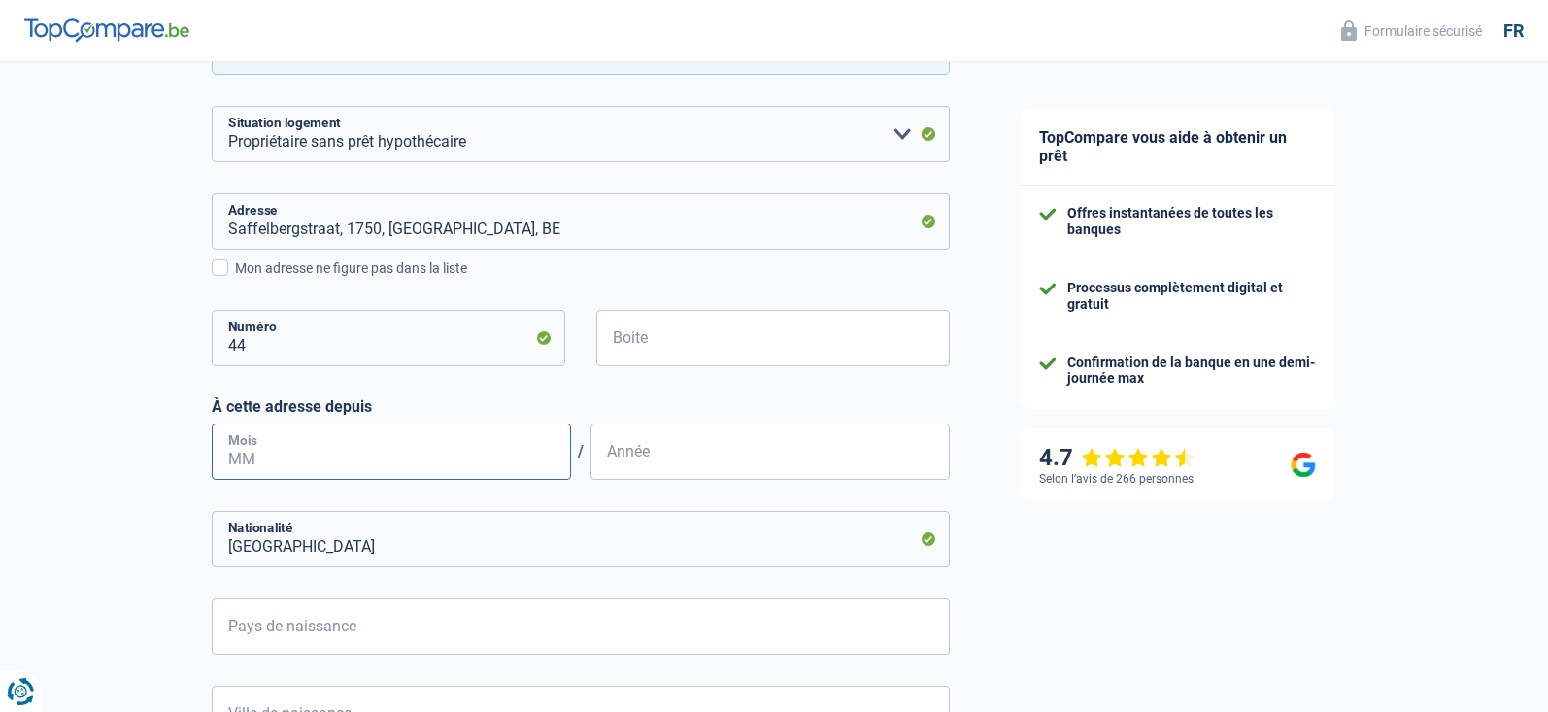
click at [276, 466] on input "Mois" at bounding box center [391, 451] width 359 height 56
type input "06"
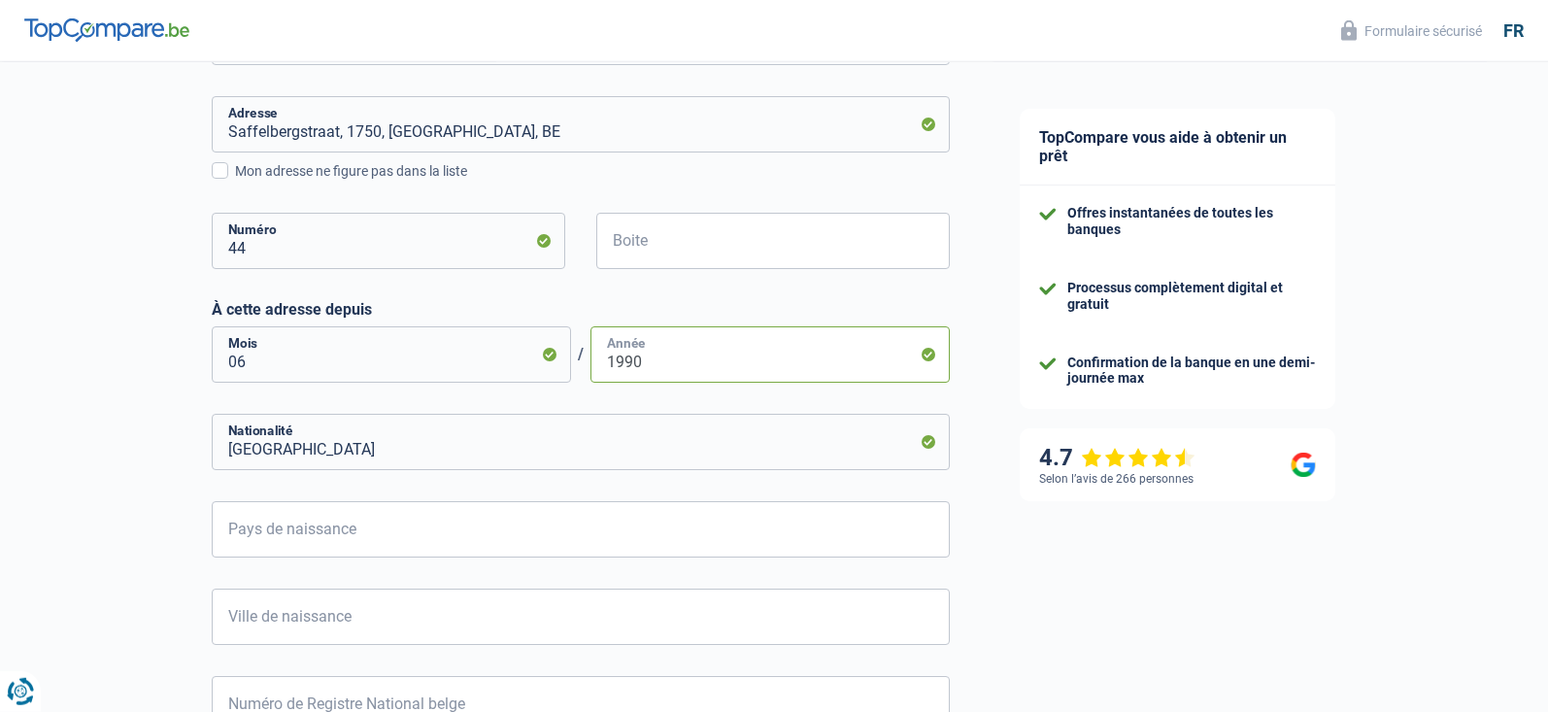
scroll to position [594, 0]
type input "1990"
click at [613, 552] on input "Pays de naissance" at bounding box center [581, 527] width 738 height 56
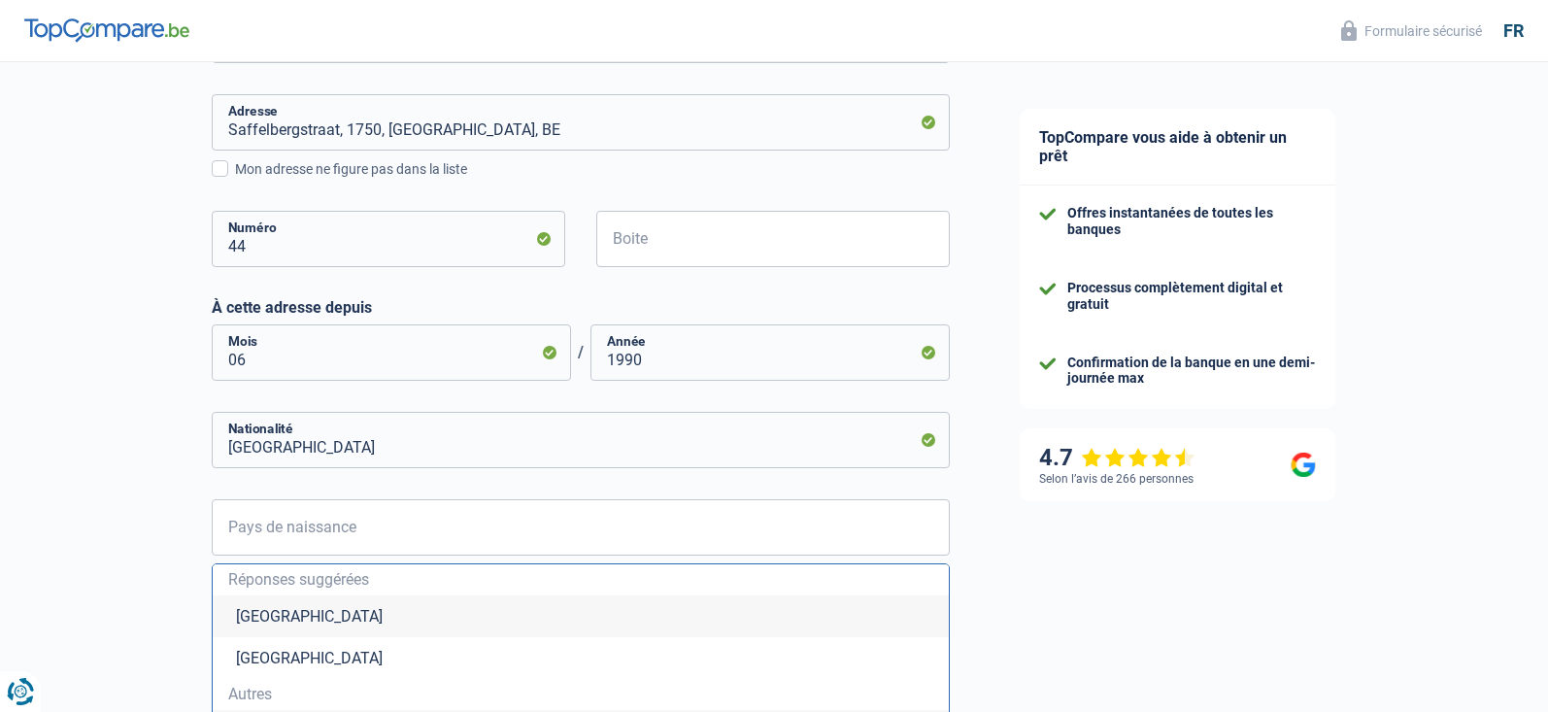
click at [330, 620] on li "Belgique" at bounding box center [581, 616] width 736 height 42
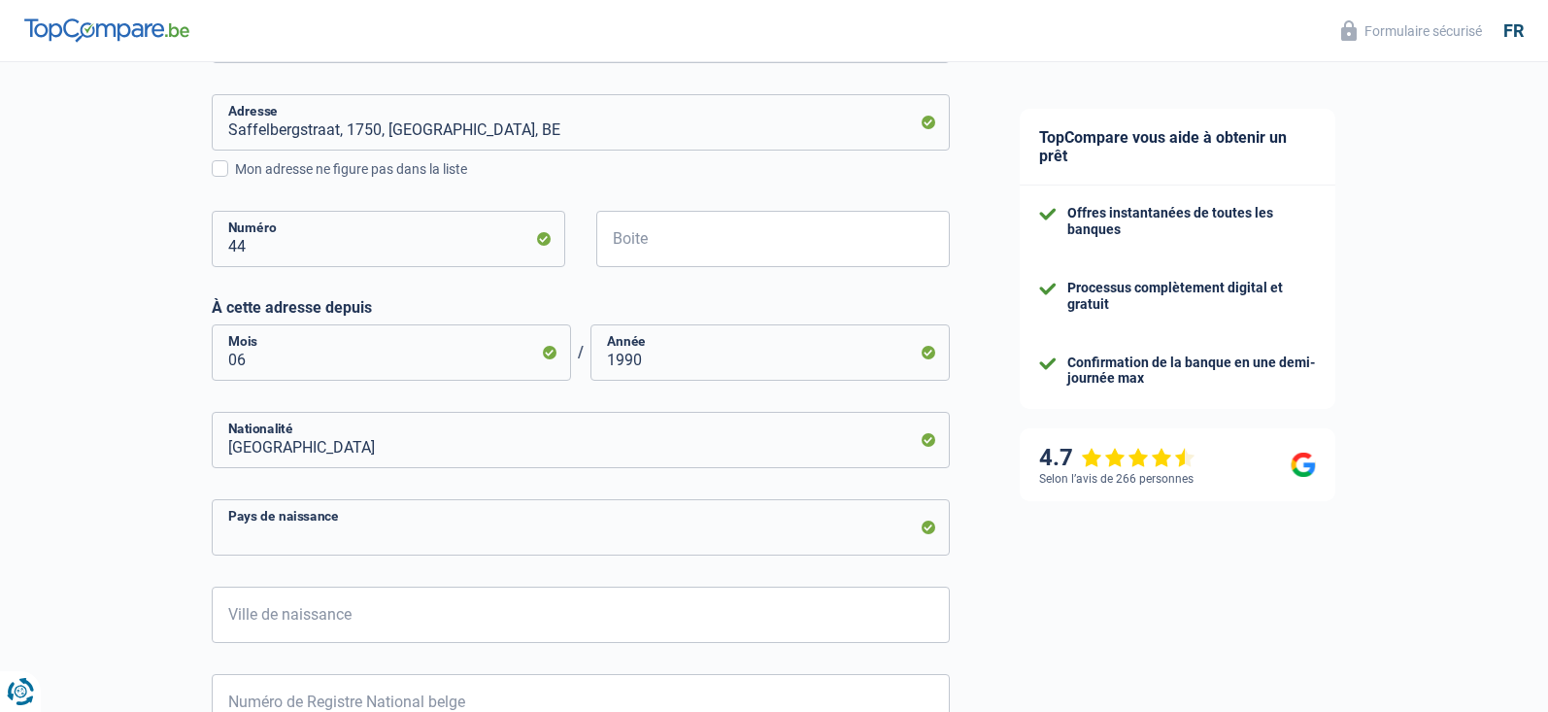
type input "Belgique"
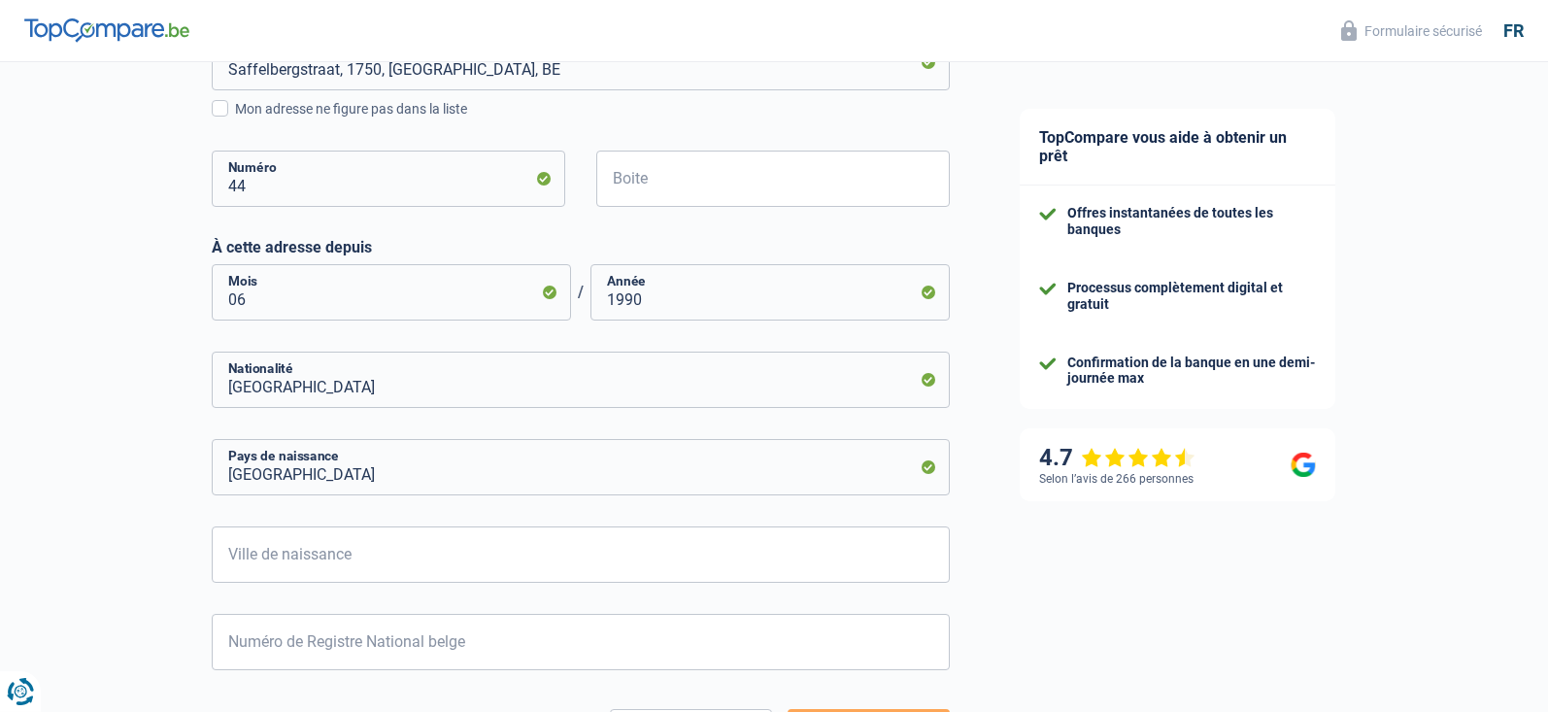
scroll to position [693, 0]
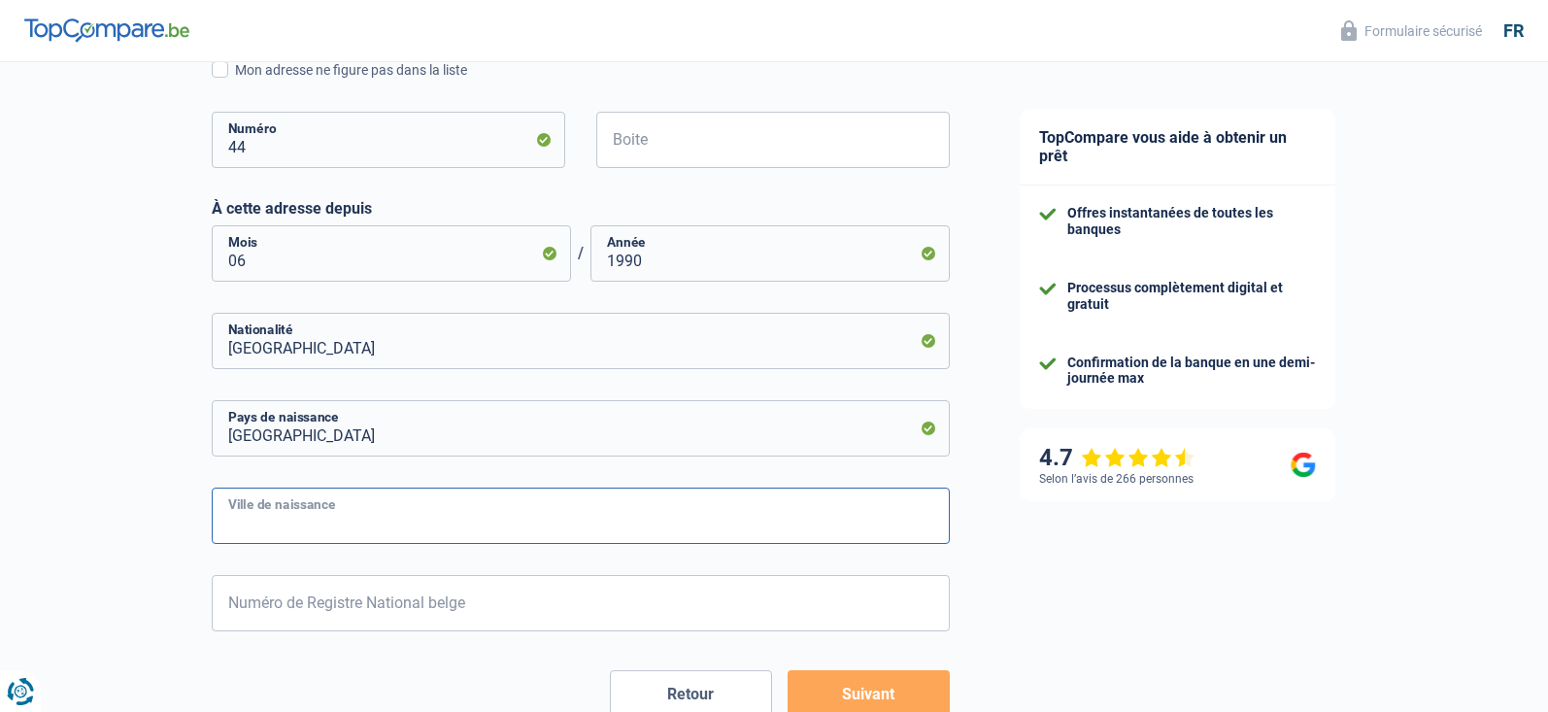
click at [399, 526] on input "Ville de naissance" at bounding box center [581, 515] width 738 height 56
type input "Anderlecht"
click at [264, 615] on input "Numéro de Registre National belge" at bounding box center [581, 603] width 738 height 56
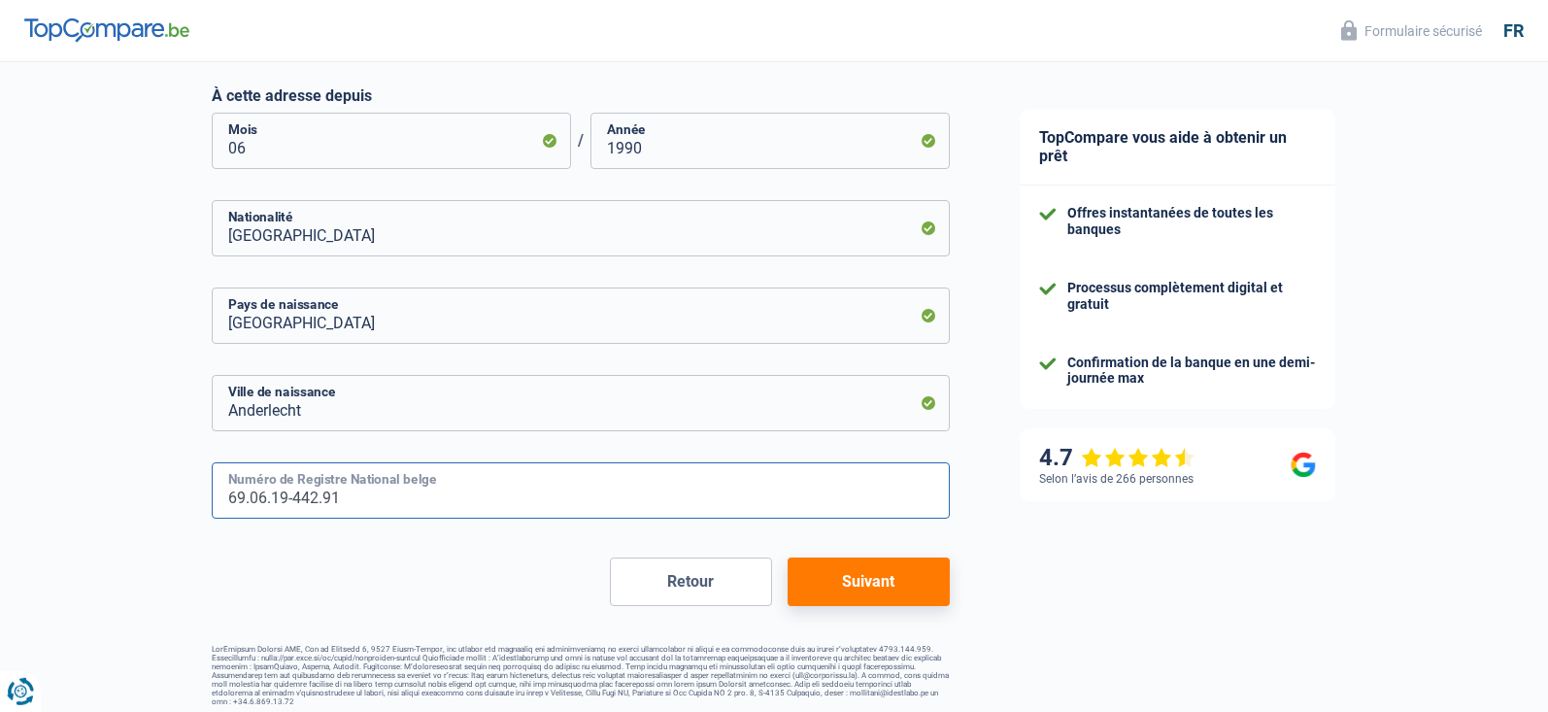
scroll to position [815, 0]
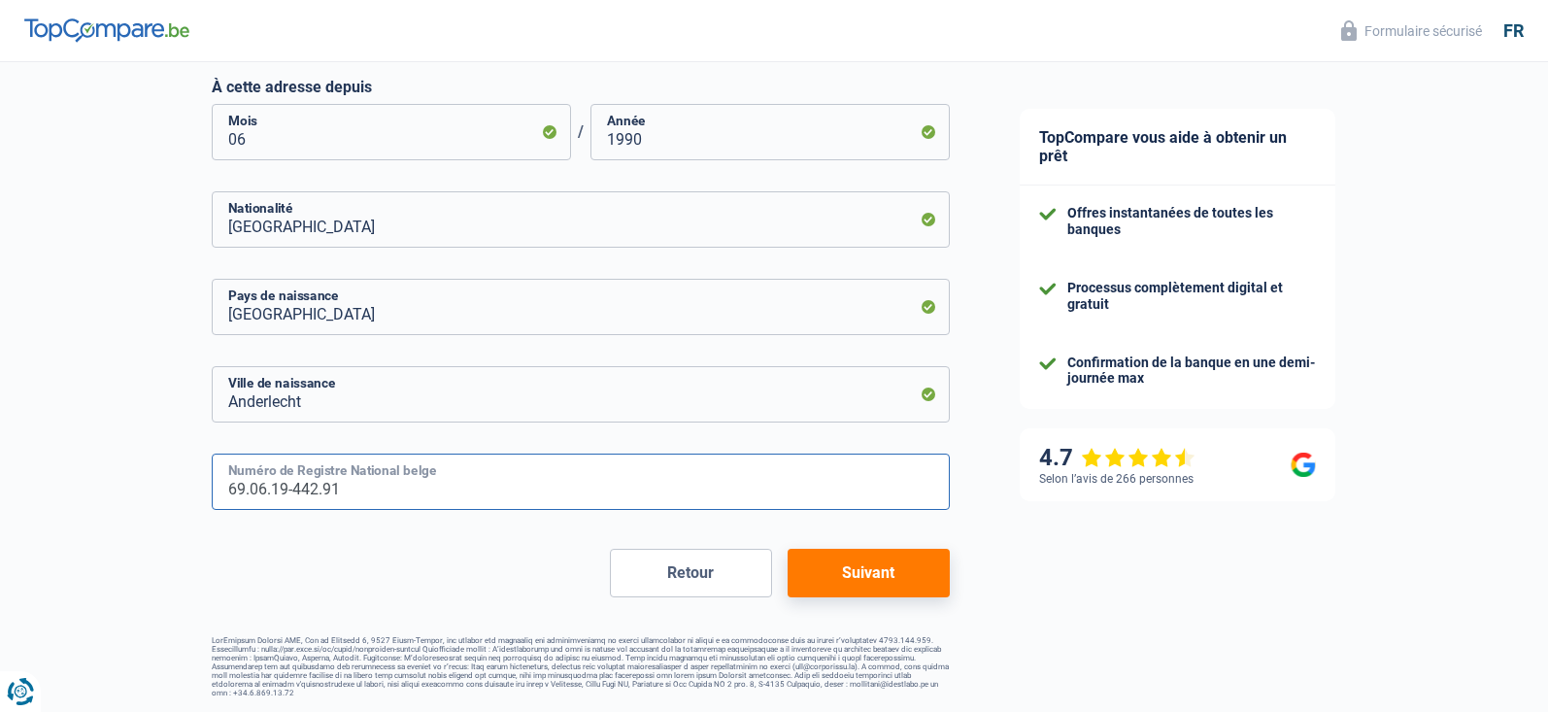
type input "69.06.19-442.91"
click at [850, 575] on button "Suivant" at bounding box center [868, 573] width 162 height 49
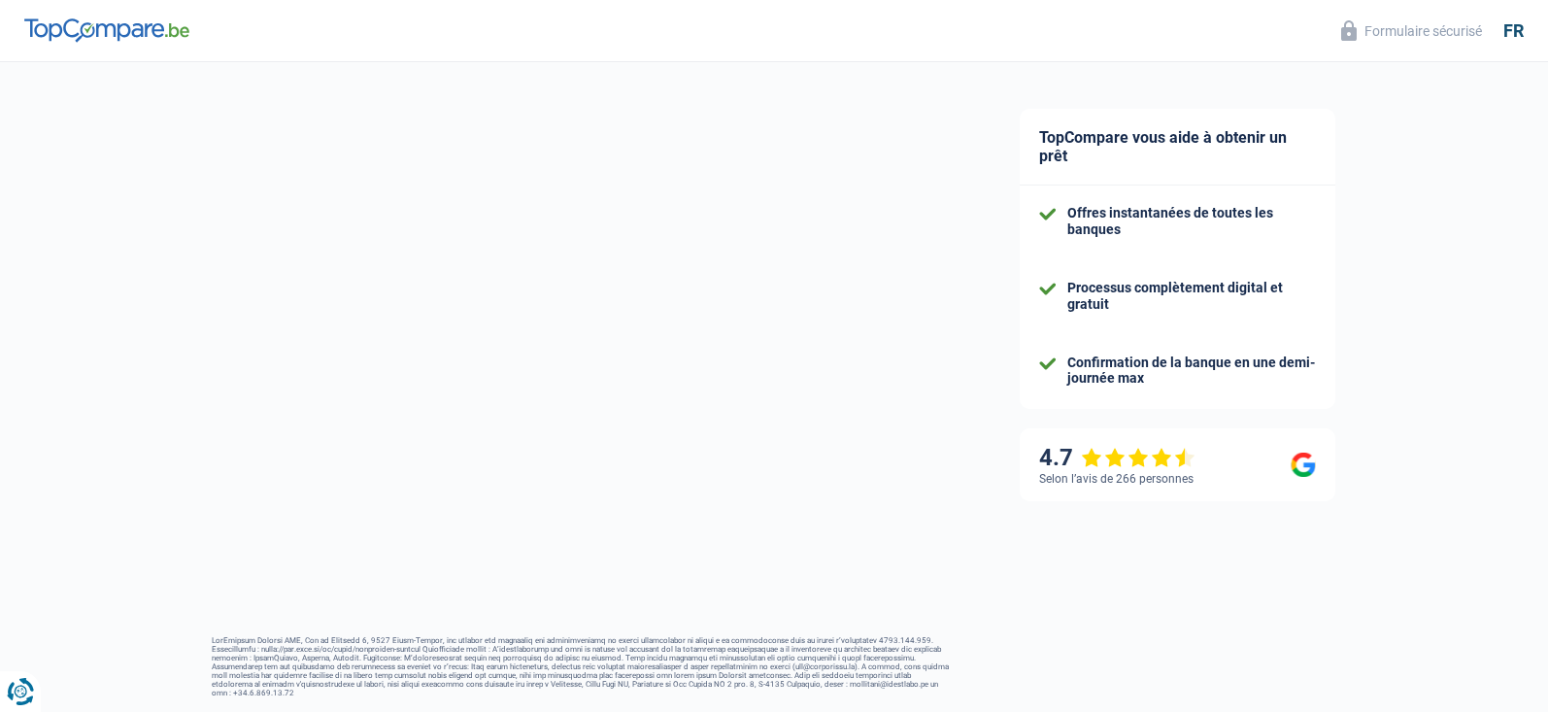
select select "netSalary"
select select "mealVouchers"
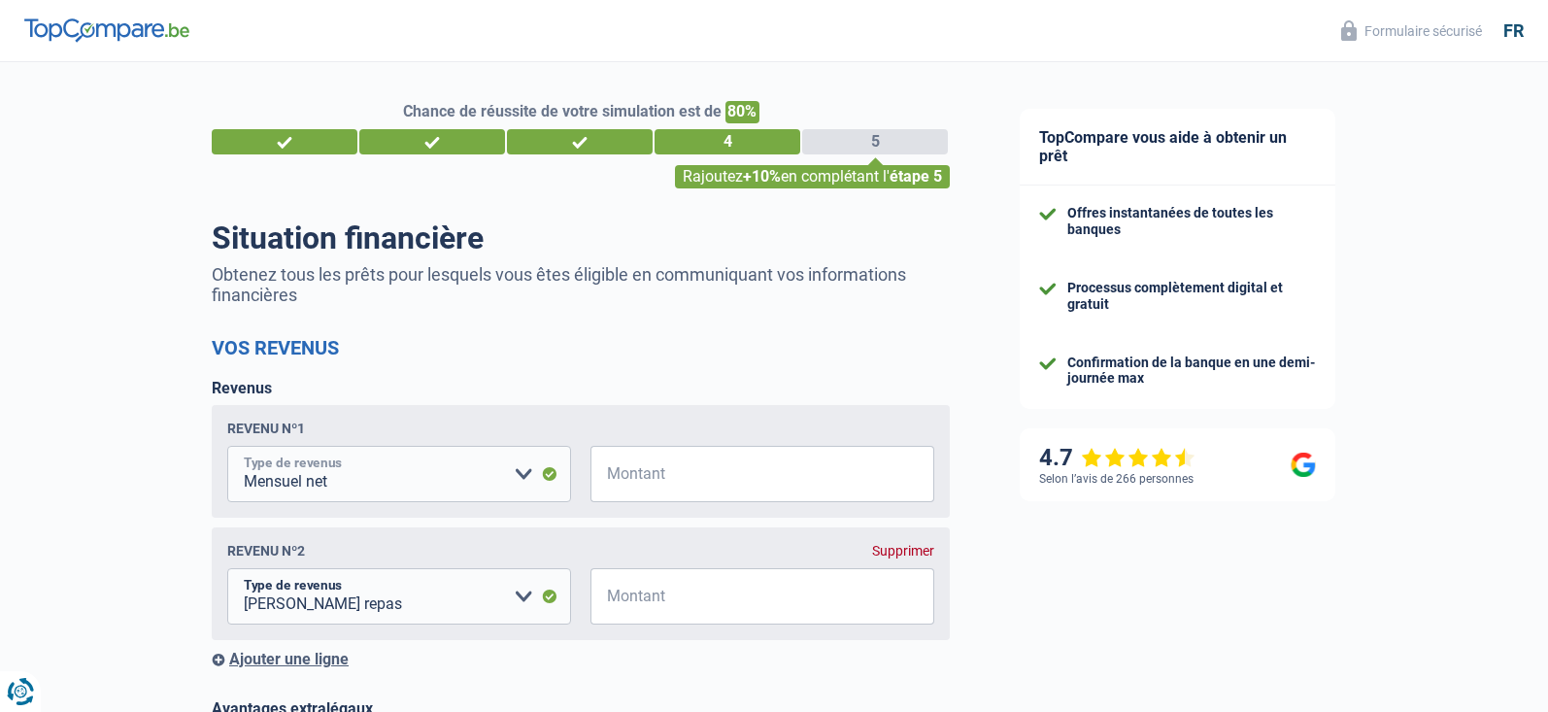
click at [227, 446] on select "Allocation d'handicap Allocations chômage Allocations familiales Chèques repas …" at bounding box center [399, 474] width 344 height 56
click at [737, 489] on input "Montant" at bounding box center [774, 474] width 319 height 56
type input "2.948"
click at [629, 584] on input "Montant" at bounding box center [774, 596] width 319 height 56
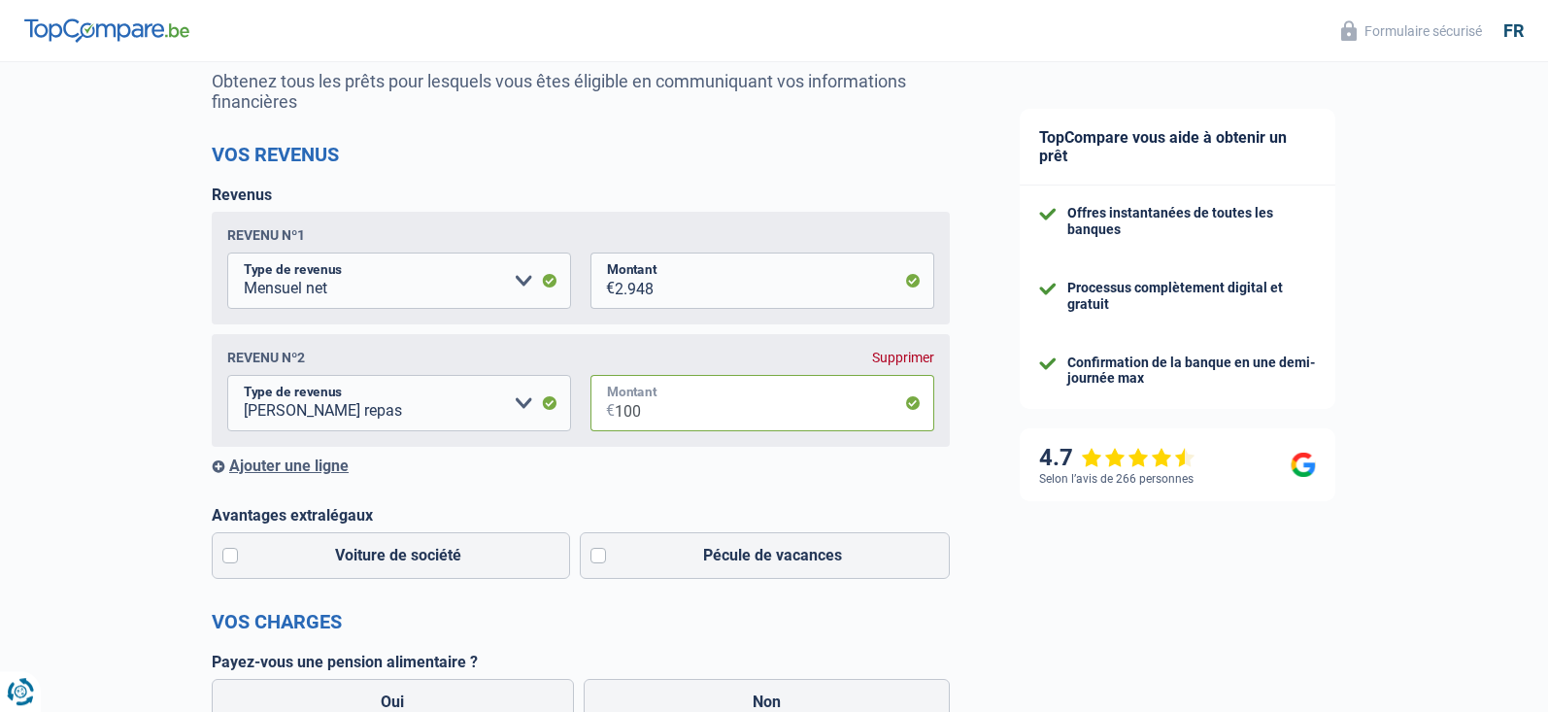
scroll to position [198, 0]
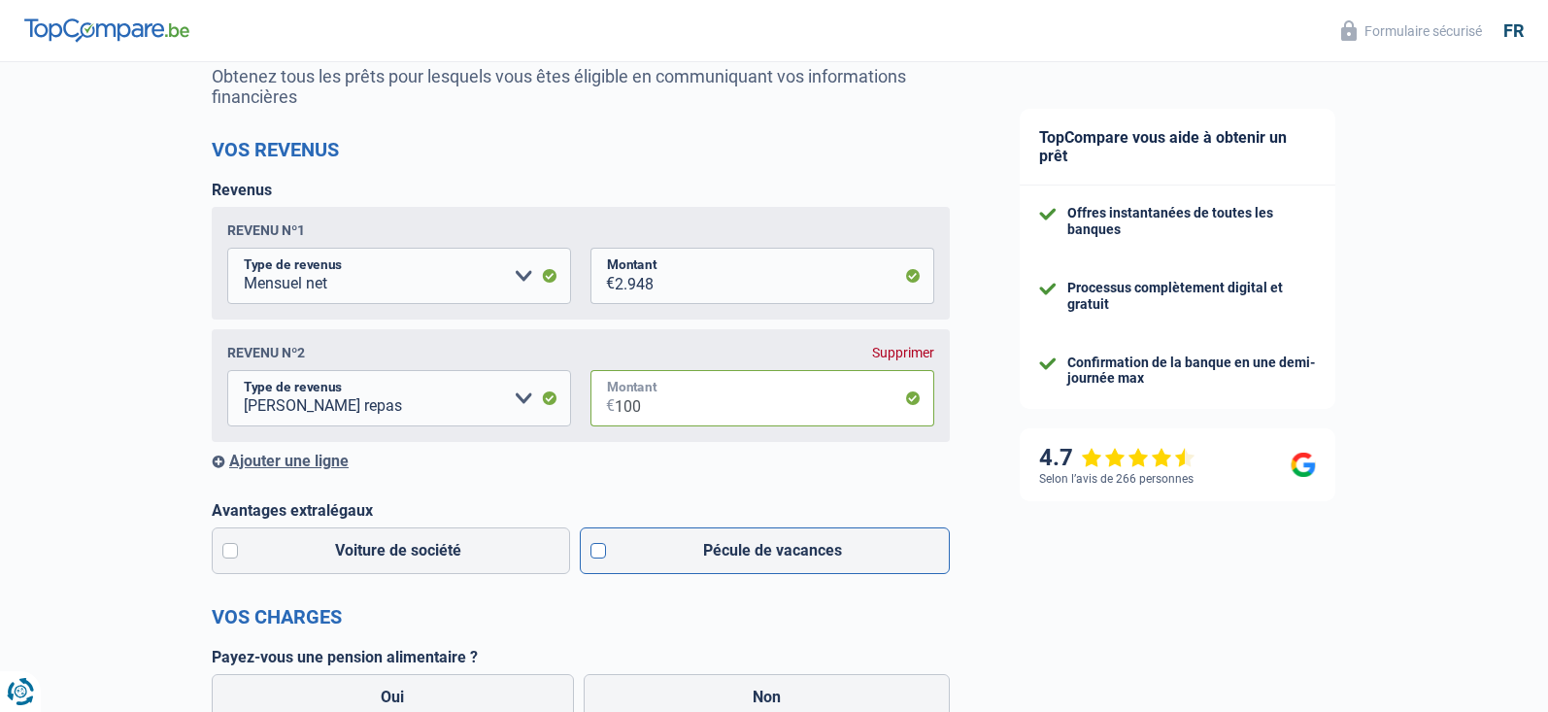
type input "100"
click at [600, 557] on label "Pécule de vacances" at bounding box center [765, 550] width 371 height 47
click at [600, 557] on input "Pécule de vacances" at bounding box center [765, 550] width 371 height 47
checkbox input "true"
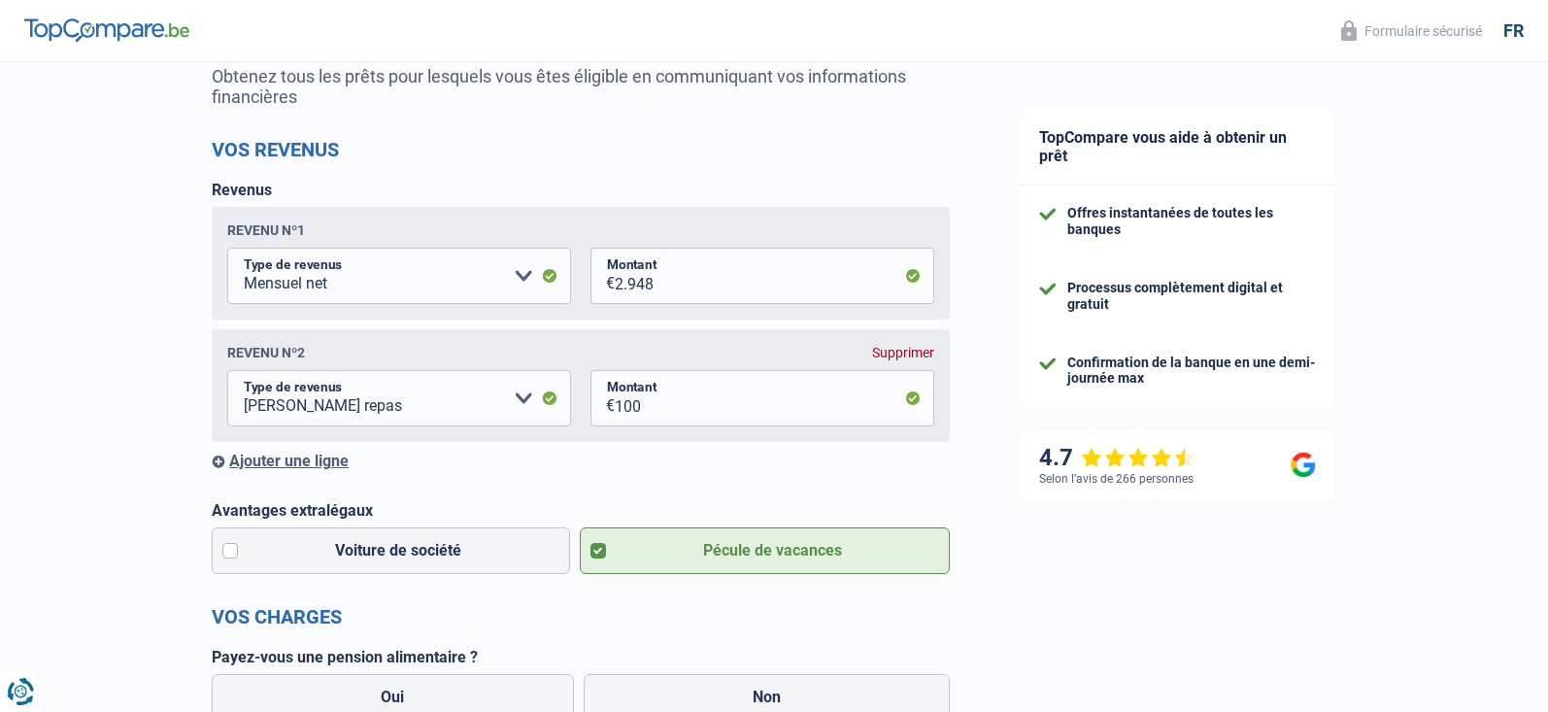
scroll to position [297, 0]
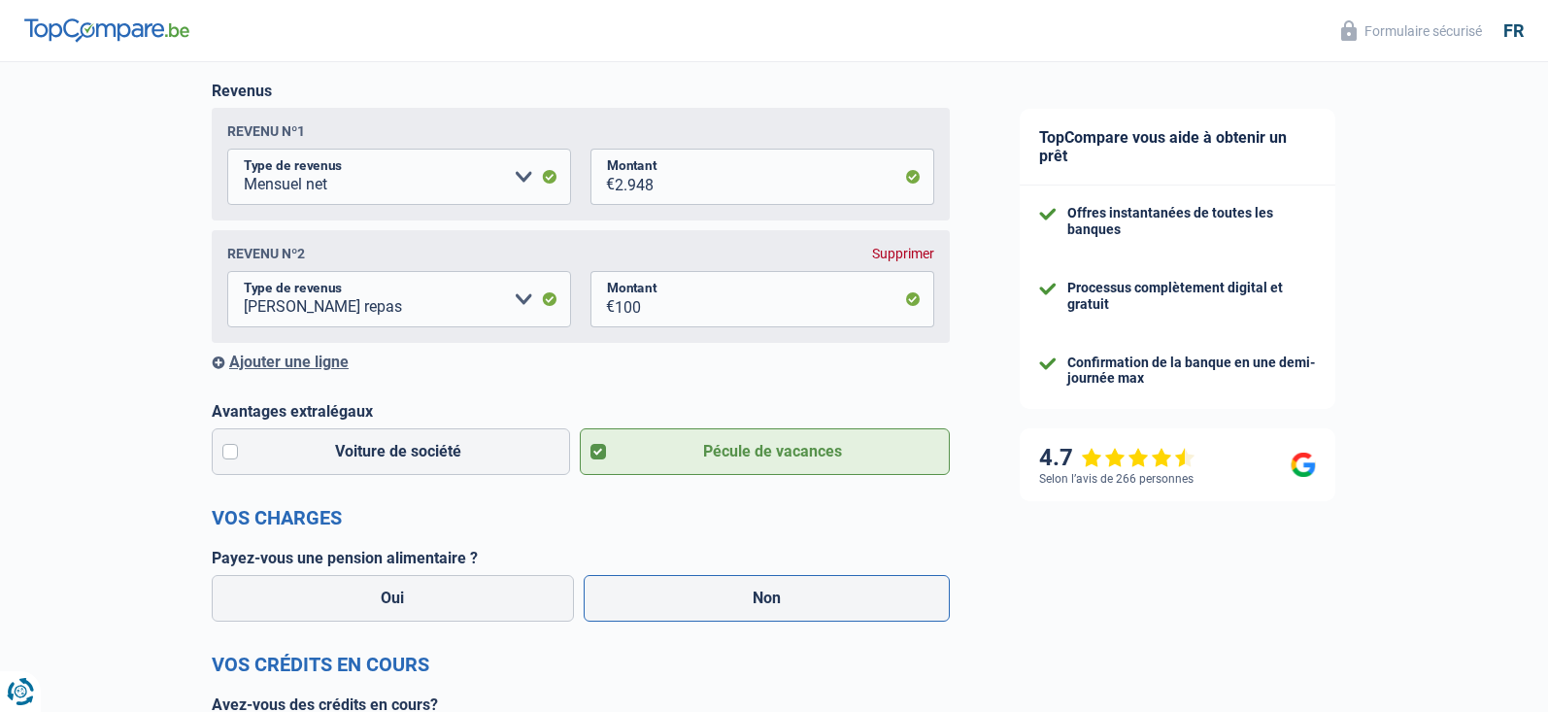
click at [684, 588] on label "Non" at bounding box center [766, 598] width 367 height 47
click at [684, 588] on input "Non" at bounding box center [766, 598] width 367 height 47
radio input "true"
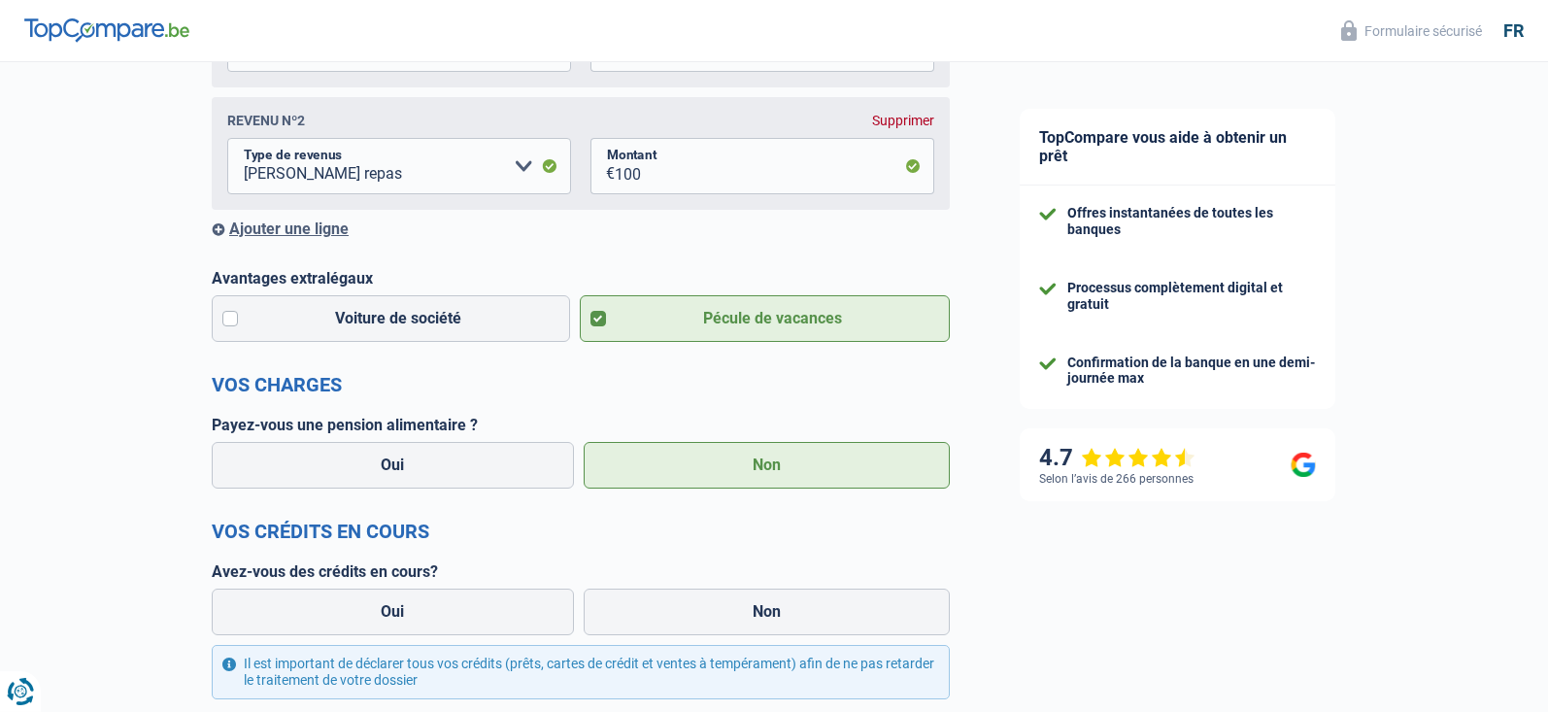
scroll to position [495, 0]
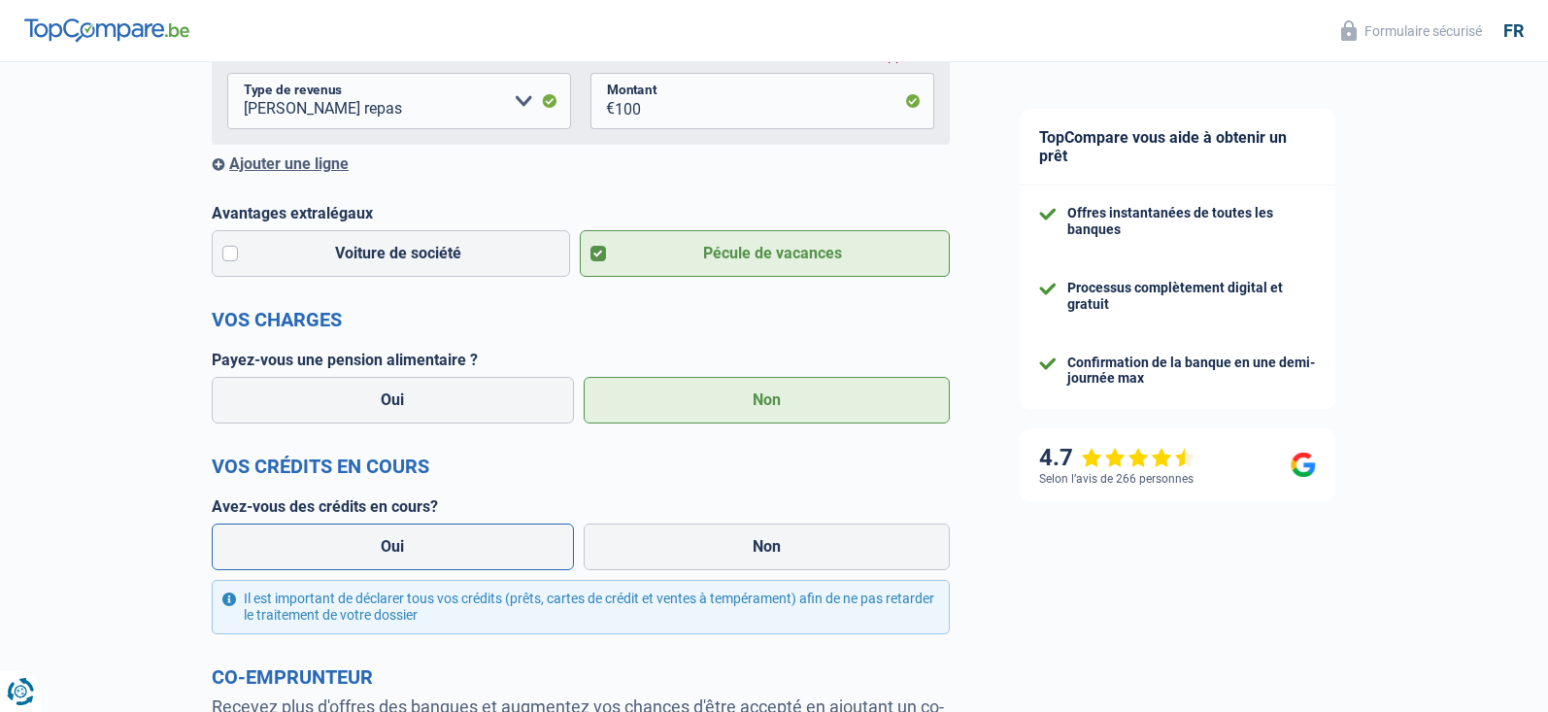
click at [476, 556] on label "Oui" at bounding box center [393, 546] width 362 height 47
click at [476, 556] on input "Oui" at bounding box center [393, 546] width 362 height 47
radio input "true"
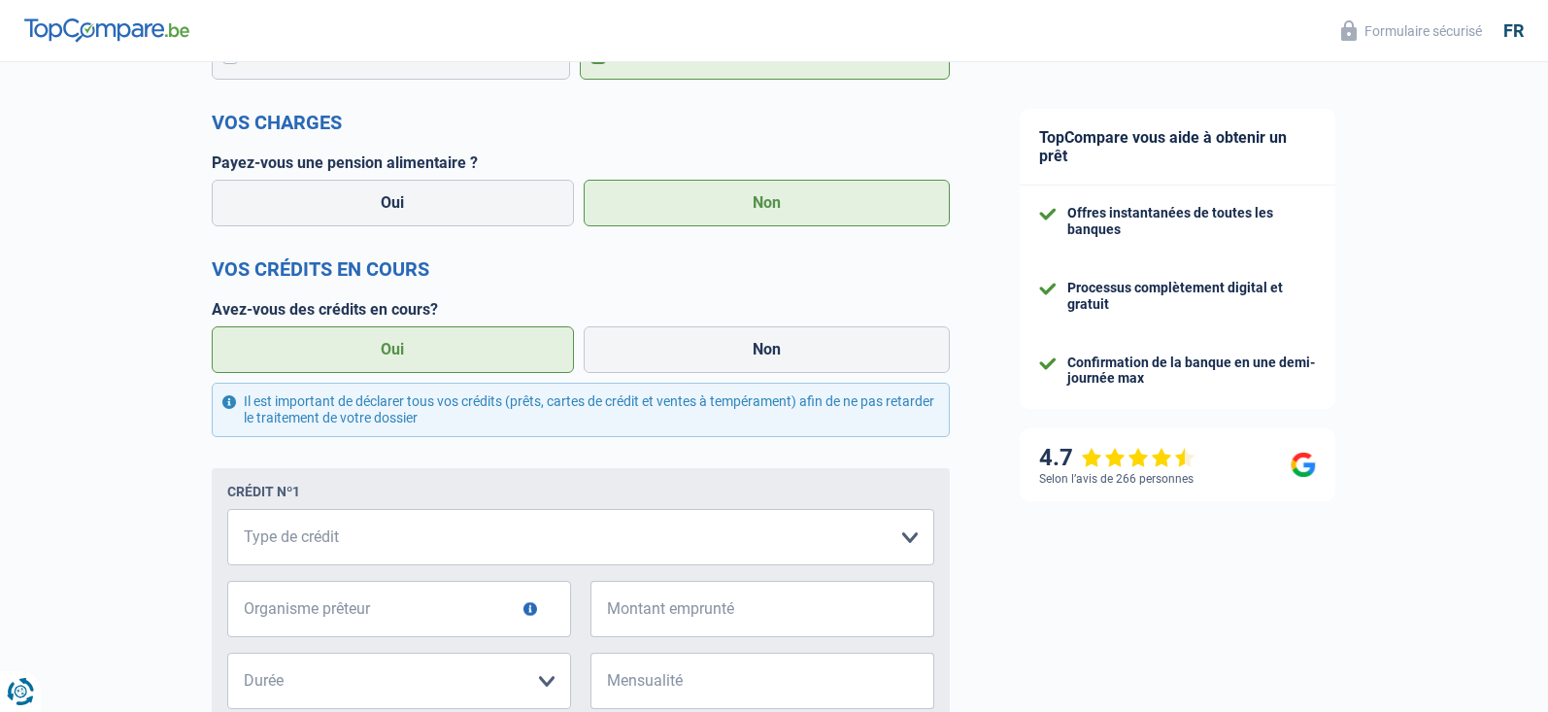
scroll to position [693, 0]
click at [227, 508] on select "Carte ou ouverture de crédit Prêt hypothécaire Vente à tempérament Prêt à tempé…" at bounding box center [580, 536] width 707 height 56
click at [97, 521] on div "Chance de réussite de votre simulation est de 80% 1 2 3 4 5 Rajoutez +10% en co…" at bounding box center [492, 314] width 984 height 1906
click at [227, 508] on select "Carte ou ouverture de crédit Prêt hypothécaire Vente à tempérament Prêt à tempé…" at bounding box center [580, 536] width 707 height 56
select select "creditConsolidation"
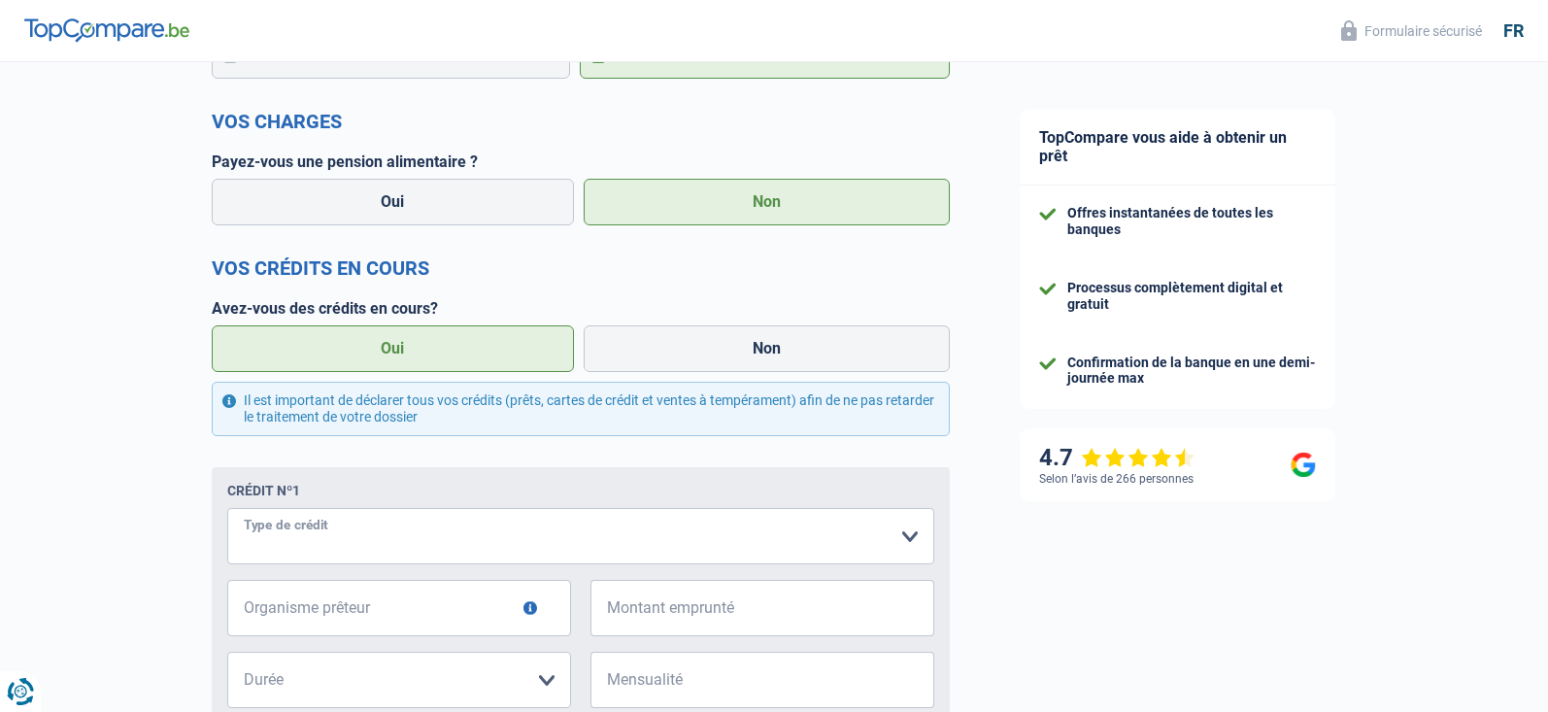
click option "Regroupement d'un ou plusieurs crédits" at bounding box center [0, 0] width 0 height 0
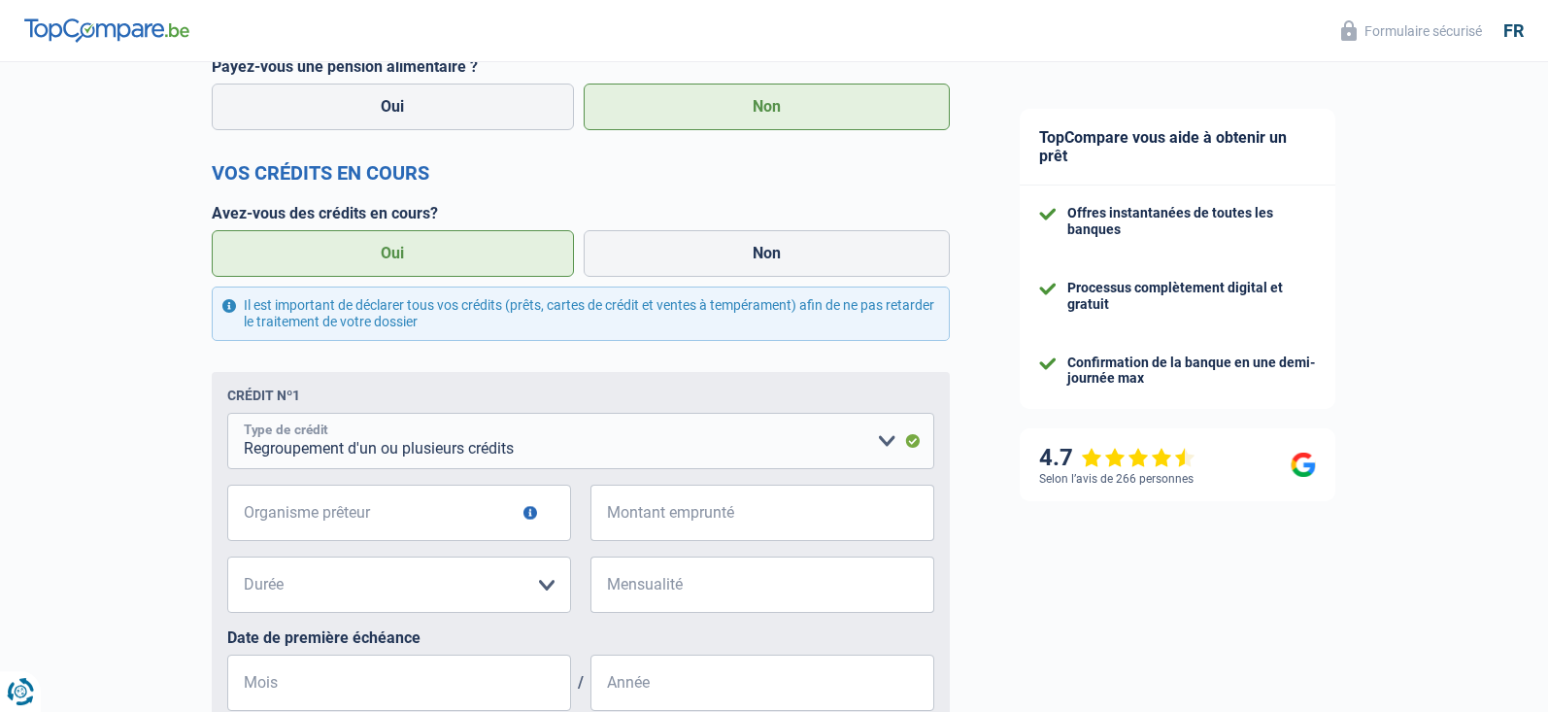
scroll to position [792, 0]
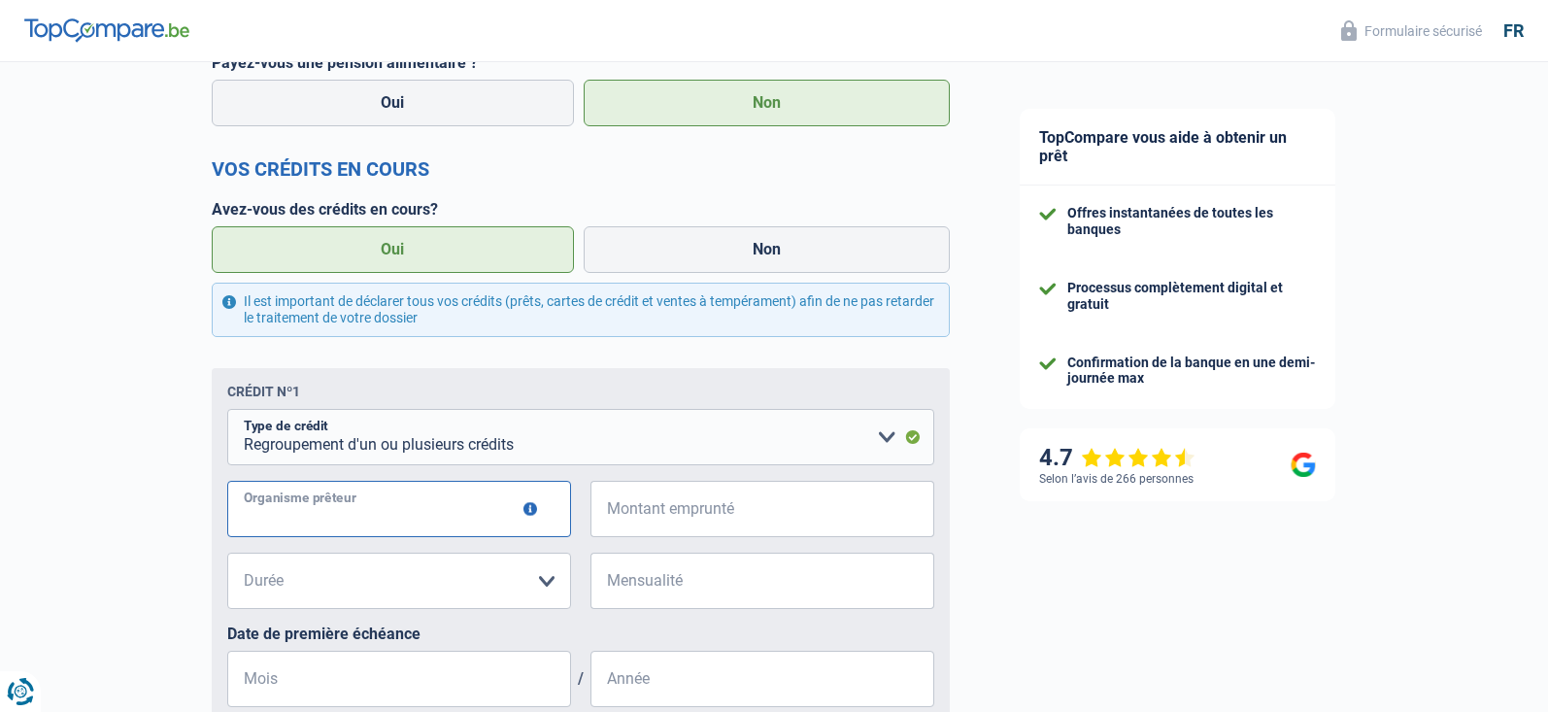
click at [552, 516] on input "Organisme prêteur" at bounding box center [399, 509] width 344 height 56
type input "Wifina"
click at [674, 511] on input "Montant emprunté" at bounding box center [774, 509] width 319 height 56
type input "60.000"
click at [227, 552] on select "12 mois 18 mois 24 mois 30 mois 36 mois 42 mois 48 mois 60 mois 72 mois 84 mois…" at bounding box center [399, 580] width 344 height 56
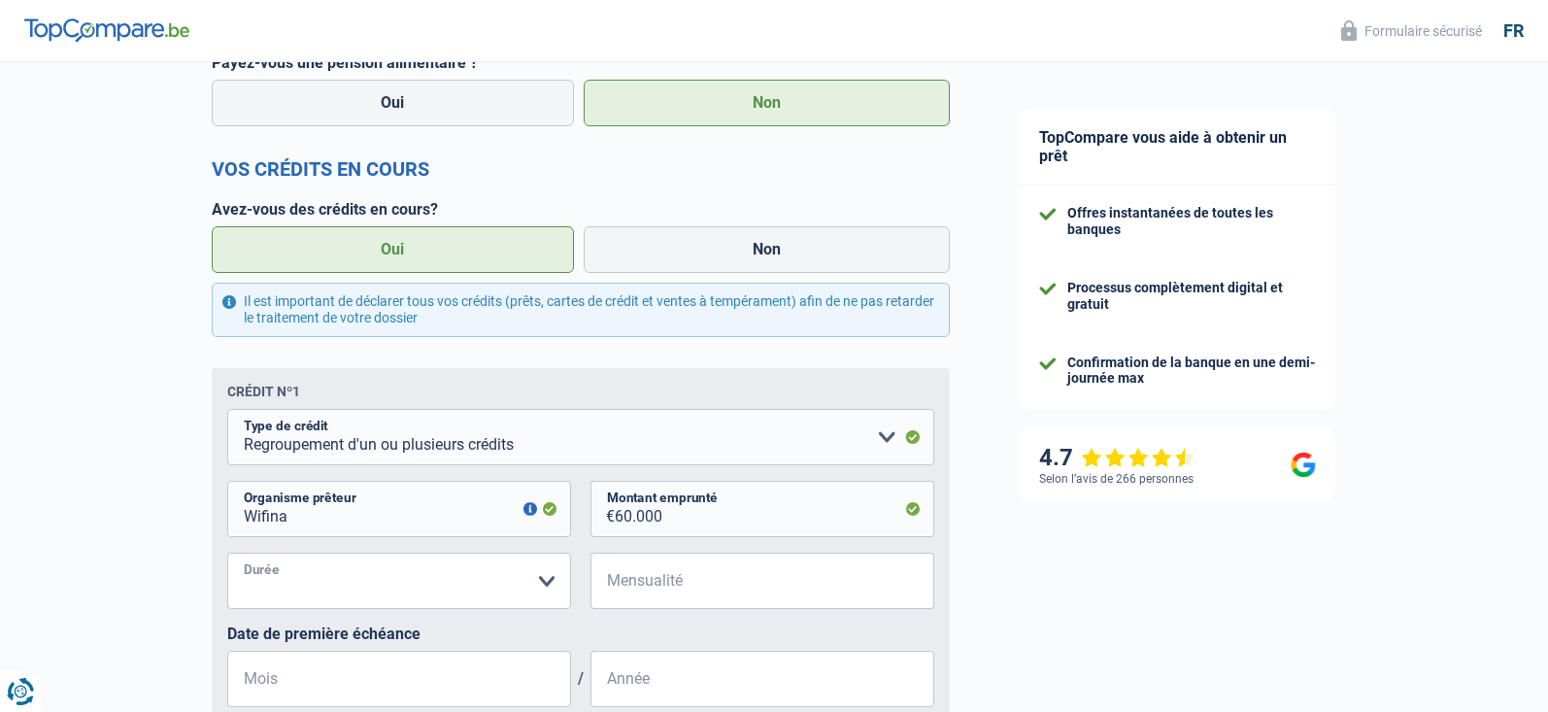
select select "120"
click option "120 mois" at bounding box center [0, 0] width 0 height 0
click at [617, 566] on input "Mensualité" at bounding box center [774, 580] width 319 height 56
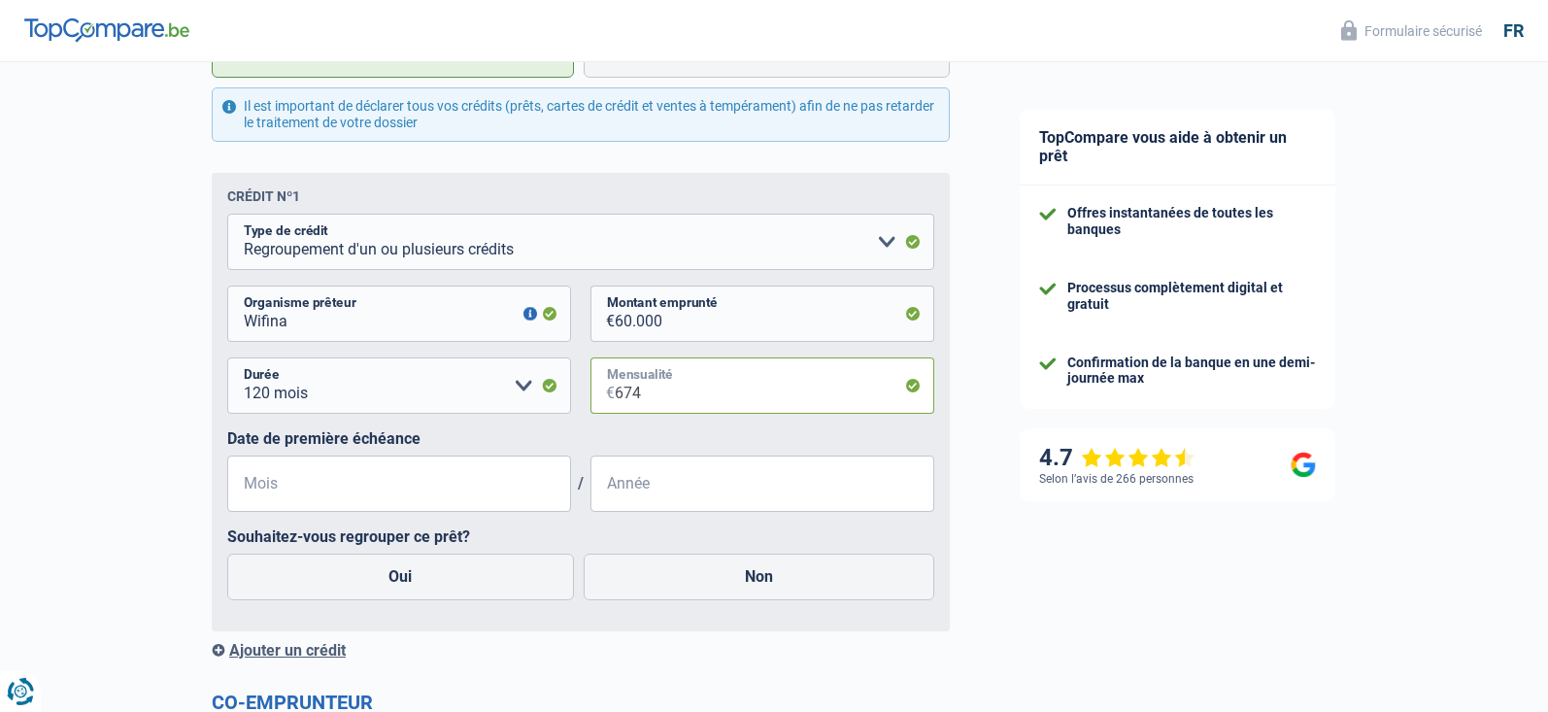
scroll to position [990, 0]
type input "674"
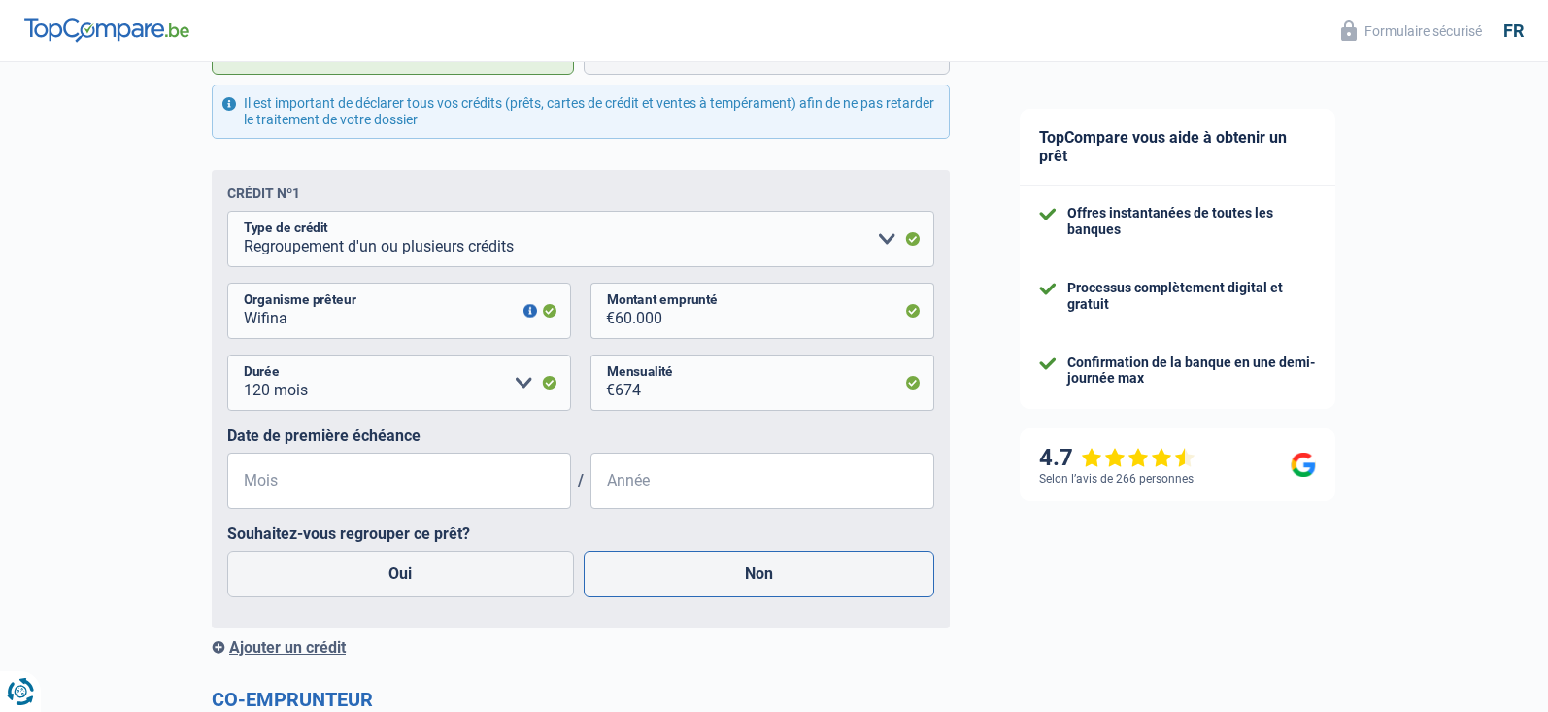
drag, startPoint x: 478, startPoint y: 549, endPoint x: 688, endPoint y: 575, distance: 212.3
click at [490, 563] on div "Souhaitez-vous regrouper ce prêt? Oui Non Tous les champs sont obligatoires. Ve…" at bounding box center [580, 563] width 707 height 78
click at [306, 480] on input "Mois" at bounding box center [399, 480] width 344 height 56
click at [240, 653] on div "Ajouter un crédit" at bounding box center [581, 647] width 738 height 18
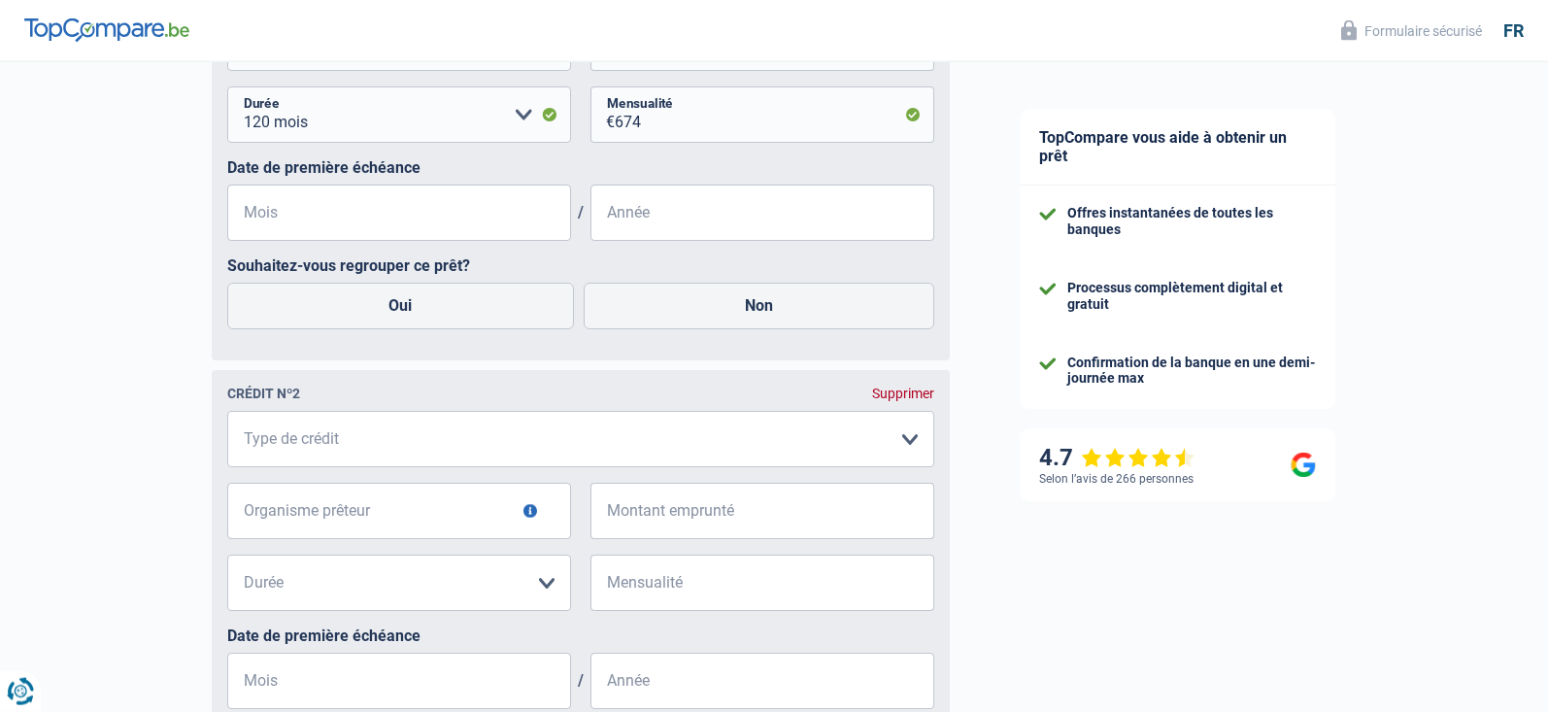
scroll to position [1287, 0]
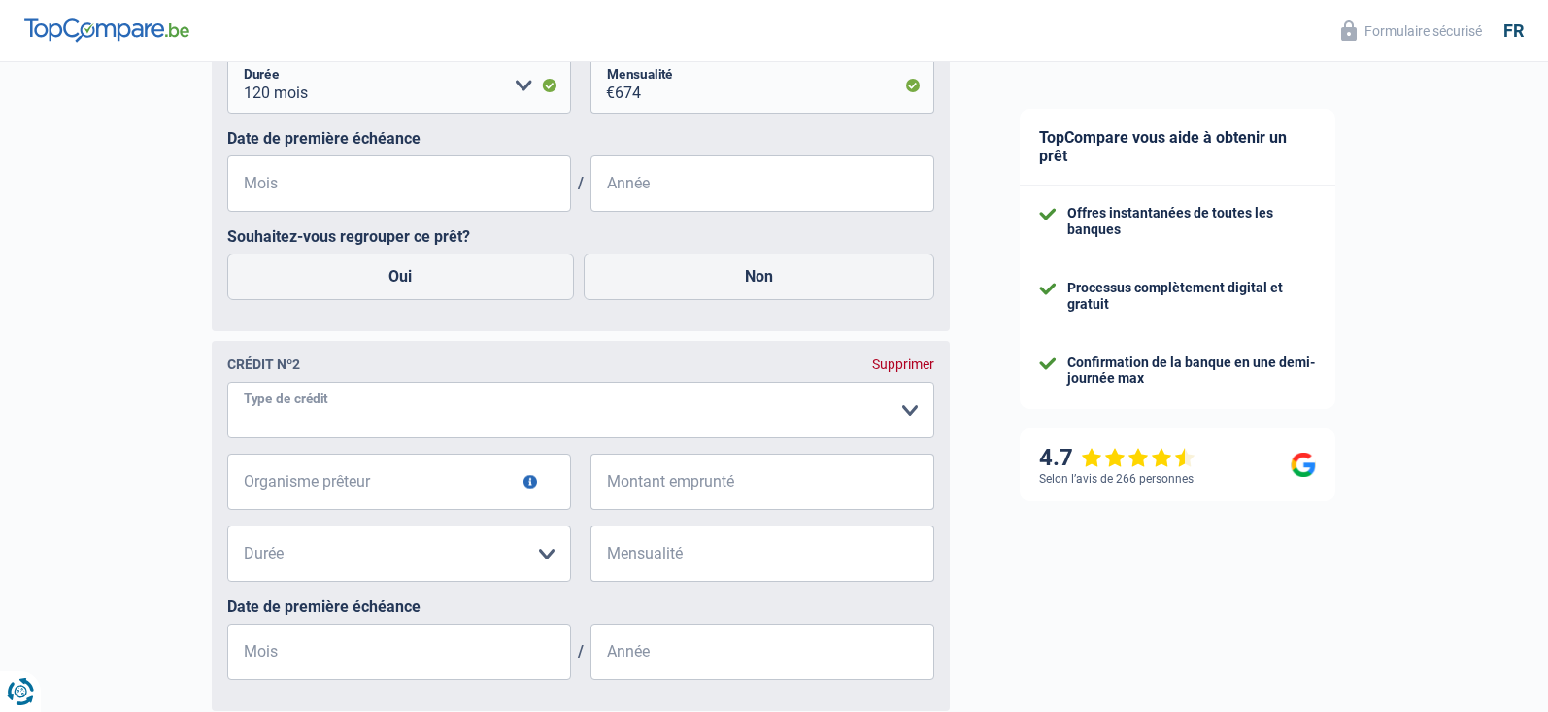
click at [227, 382] on select "Carte ou ouverture de crédit Prêt hypothécaire Vente à tempérament Prêt à tempé…" at bounding box center [580, 410] width 707 height 56
select select "personalSale"
click option "Vente à tempérament" at bounding box center [0, 0] width 0 height 0
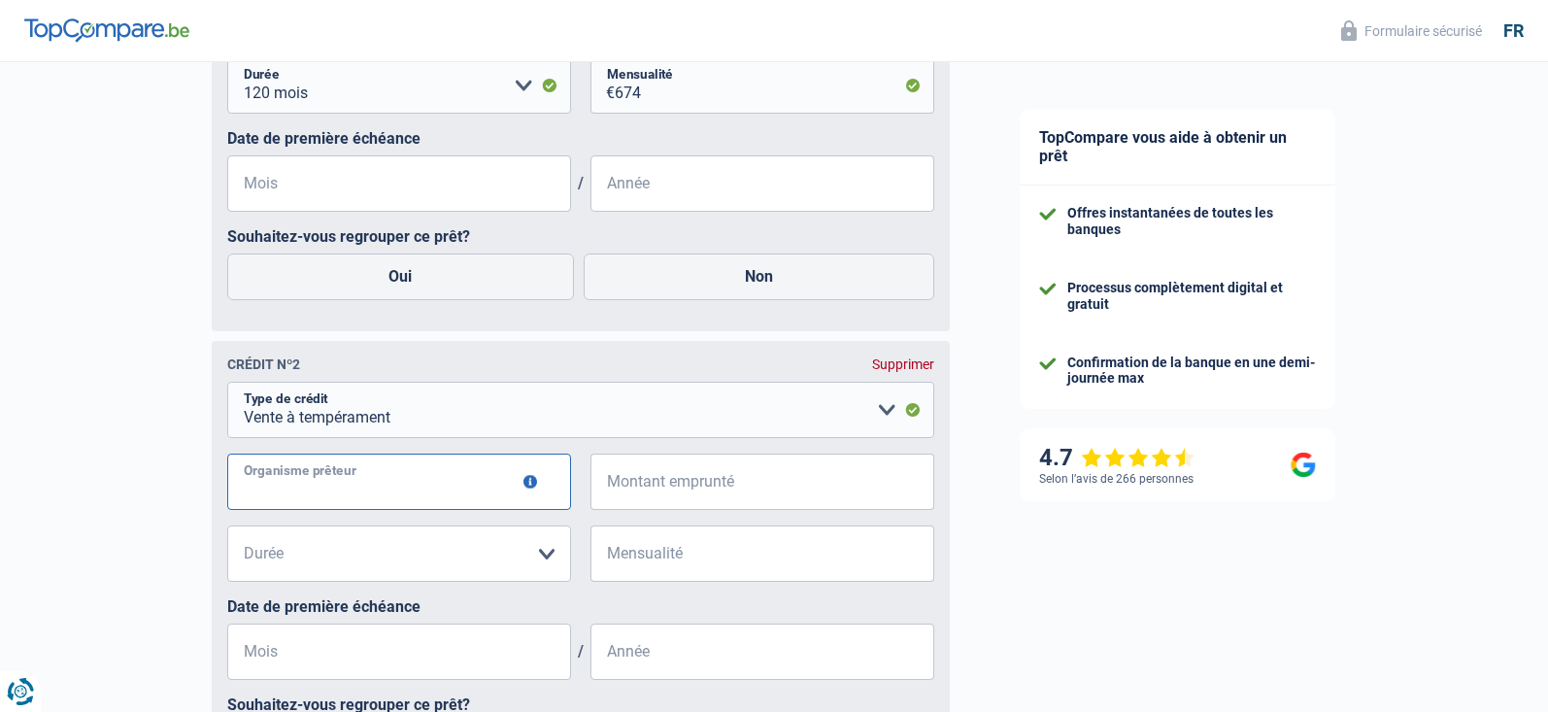
click at [400, 486] on input "Organisme prêteur" at bounding box center [399, 481] width 344 height 56
type input "Belfius"
click at [632, 499] on input "Montant emprunté" at bounding box center [774, 481] width 319 height 56
click at [227, 525] on select "12 mois 18 mois 24 mois Veuillez sélectionner une option" at bounding box center [399, 553] width 344 height 56
click at [824, 488] on input "129" at bounding box center [774, 481] width 319 height 56
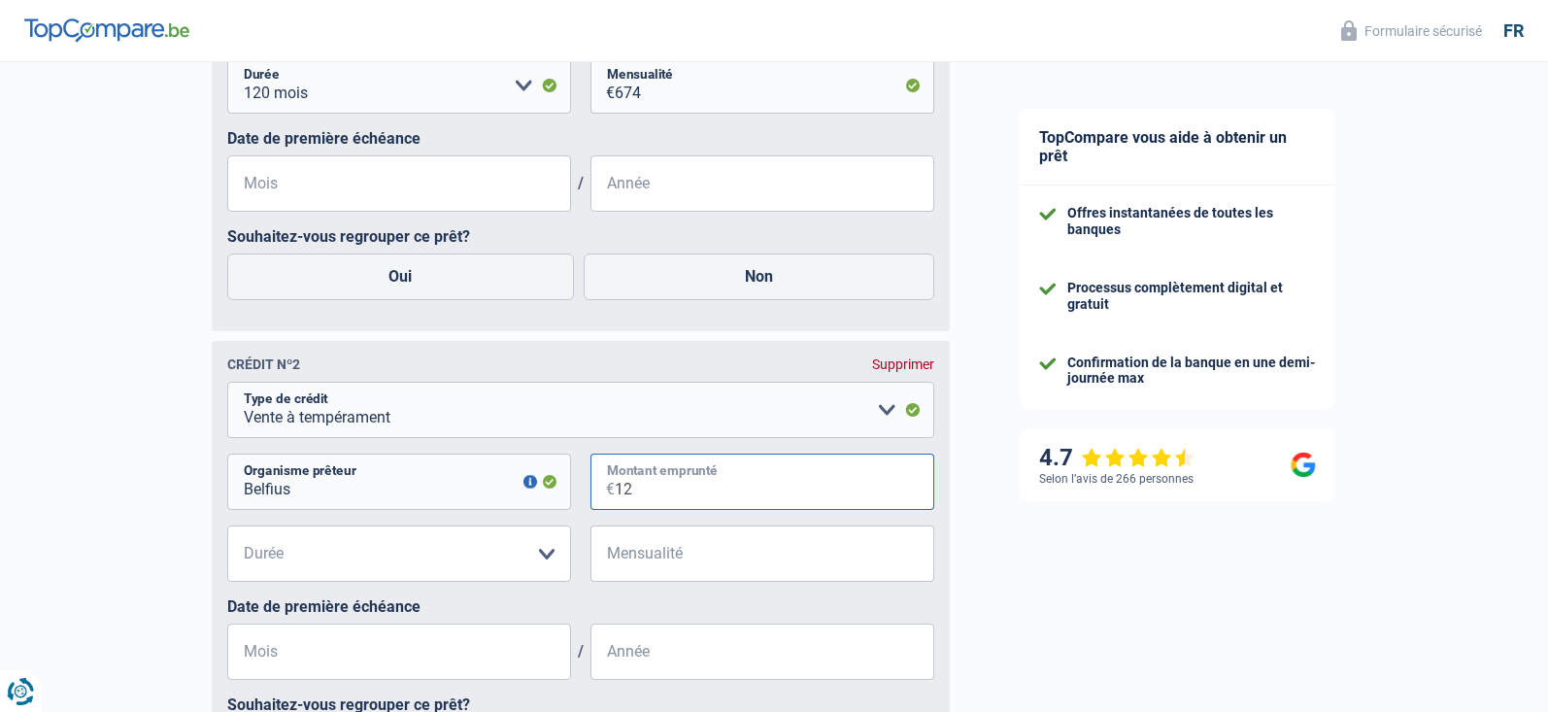
type input "1"
type input "4.000"
click at [227, 525] on select "12 mois 18 mois 24 mois 30 mois 36 mois Veuillez sélectionner une option" at bounding box center [399, 553] width 344 height 56
select select "36"
click option "36 mois" at bounding box center [0, 0] width 0 height 0
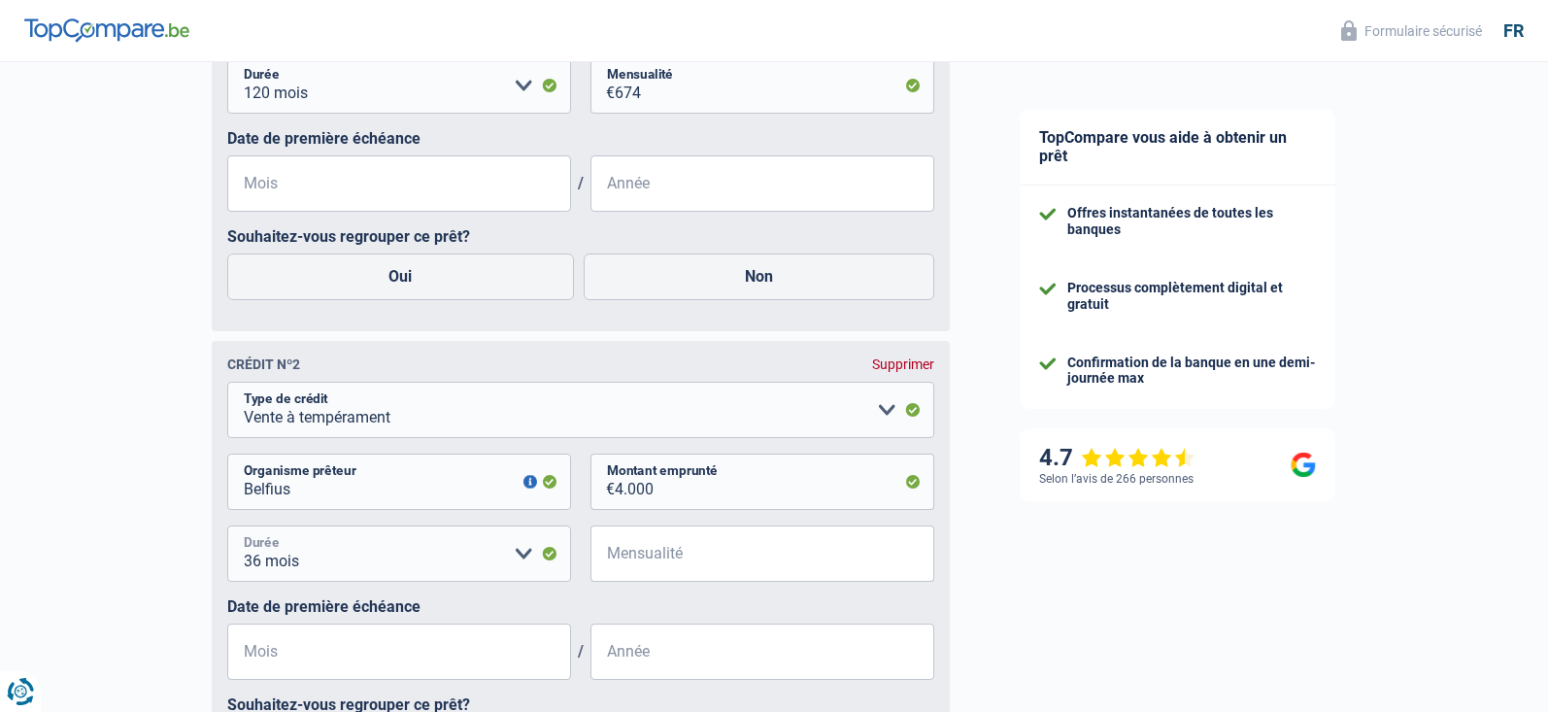
click at [227, 525] on select "12 mois 18 mois 24 mois 30 mois 36 mois Veuillez sélectionner une option" at bounding box center [399, 553] width 344 height 56
click at [745, 571] on input "Mensualité" at bounding box center [774, 553] width 319 height 56
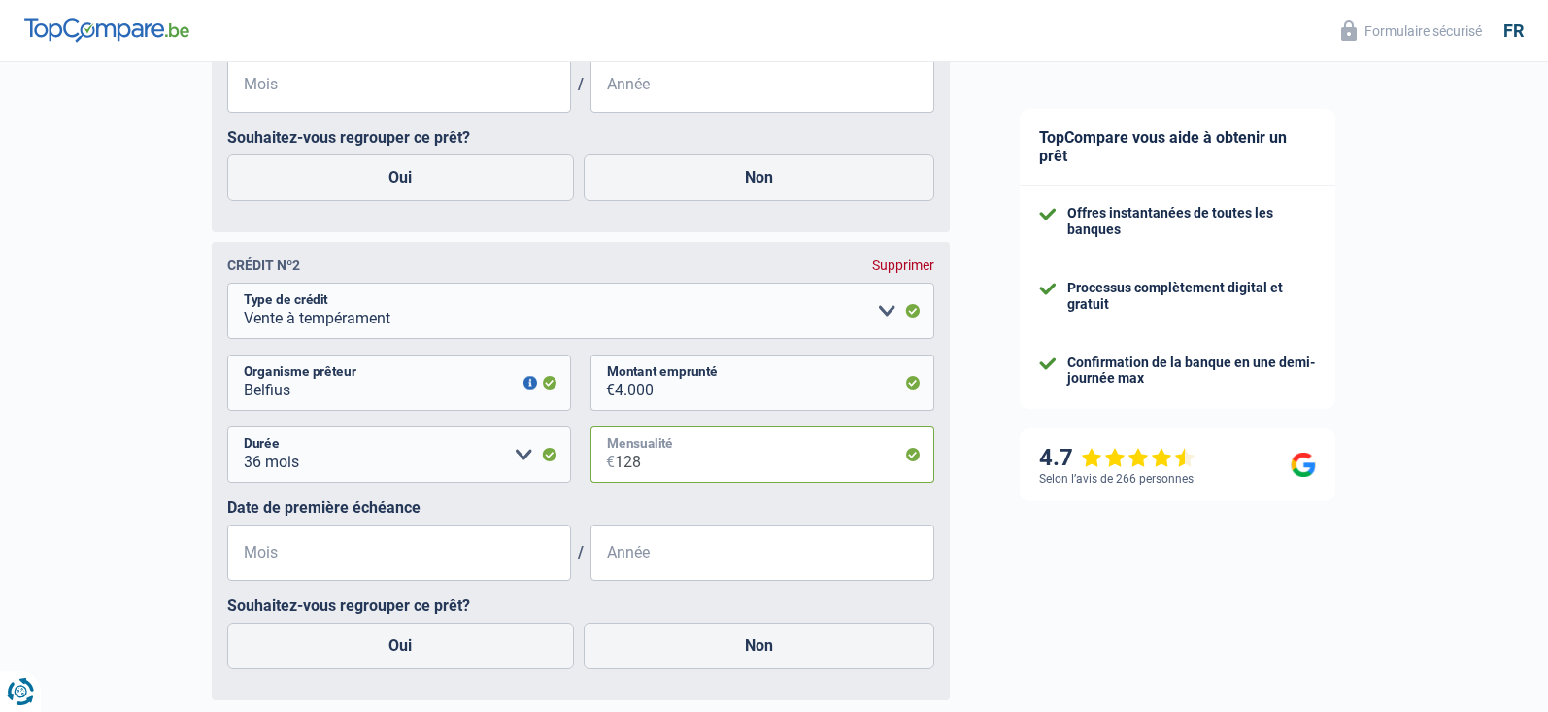
type input "128"
click at [658, 563] on input "Année" at bounding box center [762, 552] width 344 height 56
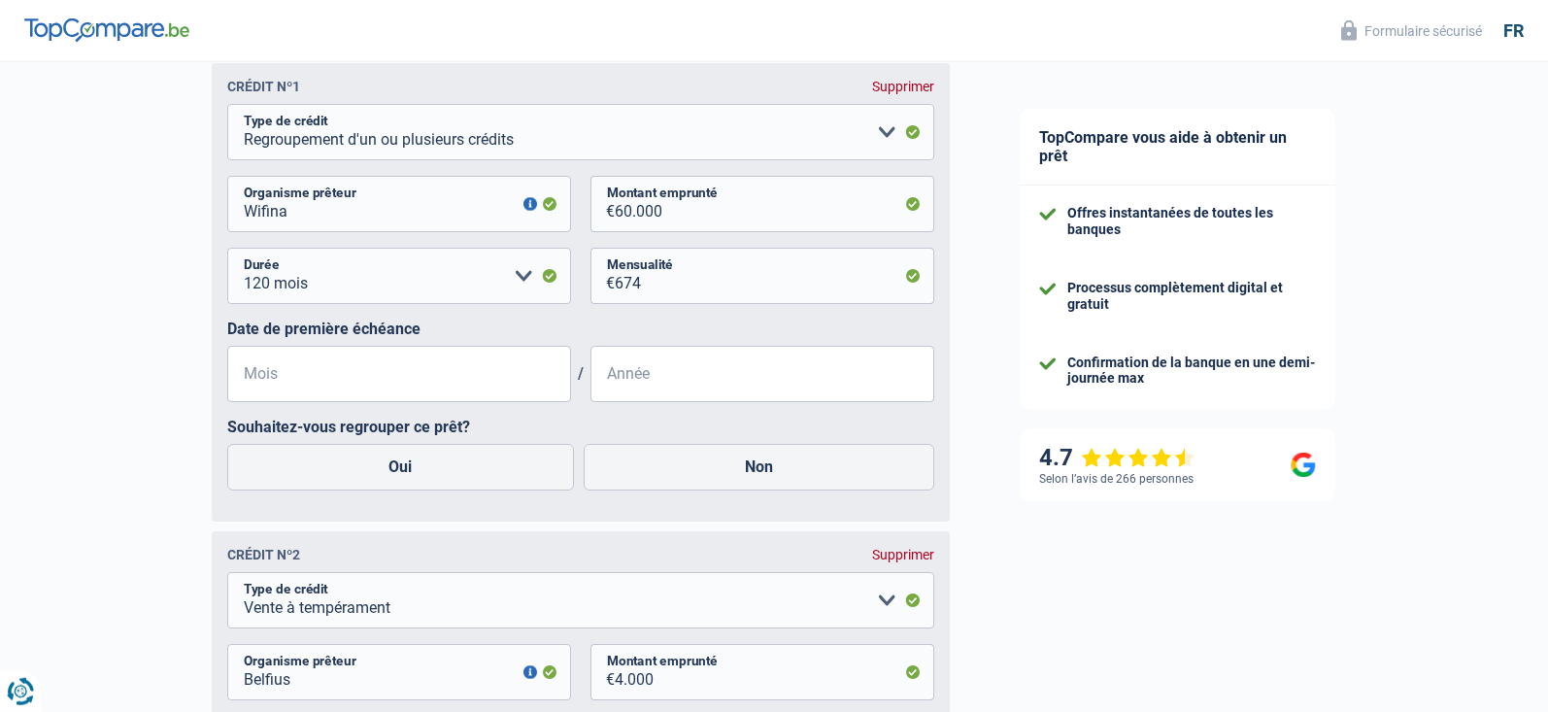
scroll to position [1089, 0]
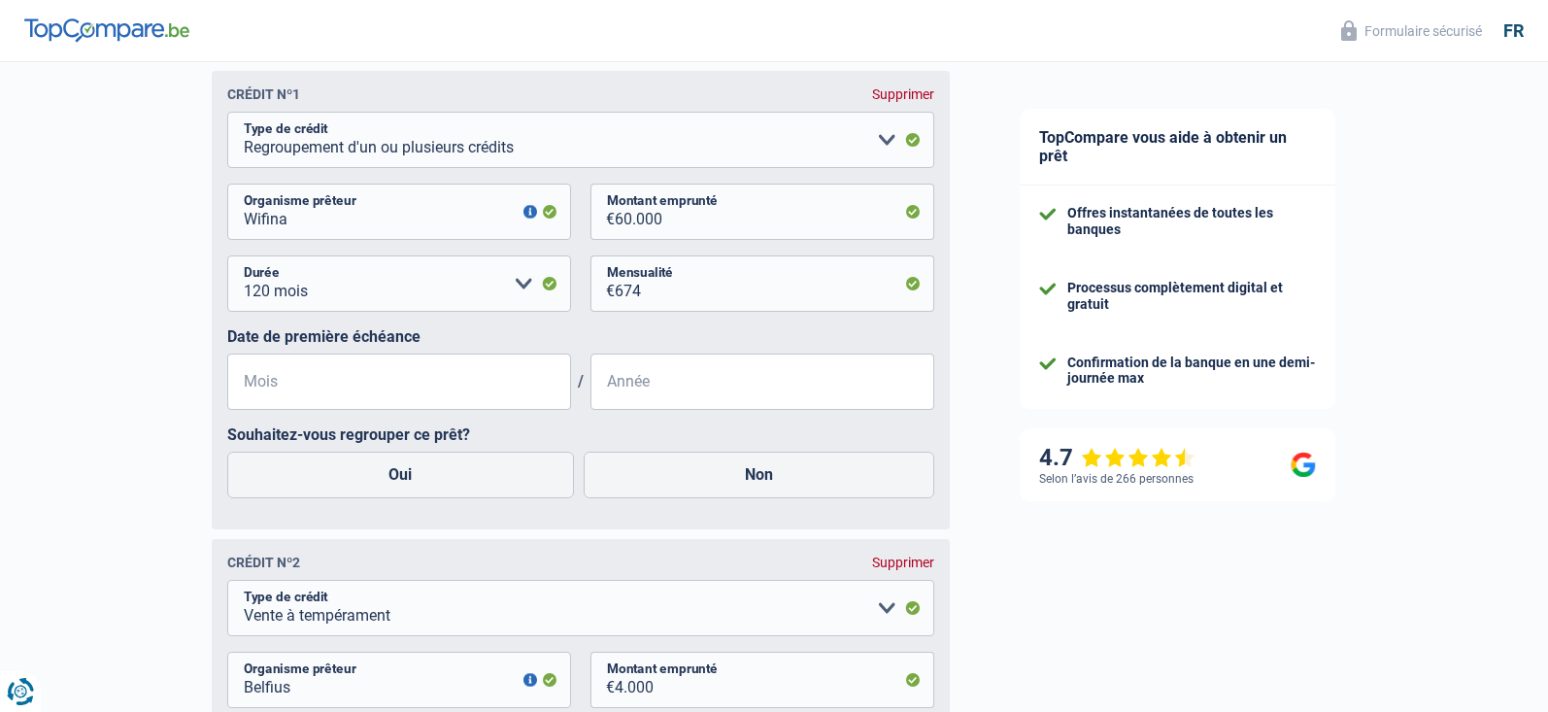
type input "2022"
click at [650, 382] on input "Année" at bounding box center [762, 381] width 344 height 56
type input "2021"
click at [464, 481] on label "Oui" at bounding box center [400, 474] width 347 height 47
click at [464, 481] on input "Oui" at bounding box center [400, 474] width 347 height 47
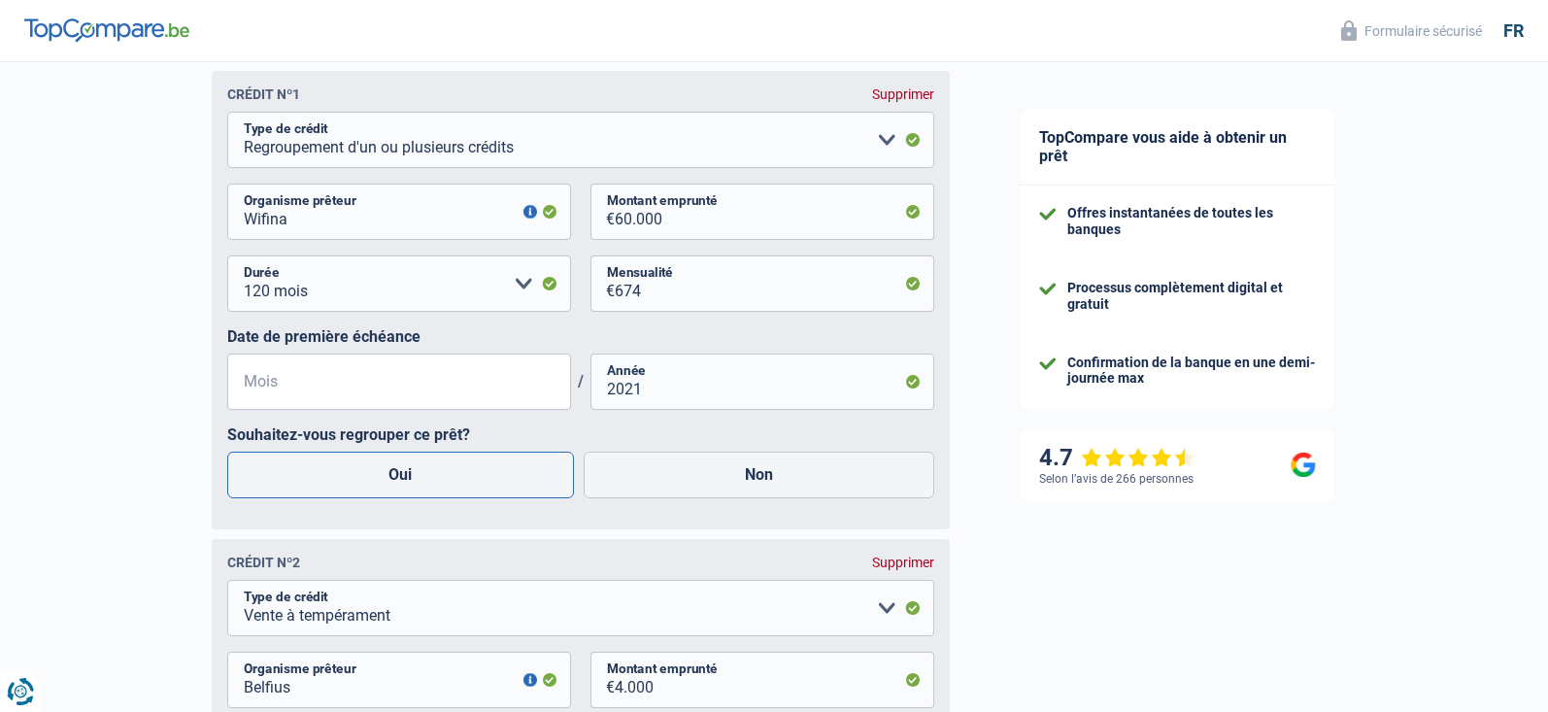
radio input "true"
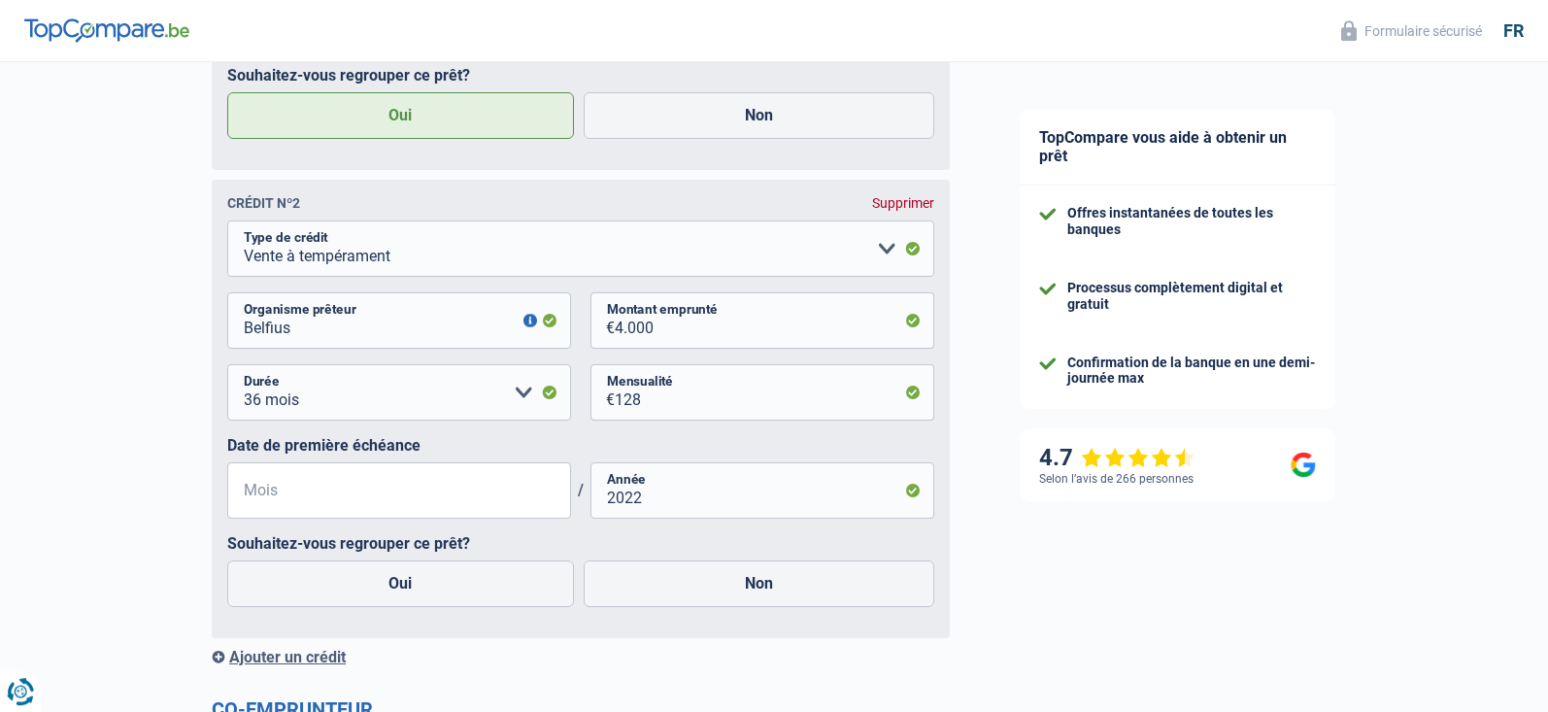
scroll to position [1485, 0]
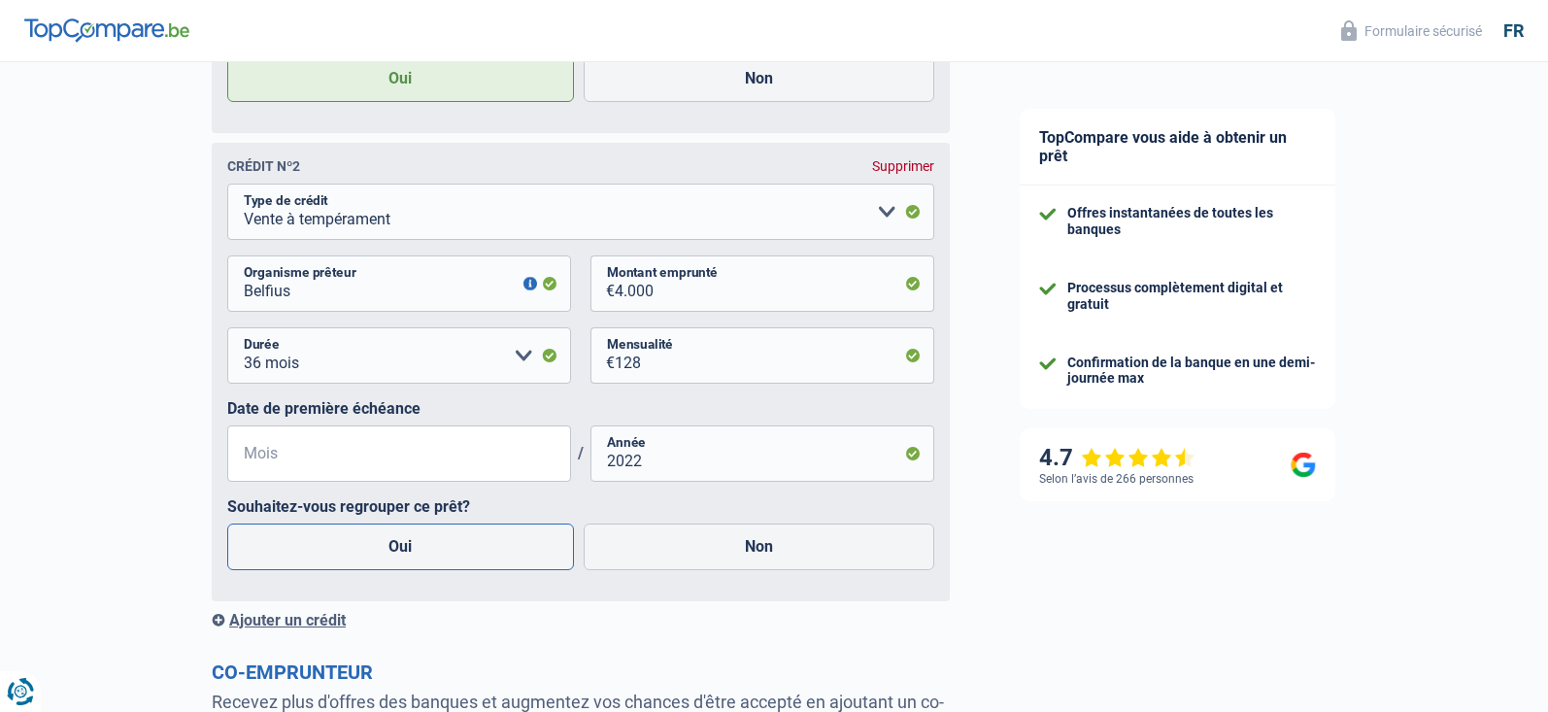
click at [435, 544] on label "Oui" at bounding box center [400, 546] width 347 height 47
click at [435, 544] on input "Oui" at bounding box center [400, 546] width 347 height 47
radio input "true"
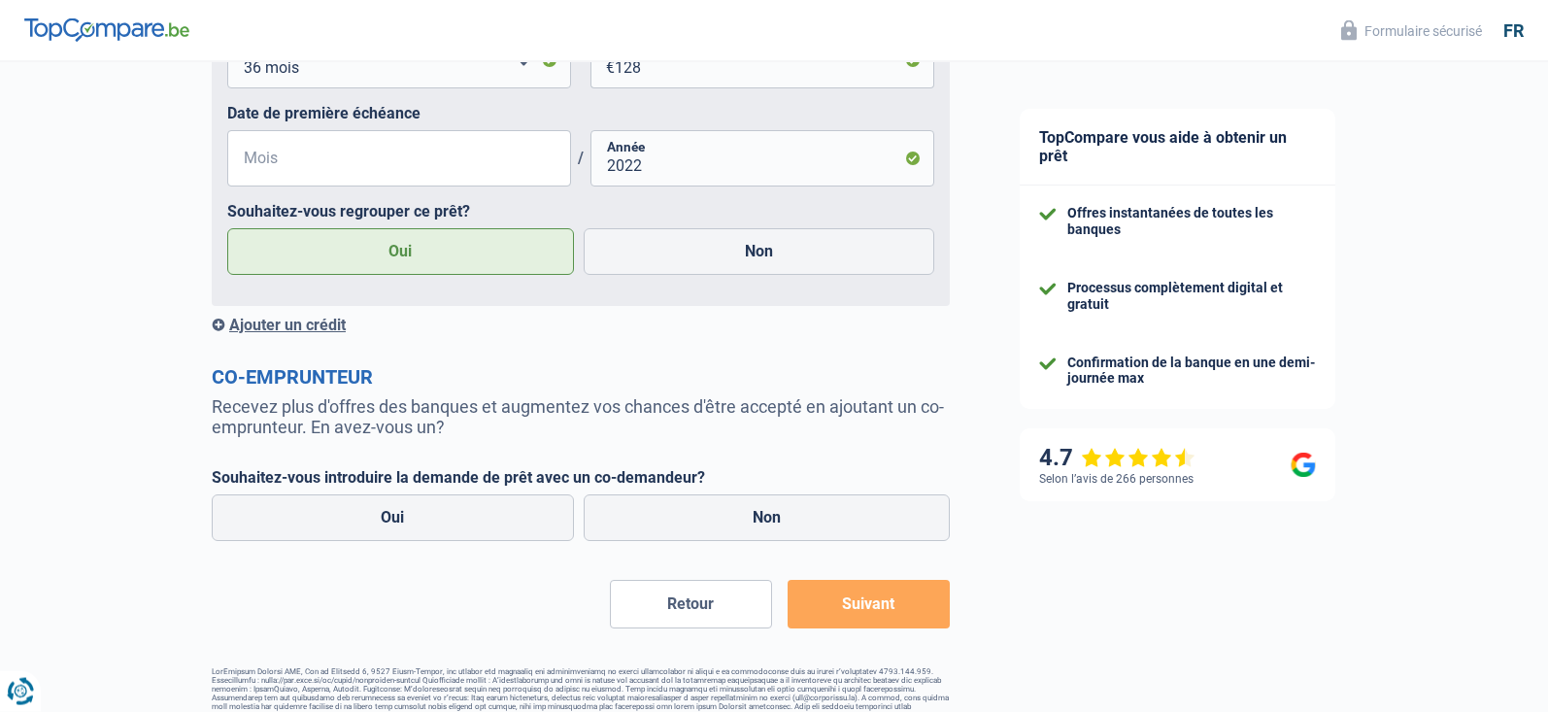
scroll to position [1782, 0]
click at [631, 530] on label "Non" at bounding box center [766, 515] width 367 height 47
click at [631, 530] on input "Non" at bounding box center [766, 515] width 367 height 47
radio input "true"
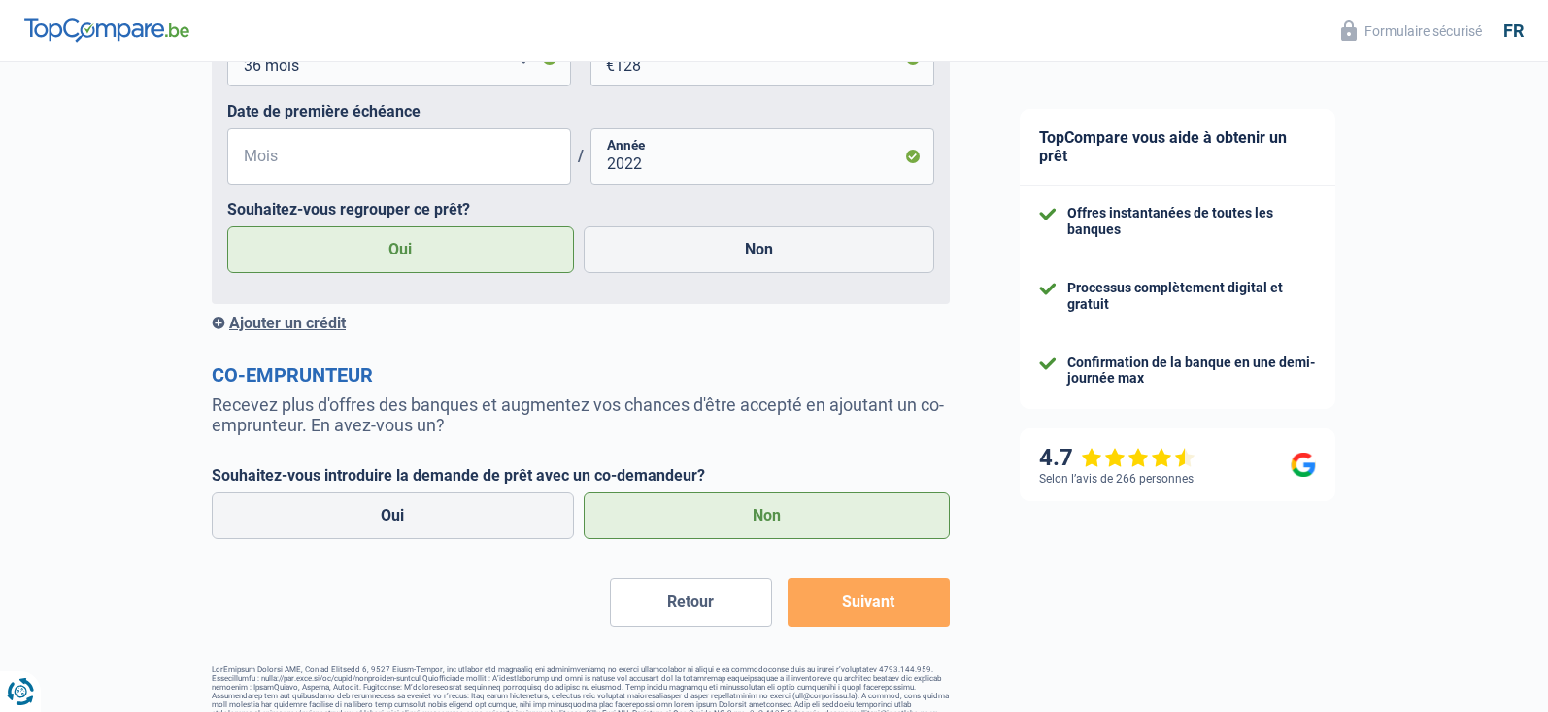
click at [849, 616] on button "Suivant" at bounding box center [868, 602] width 162 height 49
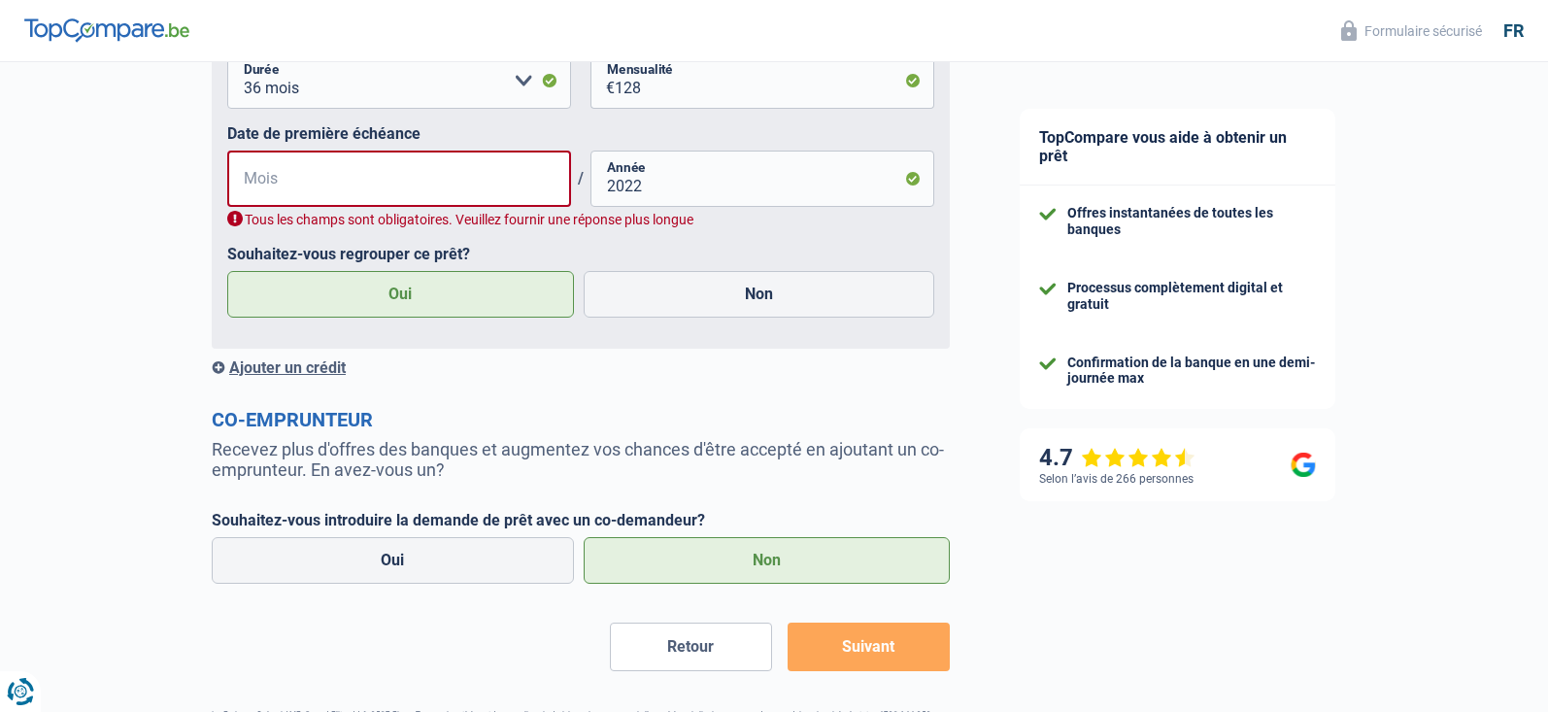
scroll to position [1805, 0]
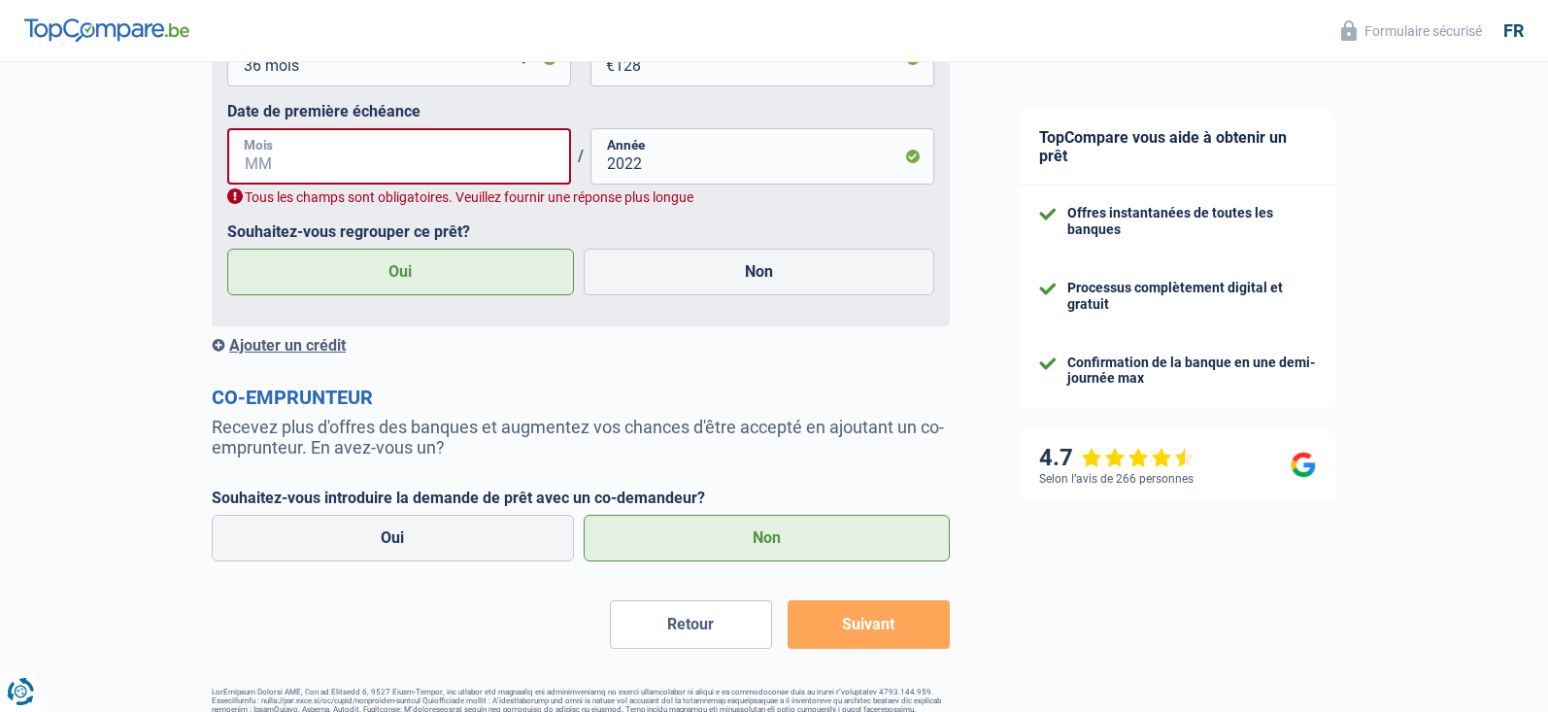
click at [362, 174] on input "Mois" at bounding box center [399, 156] width 344 height 56
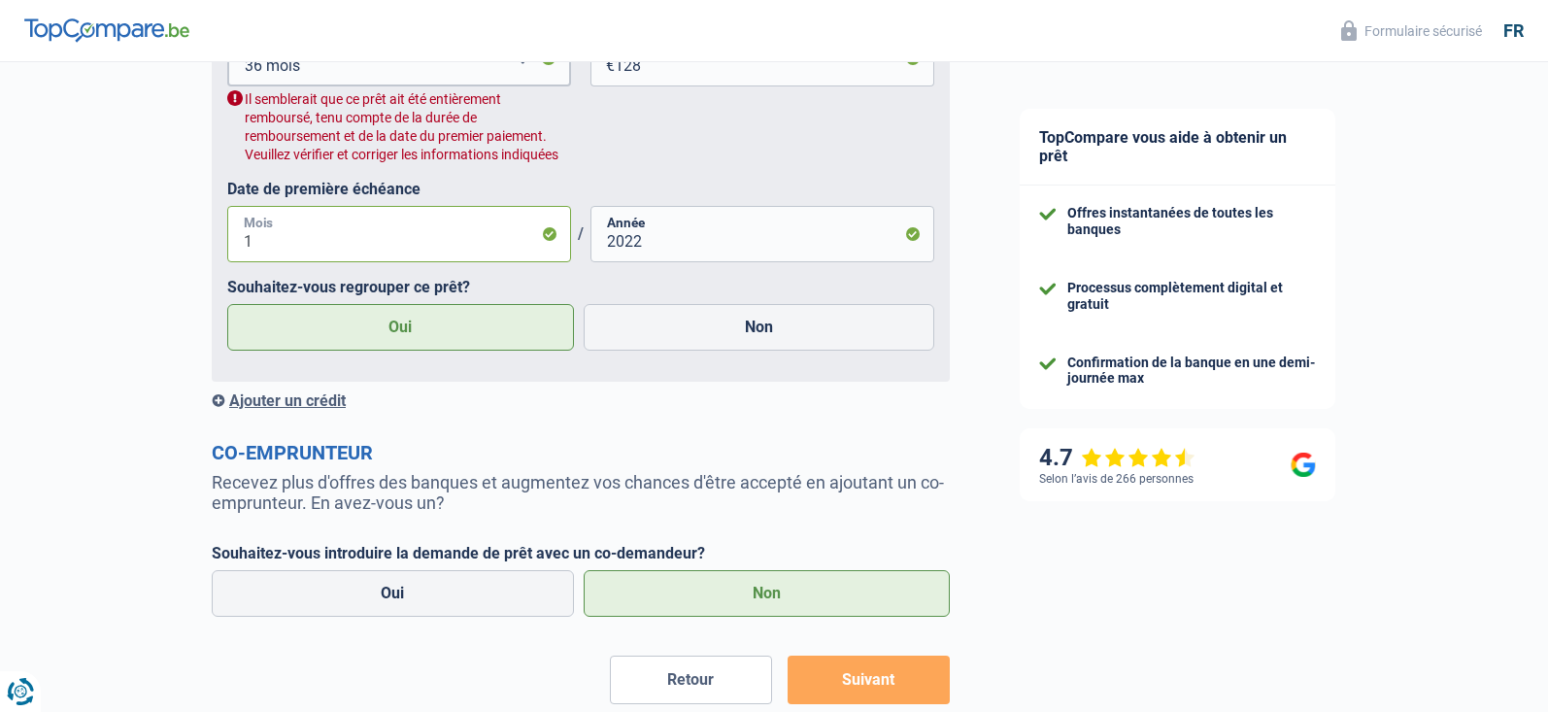
type input "12"
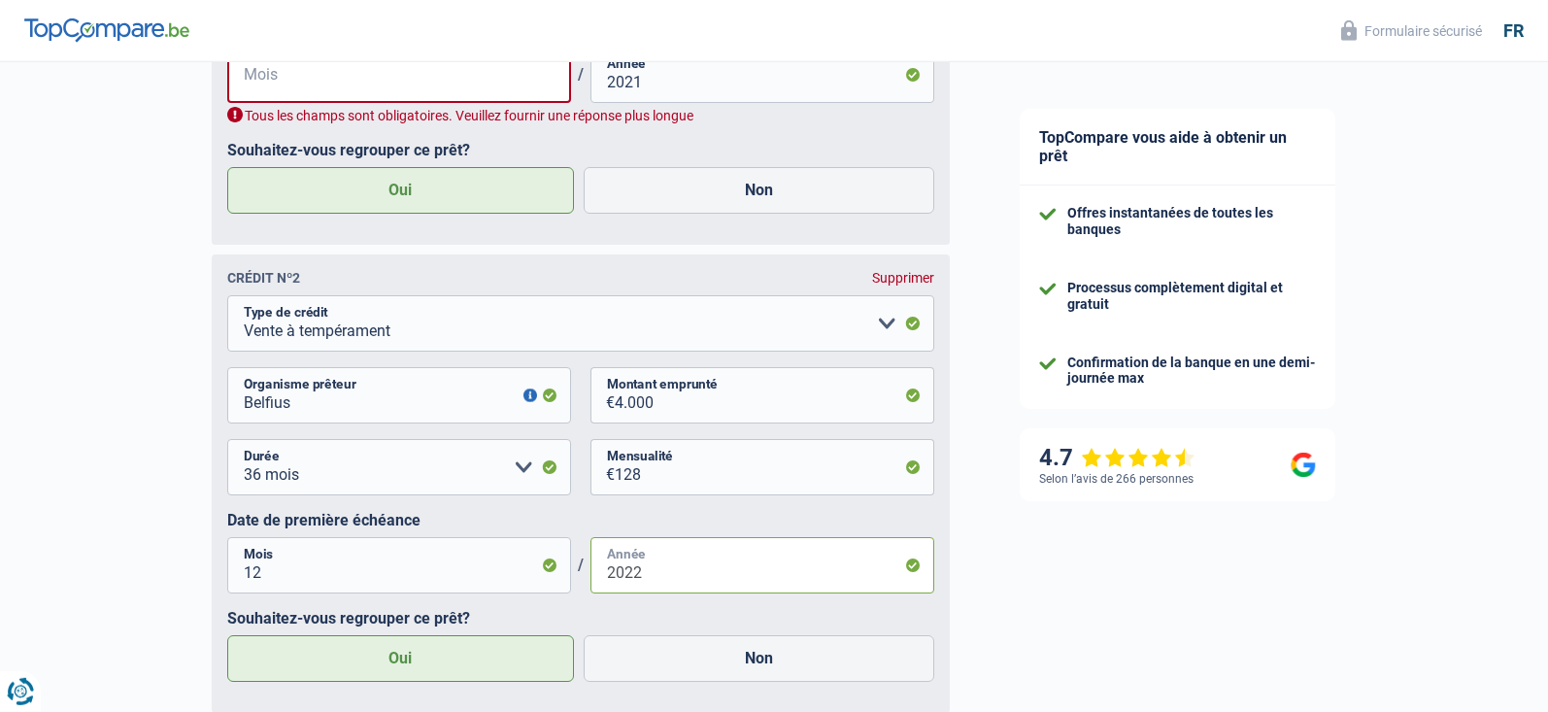
scroll to position [1310, 0]
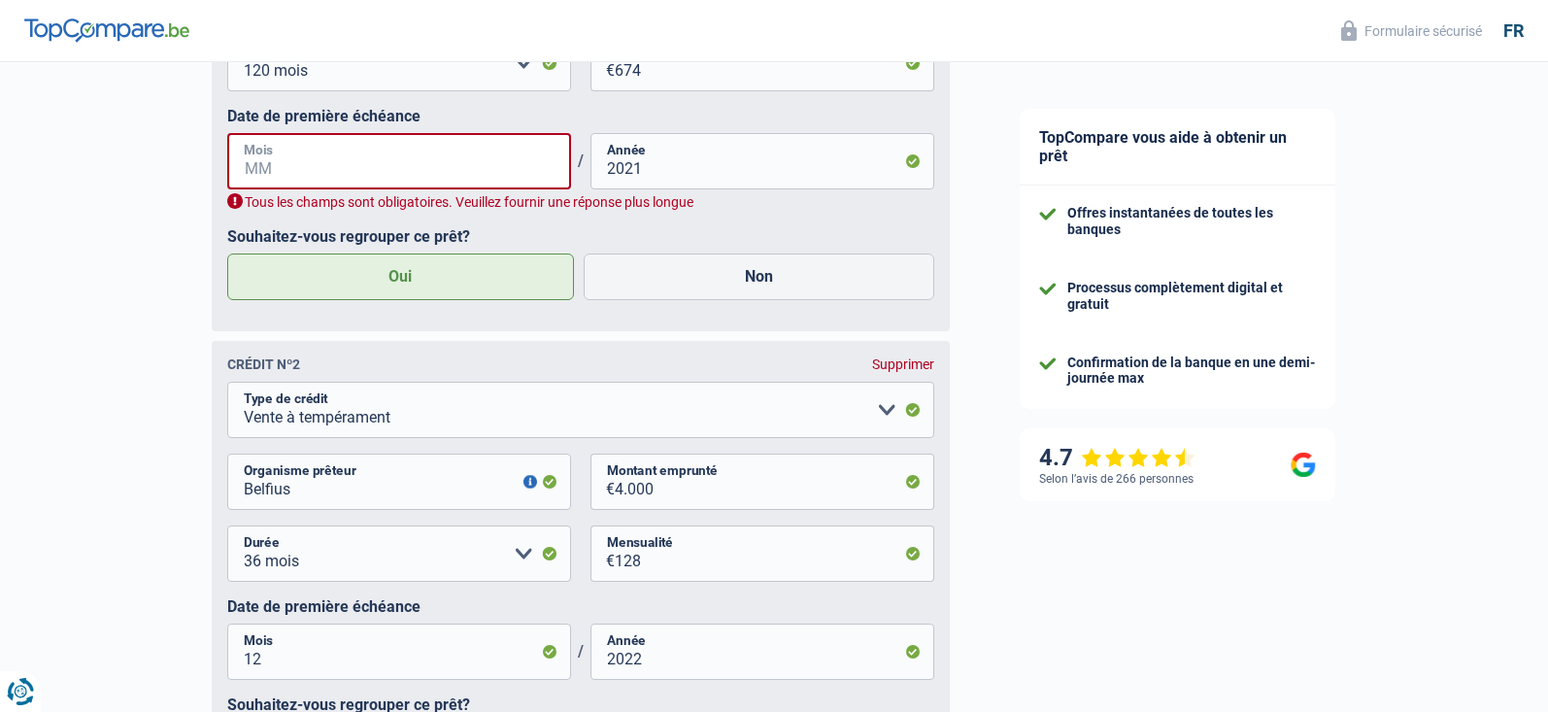
click at [285, 153] on input "Mois" at bounding box center [399, 161] width 344 height 56
type input "08"
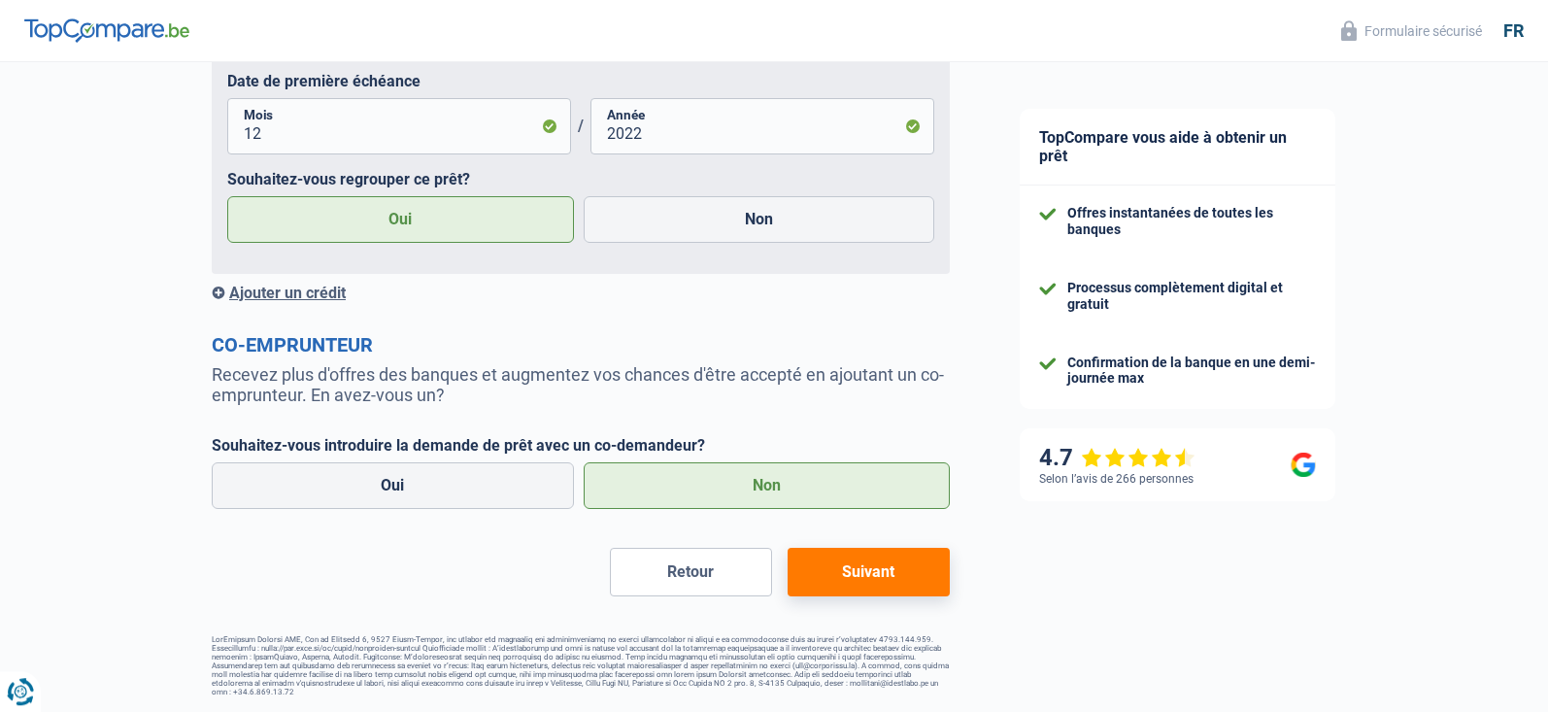
scroll to position [1817, 0]
click at [827, 569] on button "Suivant" at bounding box center [868, 572] width 162 height 49
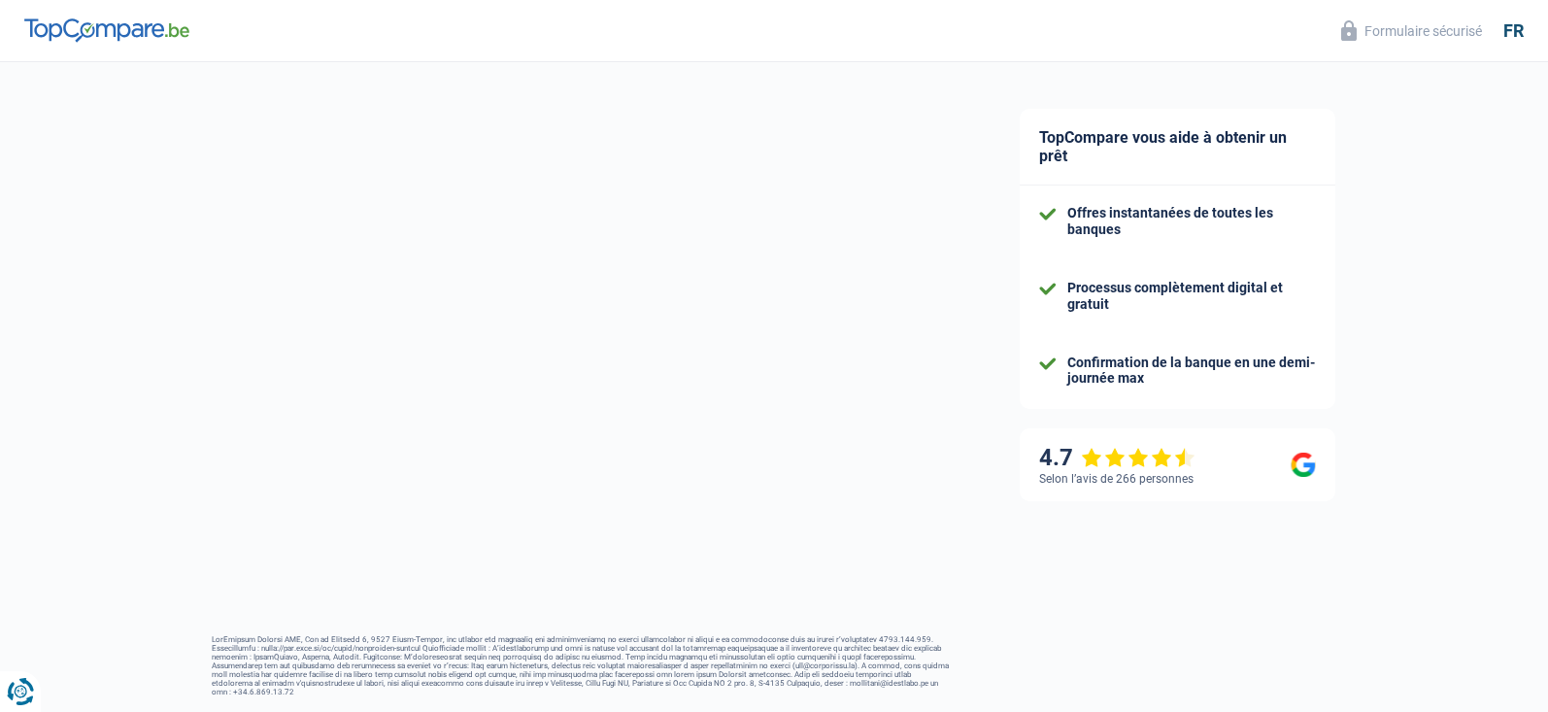
select select "refinancing"
select select "120"
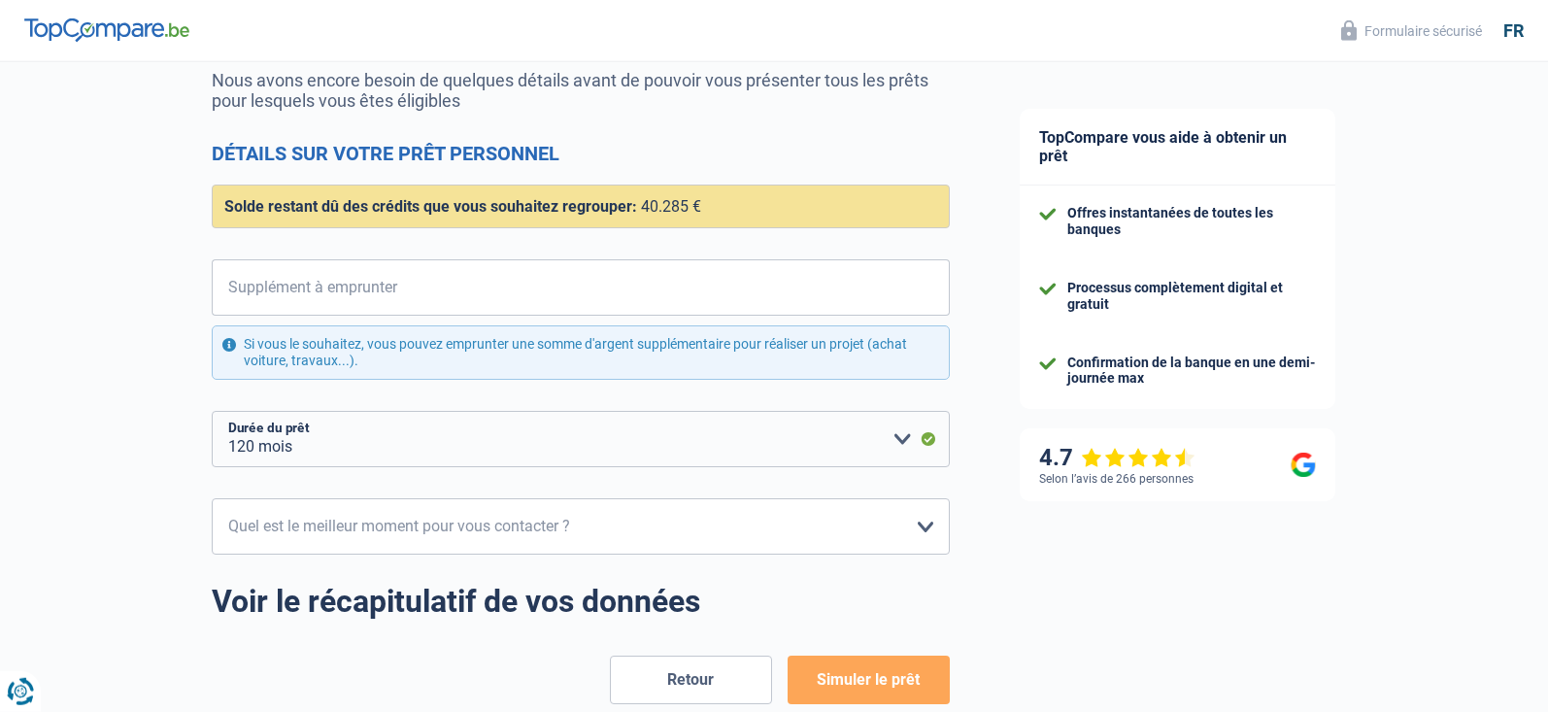
scroll to position [198, 0]
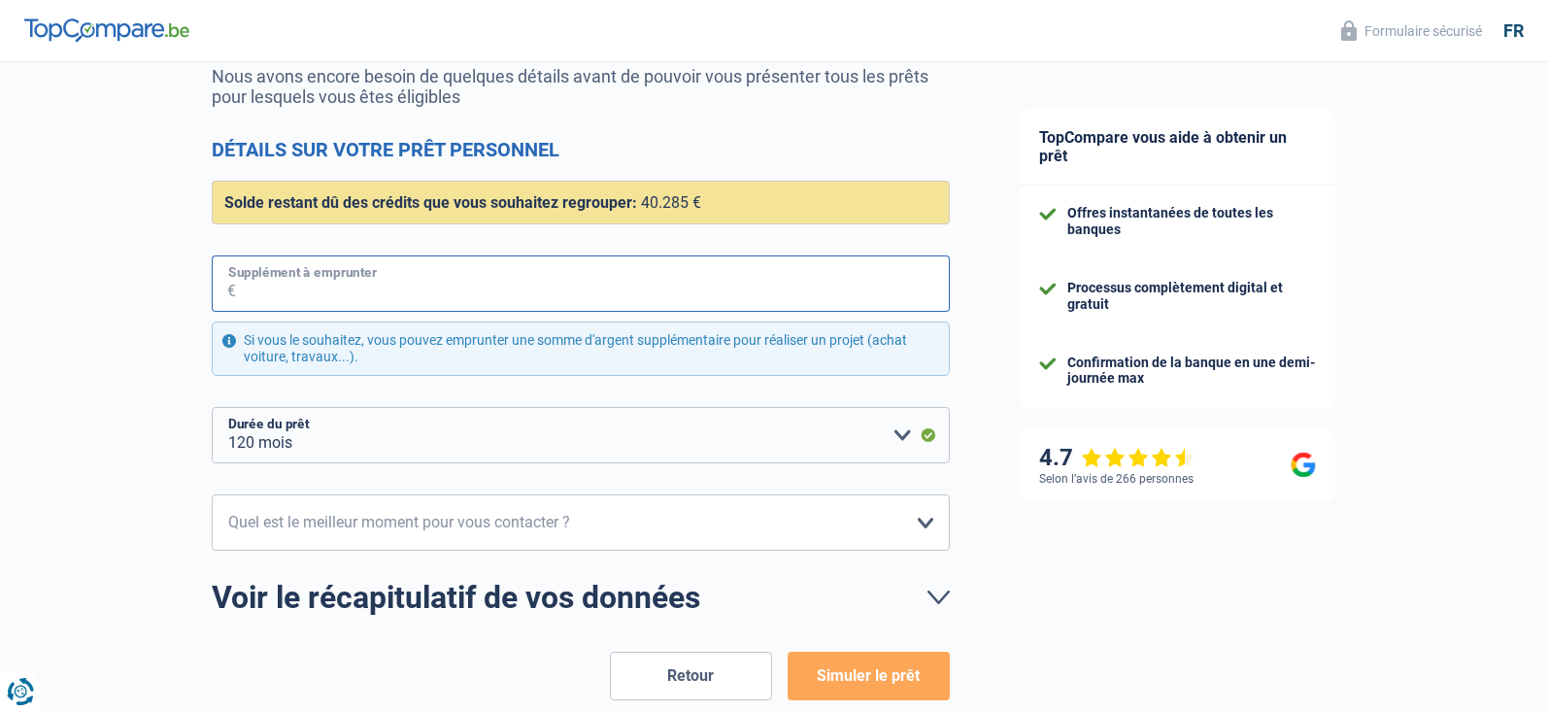
click at [461, 292] on input "Supplément à emprunter" at bounding box center [593, 283] width 714 height 56
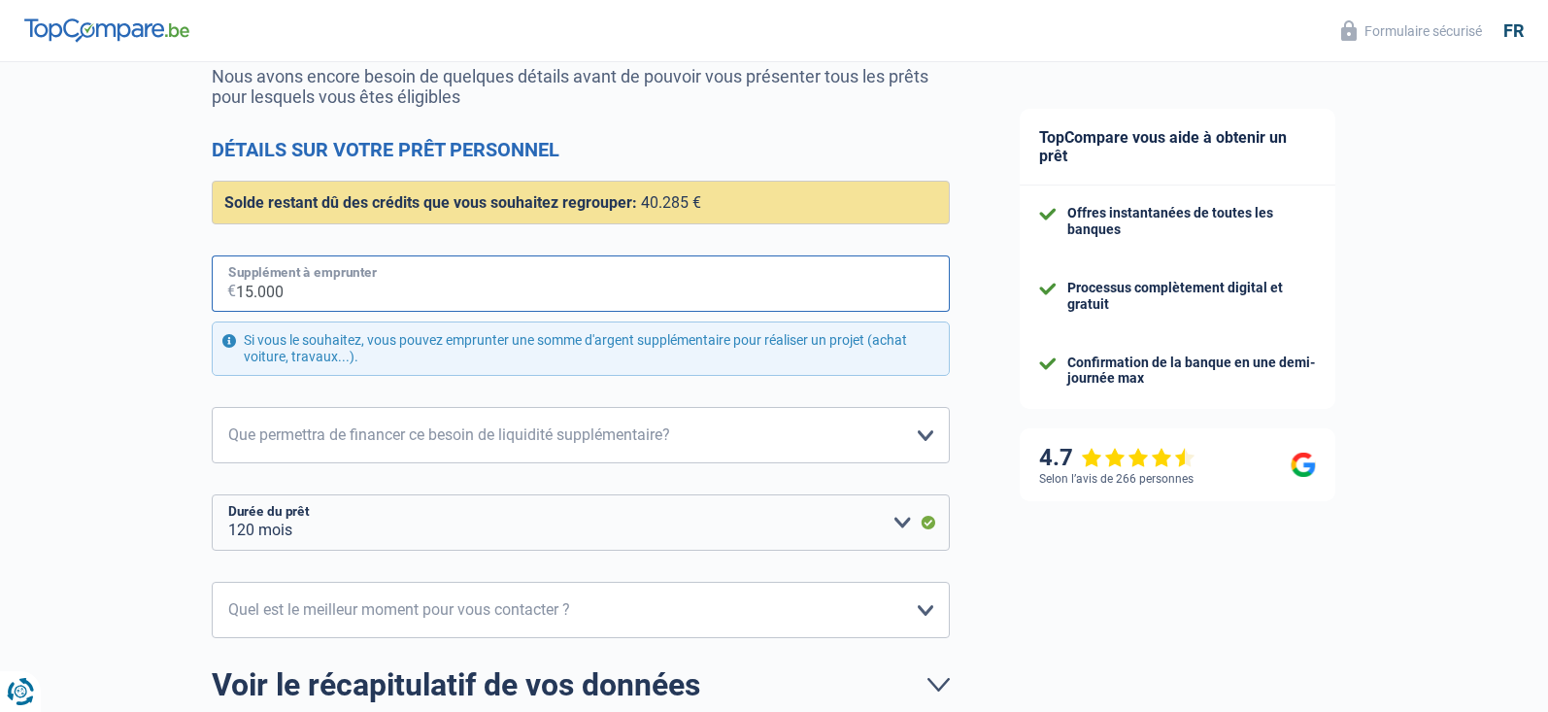
type input "15.000"
click at [212, 407] on select "Confort maison: meubles, textile, peinture, électroménager, outillage non-profe…" at bounding box center [581, 435] width 738 height 56
select select "household"
click option "Confort maison: meubles, textile, peinture, électroménager, outillage non-profe…" at bounding box center [0, 0] width 0 height 0
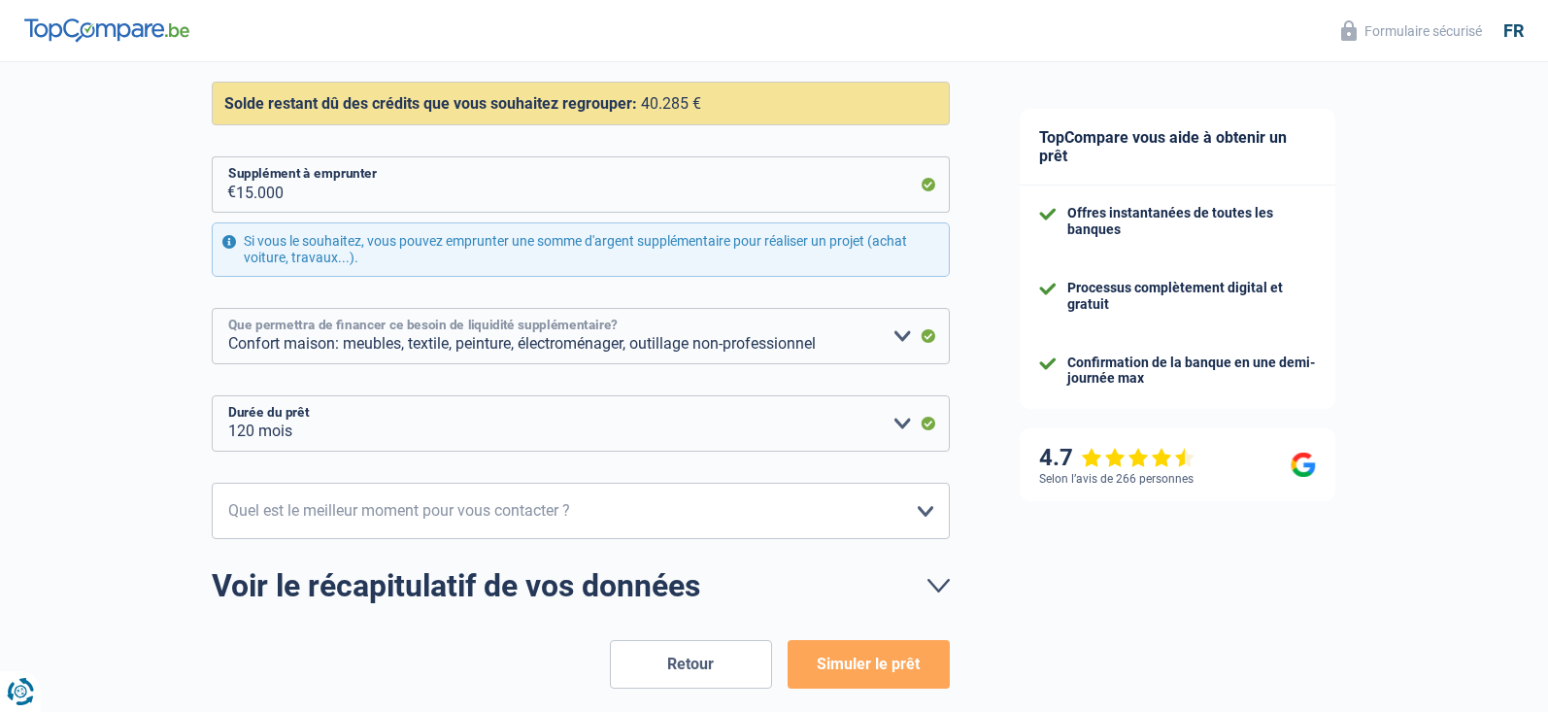
scroll to position [388, 0]
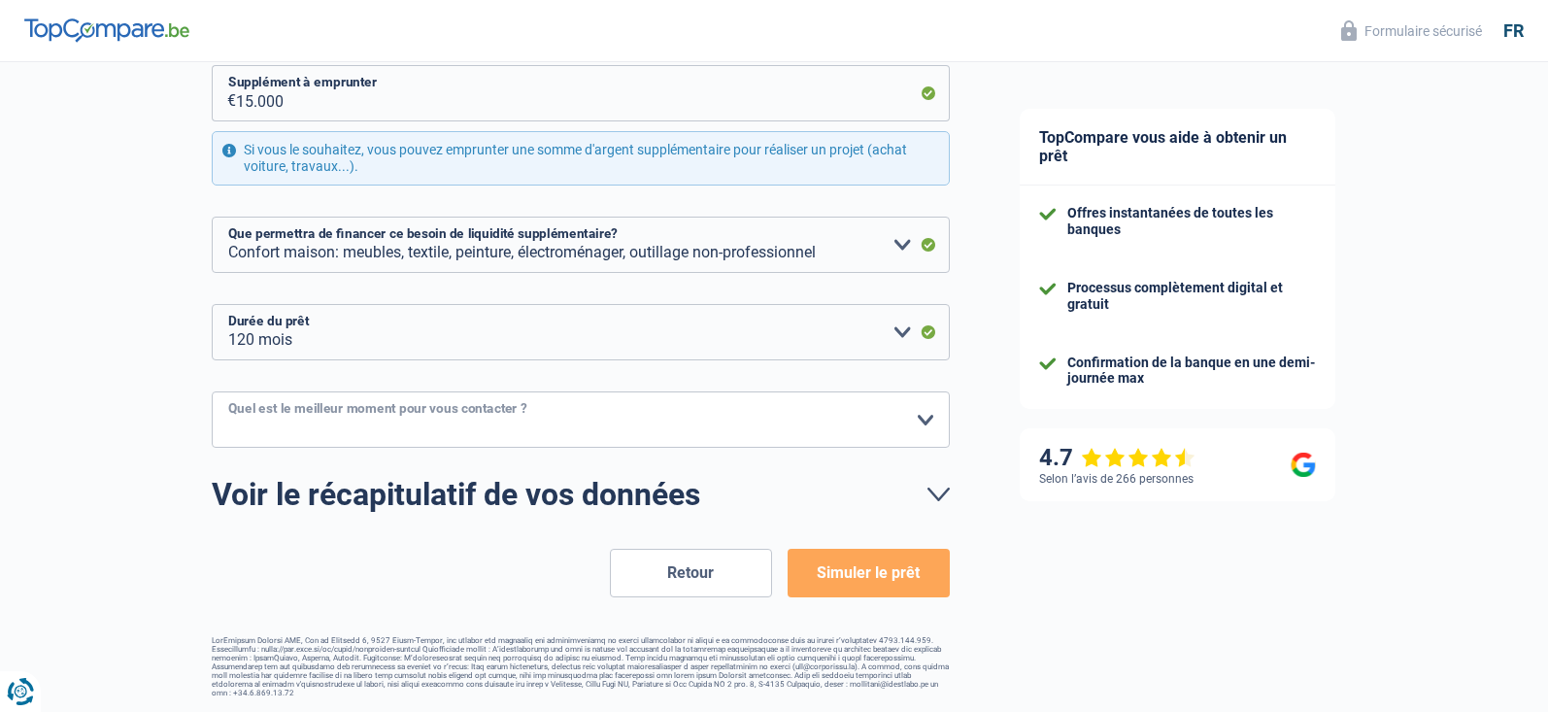
click at [212, 391] on select "10h-12h 12h-14h 14h-16h 16h-18h Veuillez sélectionner une option" at bounding box center [581, 419] width 738 height 56
select select "16-18"
click option "16h-18h" at bounding box center [0, 0] width 0 height 0
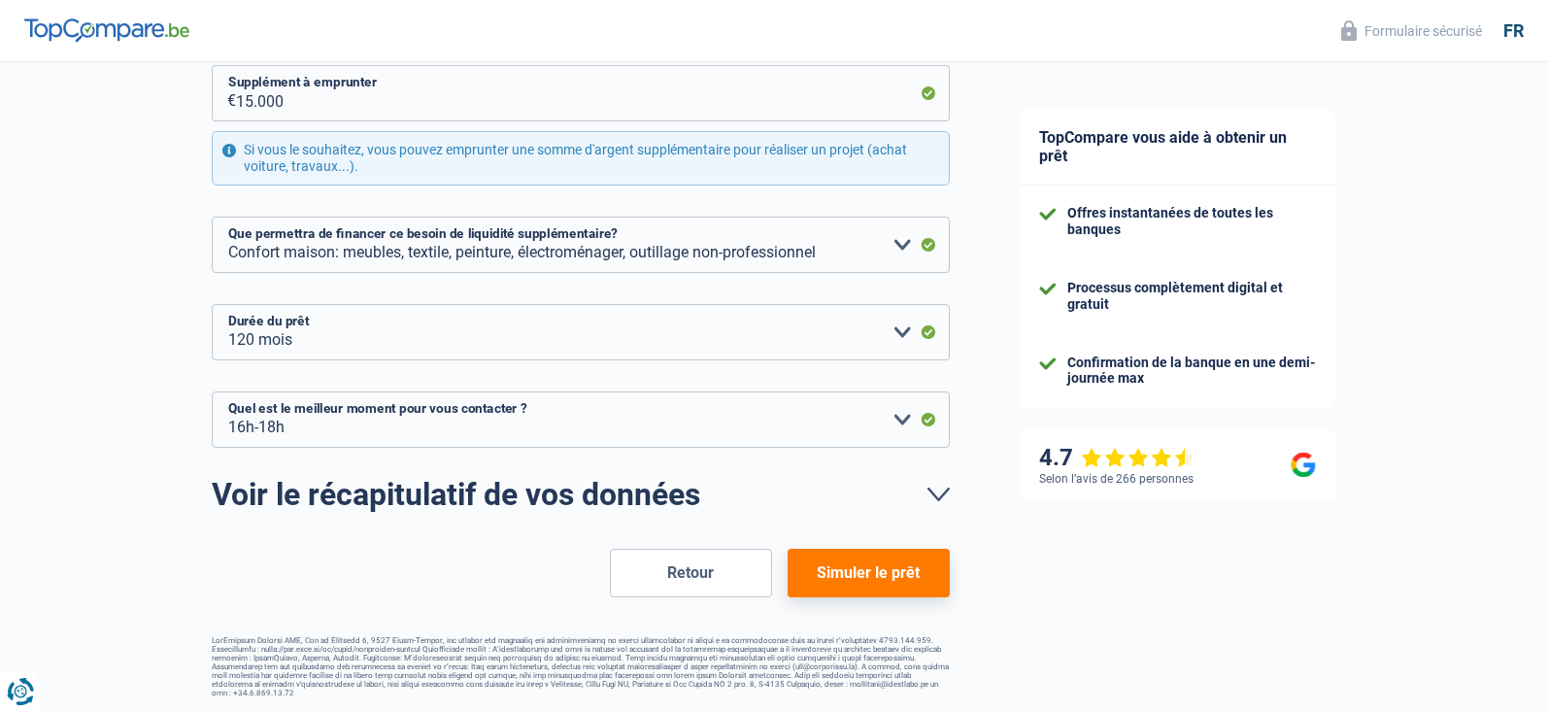
click at [911, 586] on button "Simuler le prêt" at bounding box center [868, 573] width 162 height 49
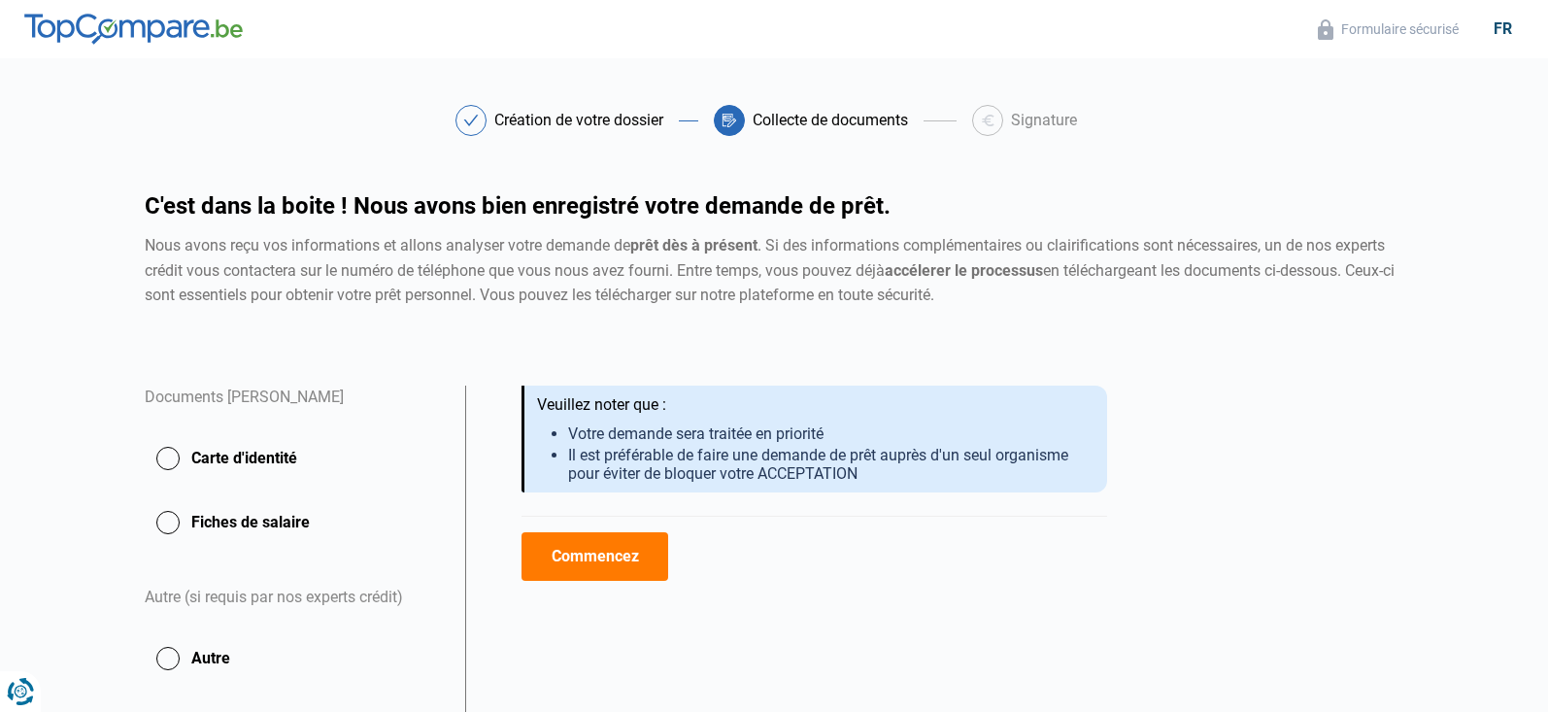
drag, startPoint x: 444, startPoint y: 278, endPoint x: 570, endPoint y: 230, distance: 134.9
click at [514, 203] on div "C'est dans la boite ! Nous avons bien enregistré votre demande de prêt. Nous av…" at bounding box center [774, 251] width 1282 height 114
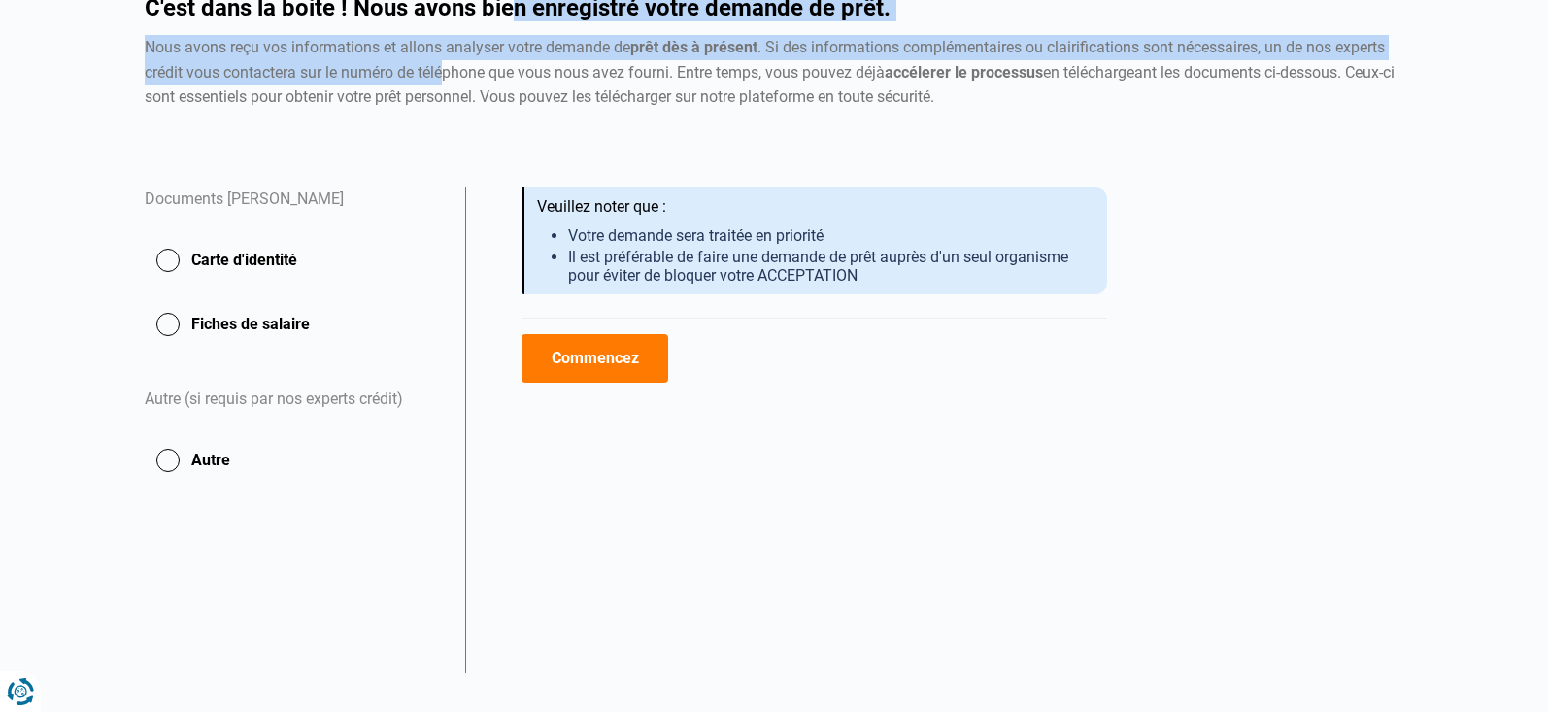
scroll to position [224, 0]
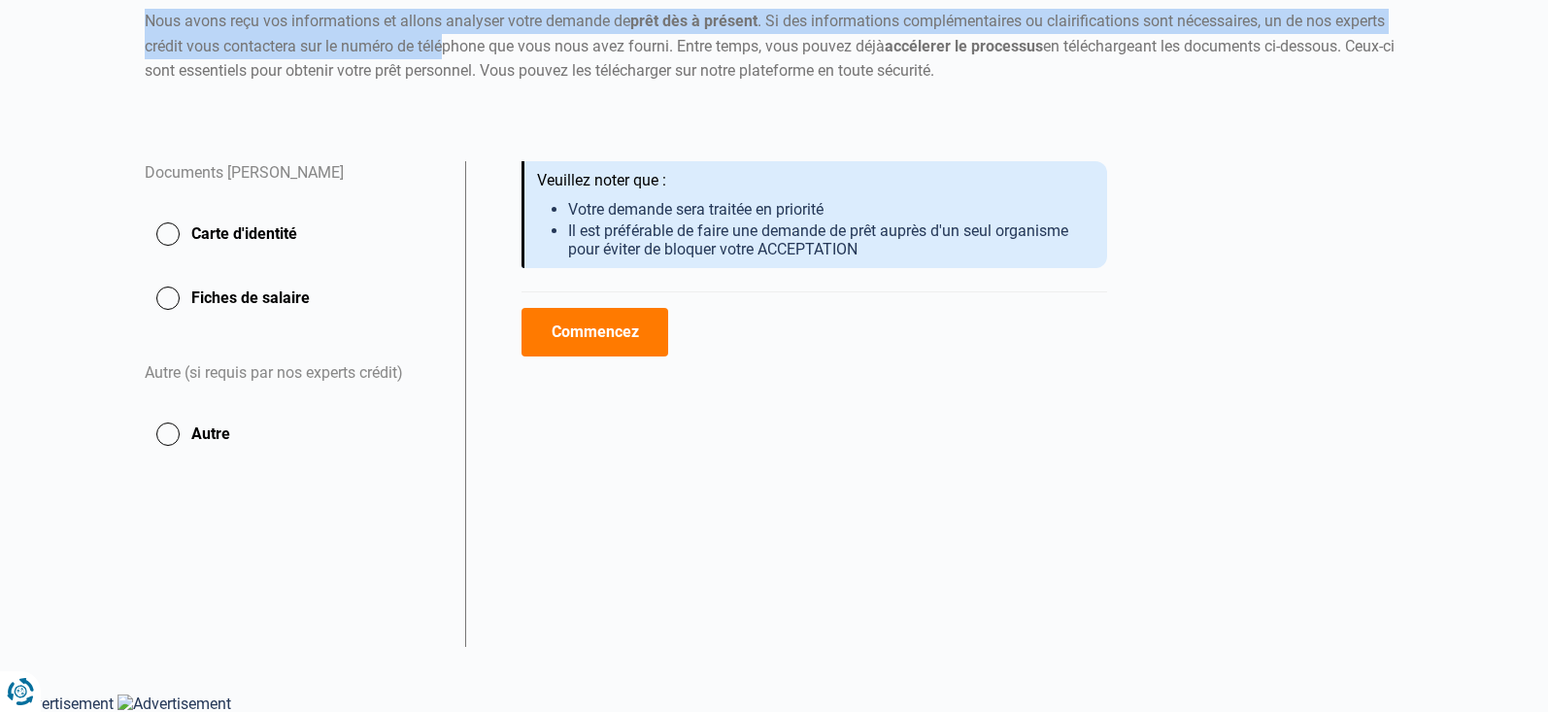
click at [579, 324] on button "Commencez" at bounding box center [594, 332] width 147 height 49
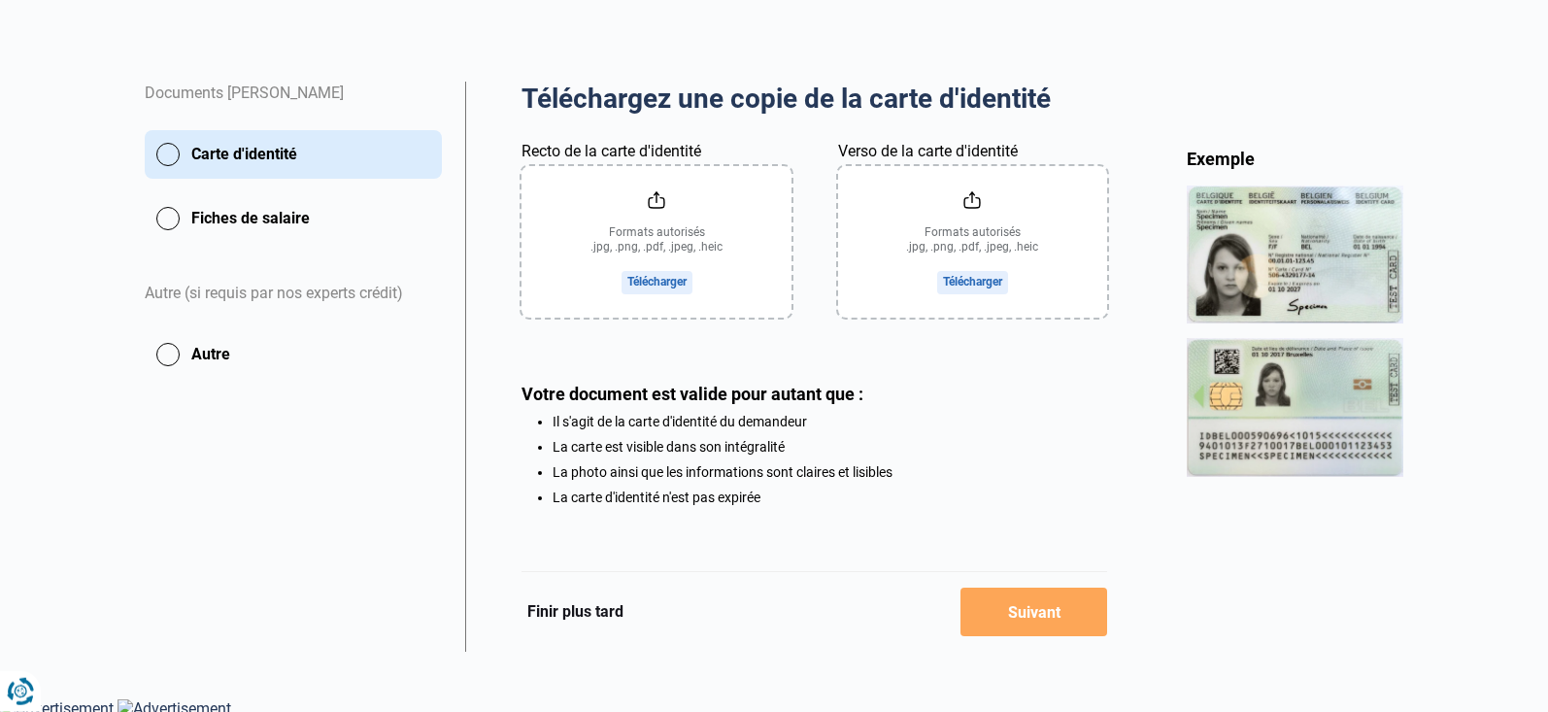
scroll to position [316, 0]
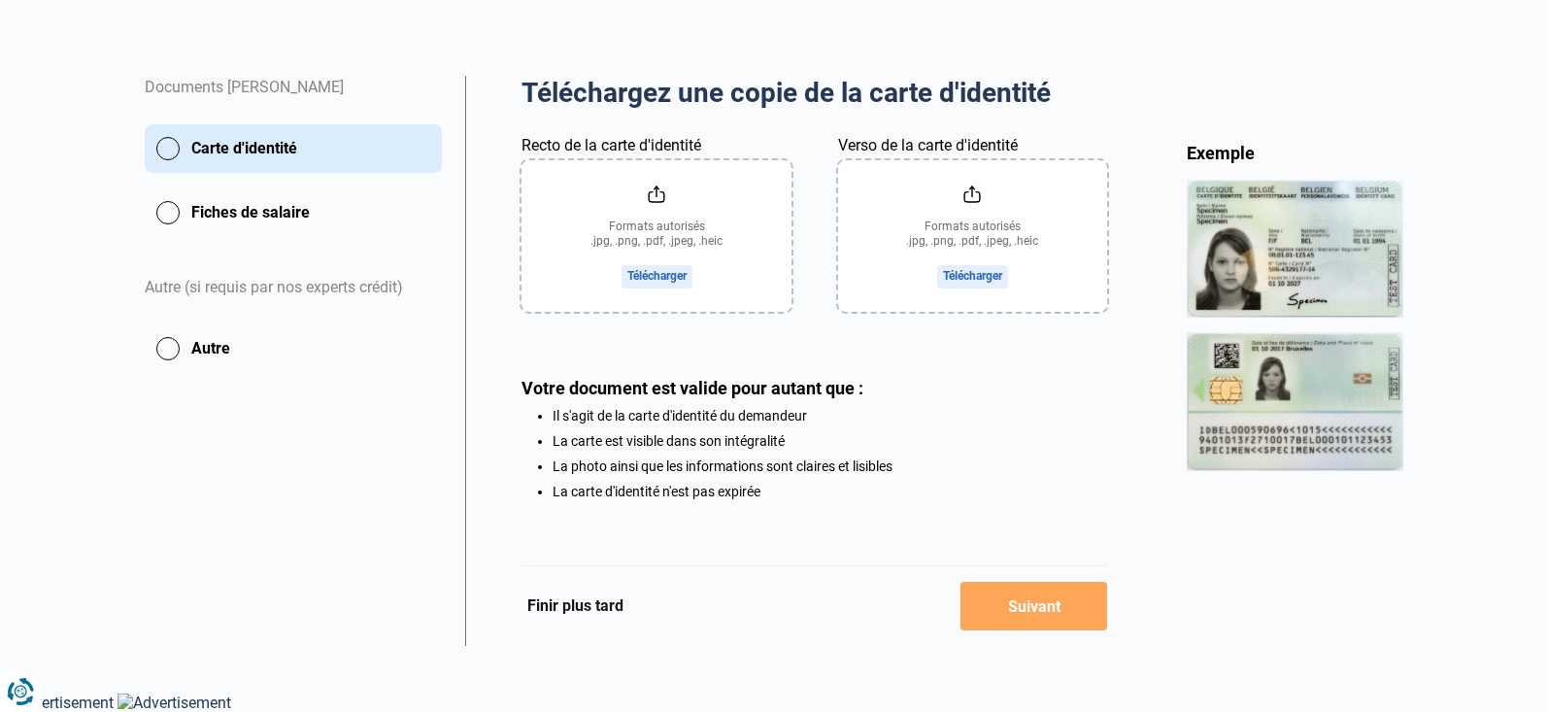
click at [572, 606] on button "Finir plus tard" at bounding box center [575, 605] width 108 height 25
